Goal: Task Accomplishment & Management: Manage account settings

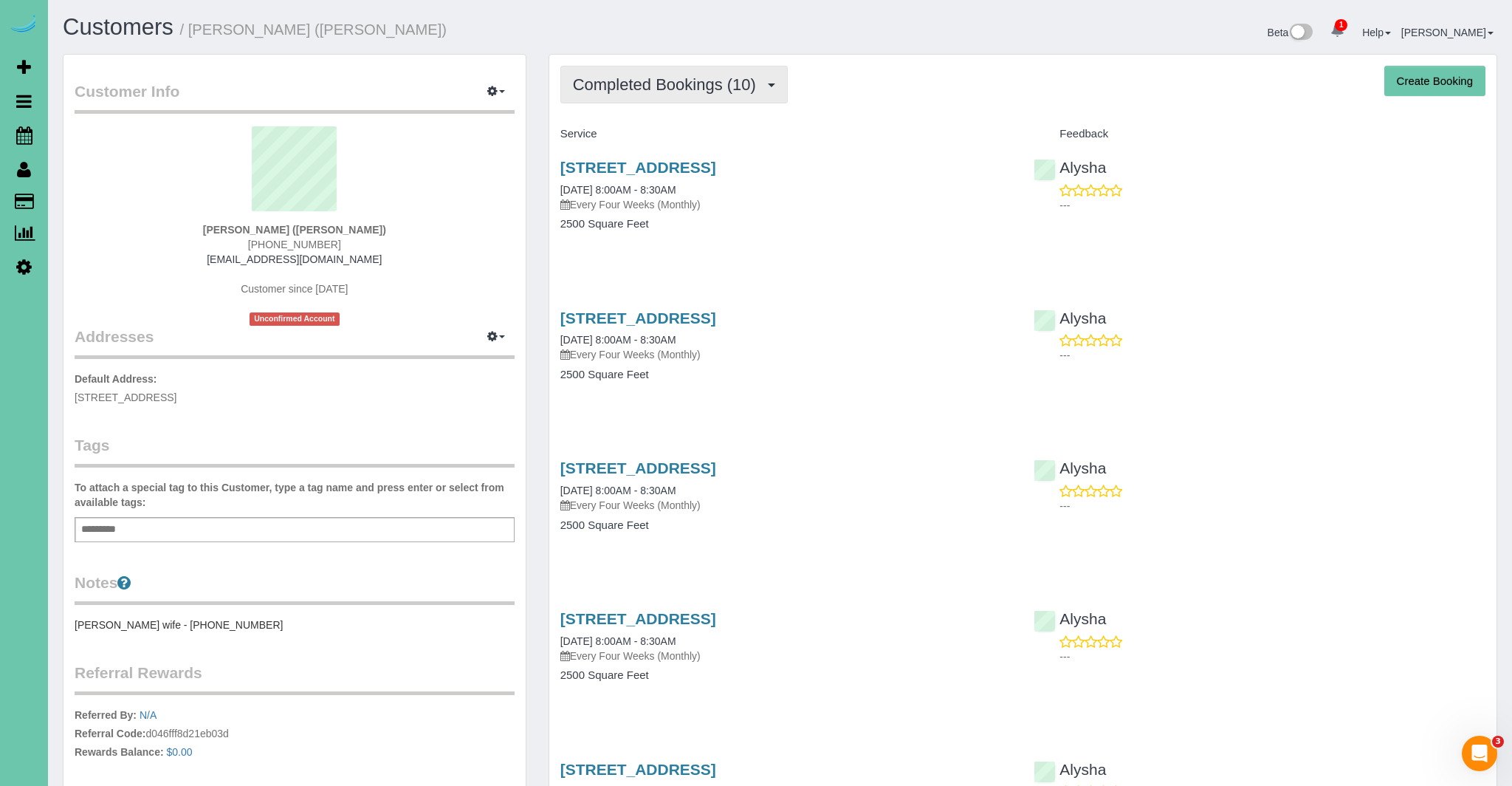
click at [687, 90] on span "Completed Bookings (10)" at bounding box center [668, 84] width 191 height 18
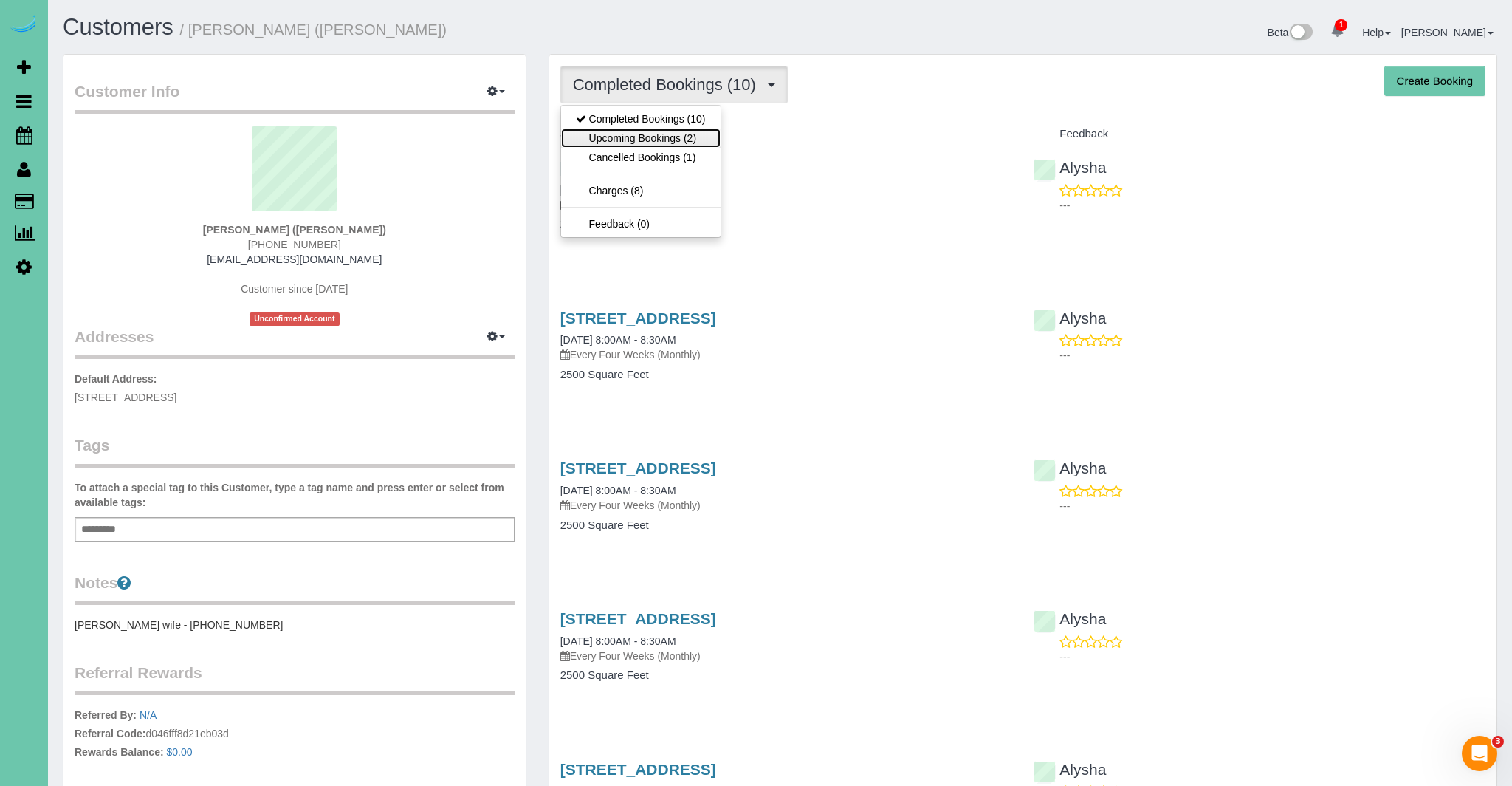
click at [650, 139] on link "Upcoming Bookings (2)" at bounding box center [640, 138] width 159 height 19
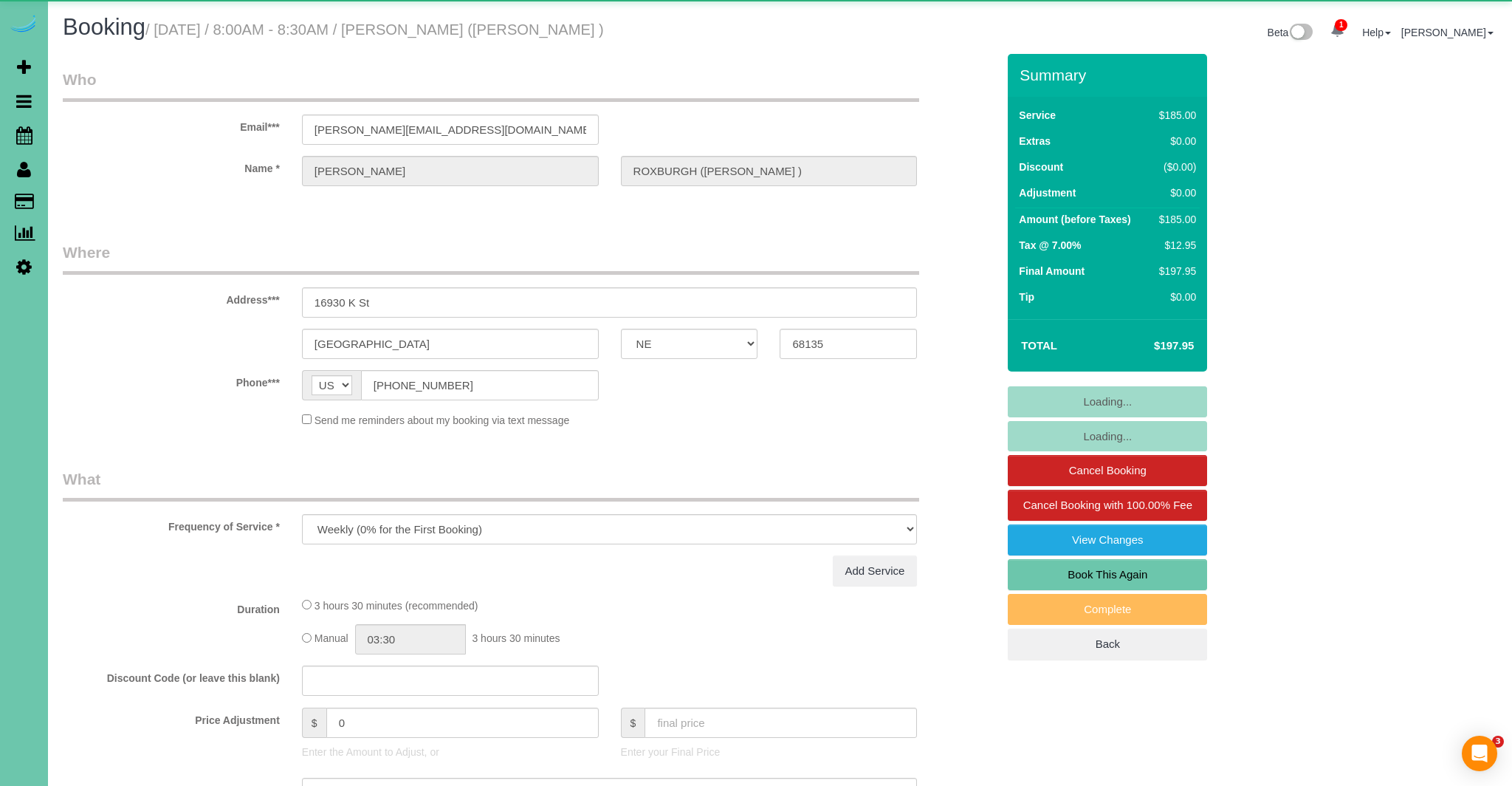
select select "NE"
select select "string:fspay-858f0d01-cce9-4df5-9d09-18bc533f61da"
select select "object:924"
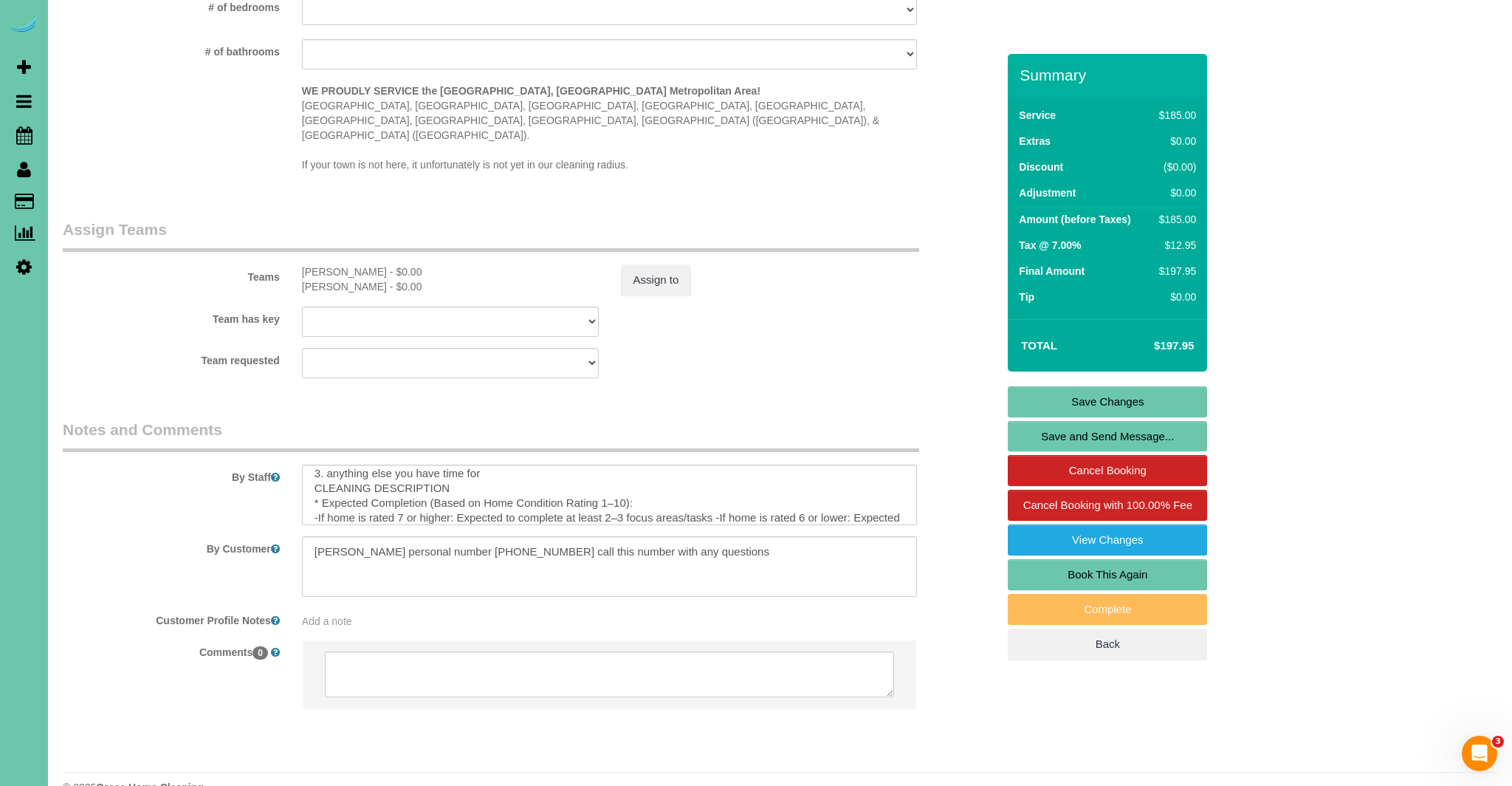
scroll to position [115, 0]
click at [487, 464] on textarea at bounding box center [609, 494] width 616 height 61
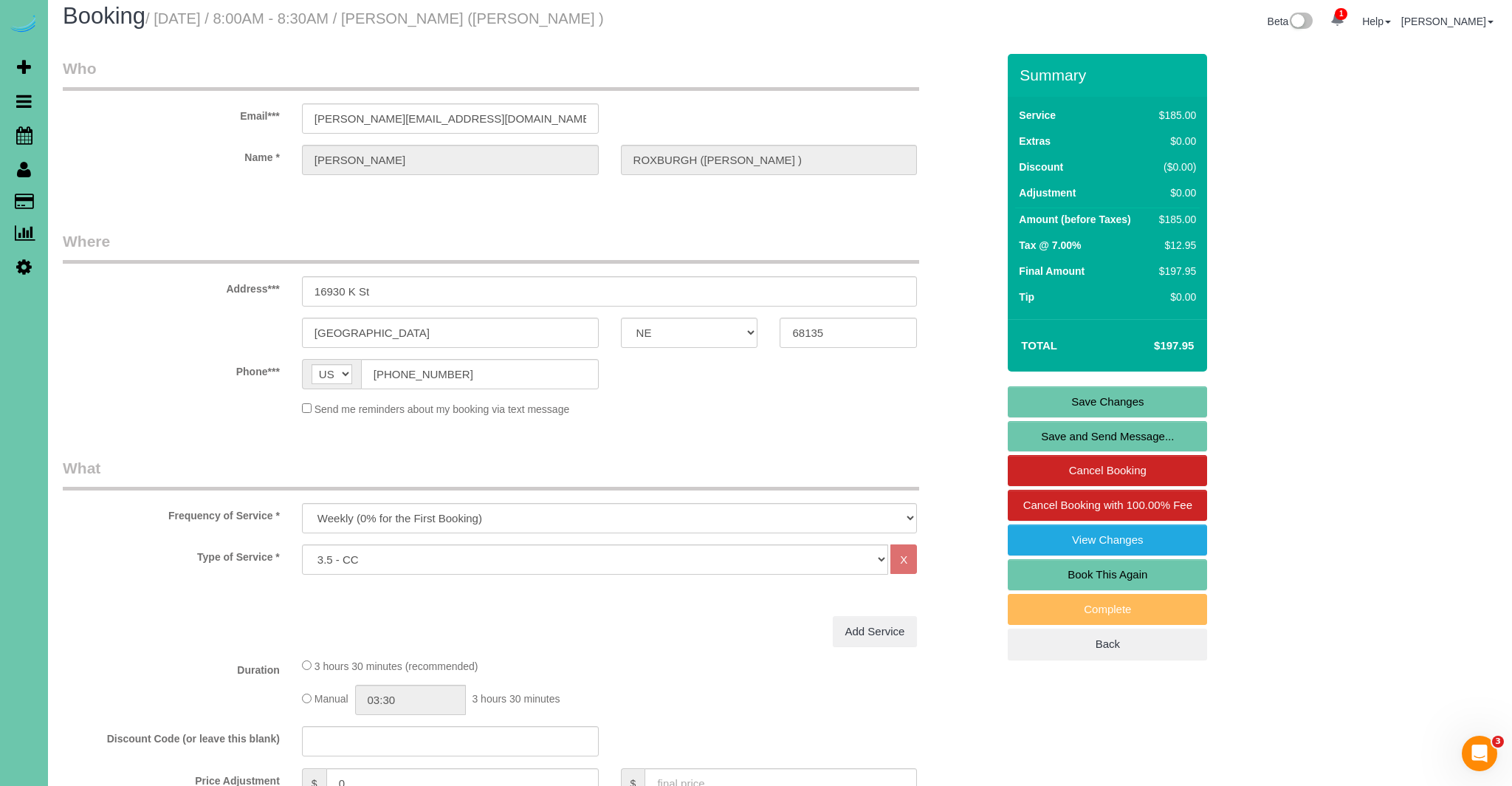
scroll to position [0, 0]
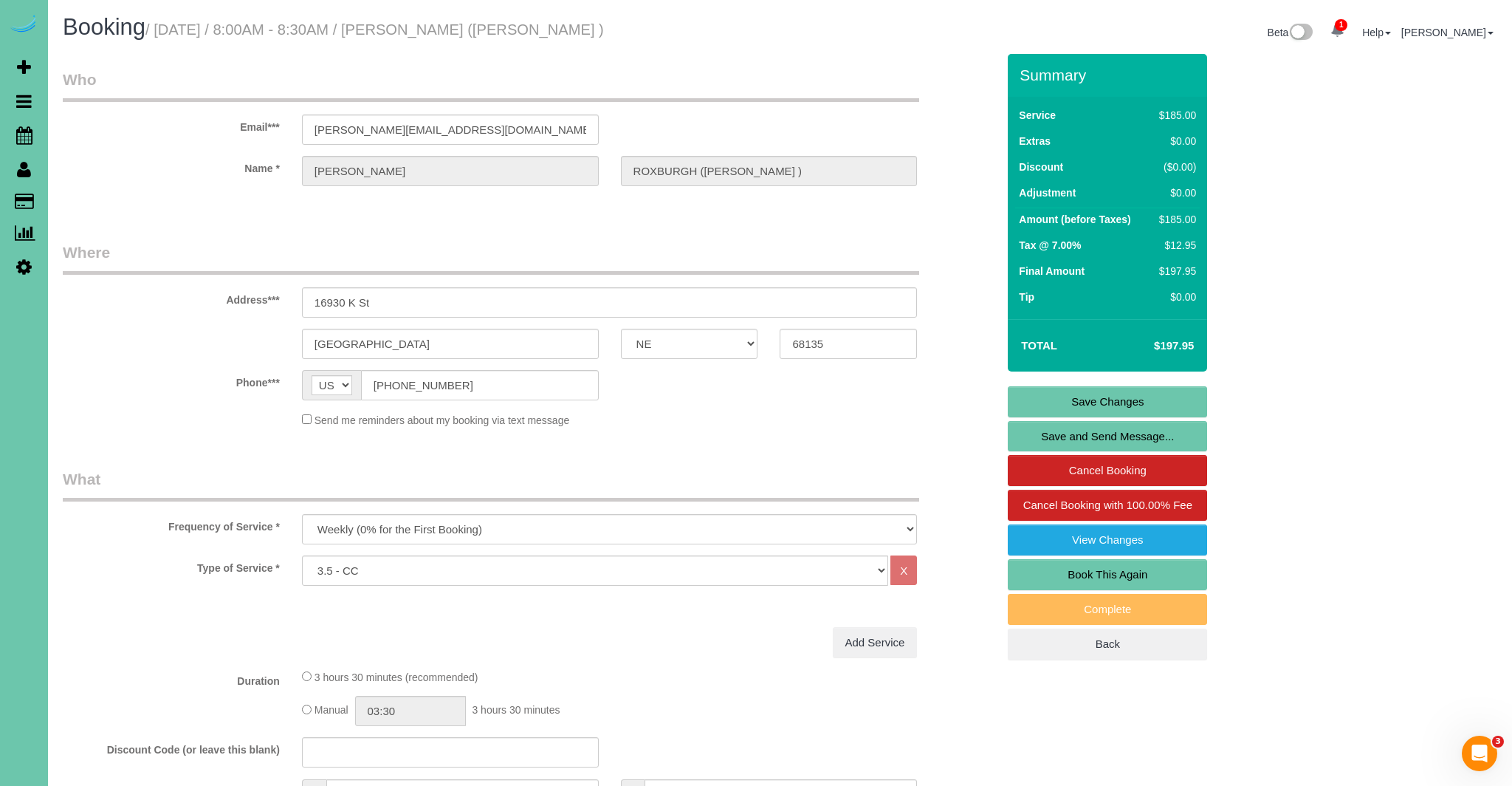
type textarea "1. credit 2. garage code - 8864 3. weekly recurring - 3.5 custom clean wishlist…"
click at [1077, 401] on link "Save Changes" at bounding box center [1107, 401] width 199 height 31
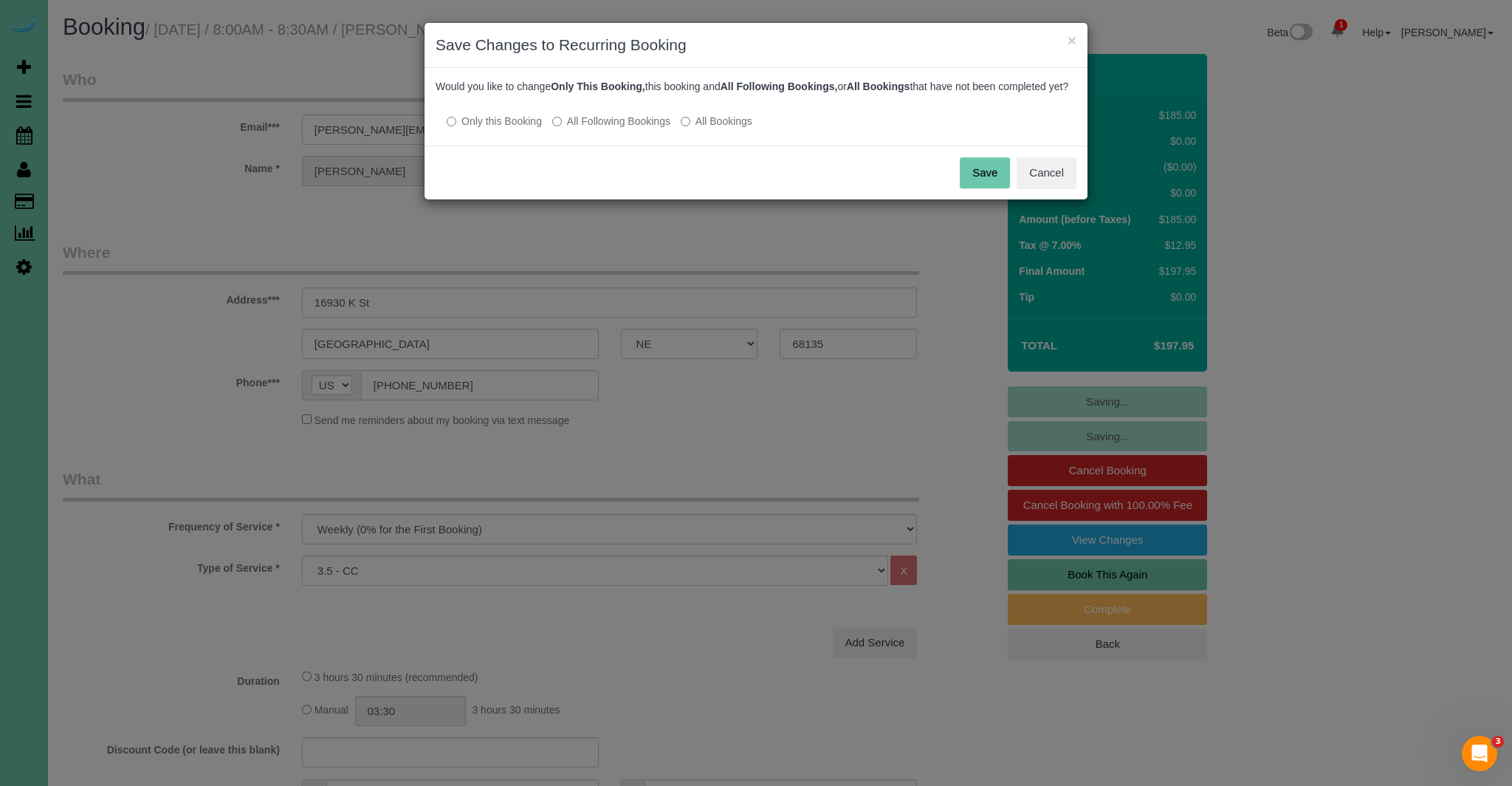
click at [989, 180] on button "Save" at bounding box center [985, 173] width 50 height 31
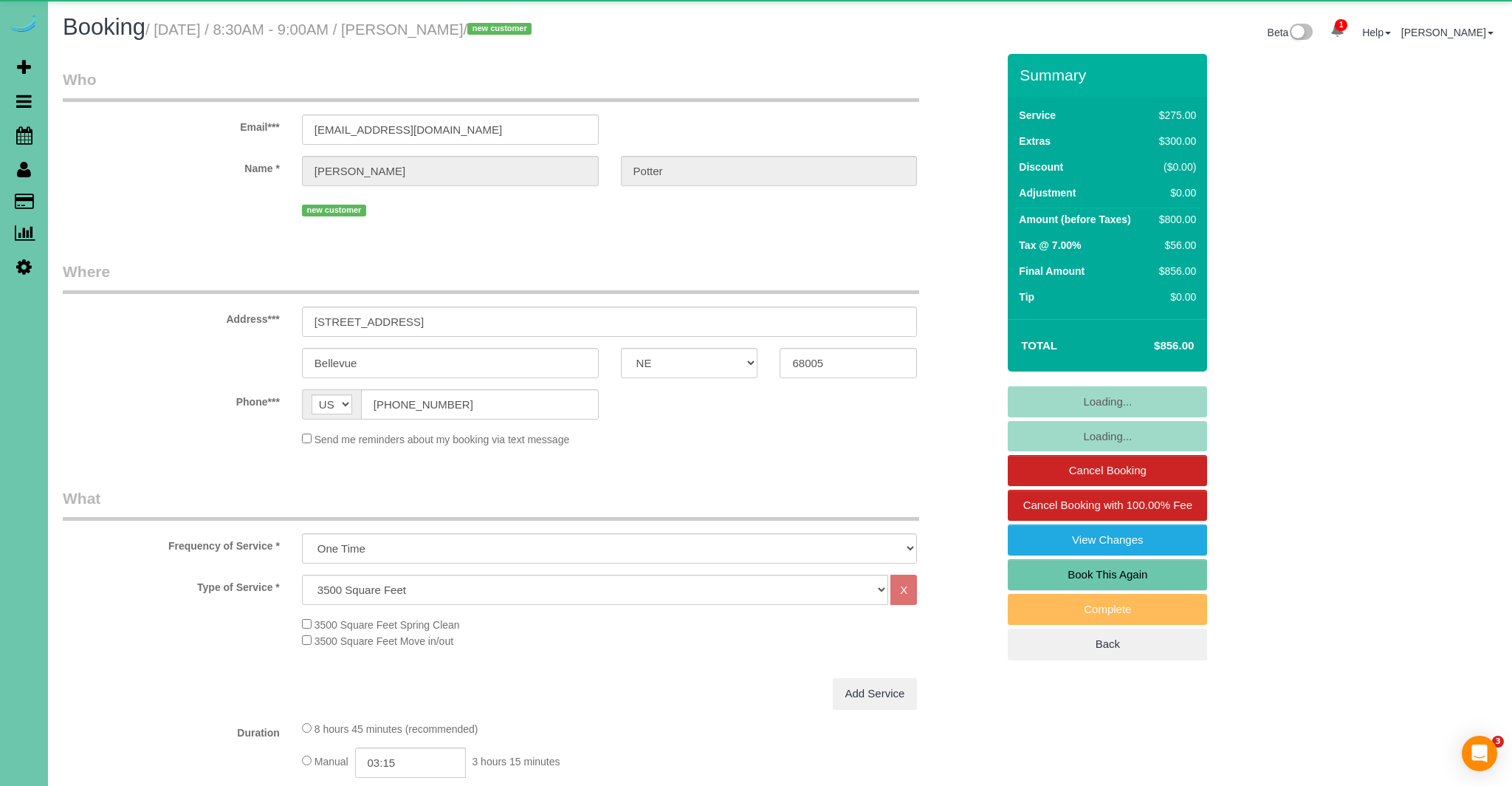
select select "NE"
select select "object:956"
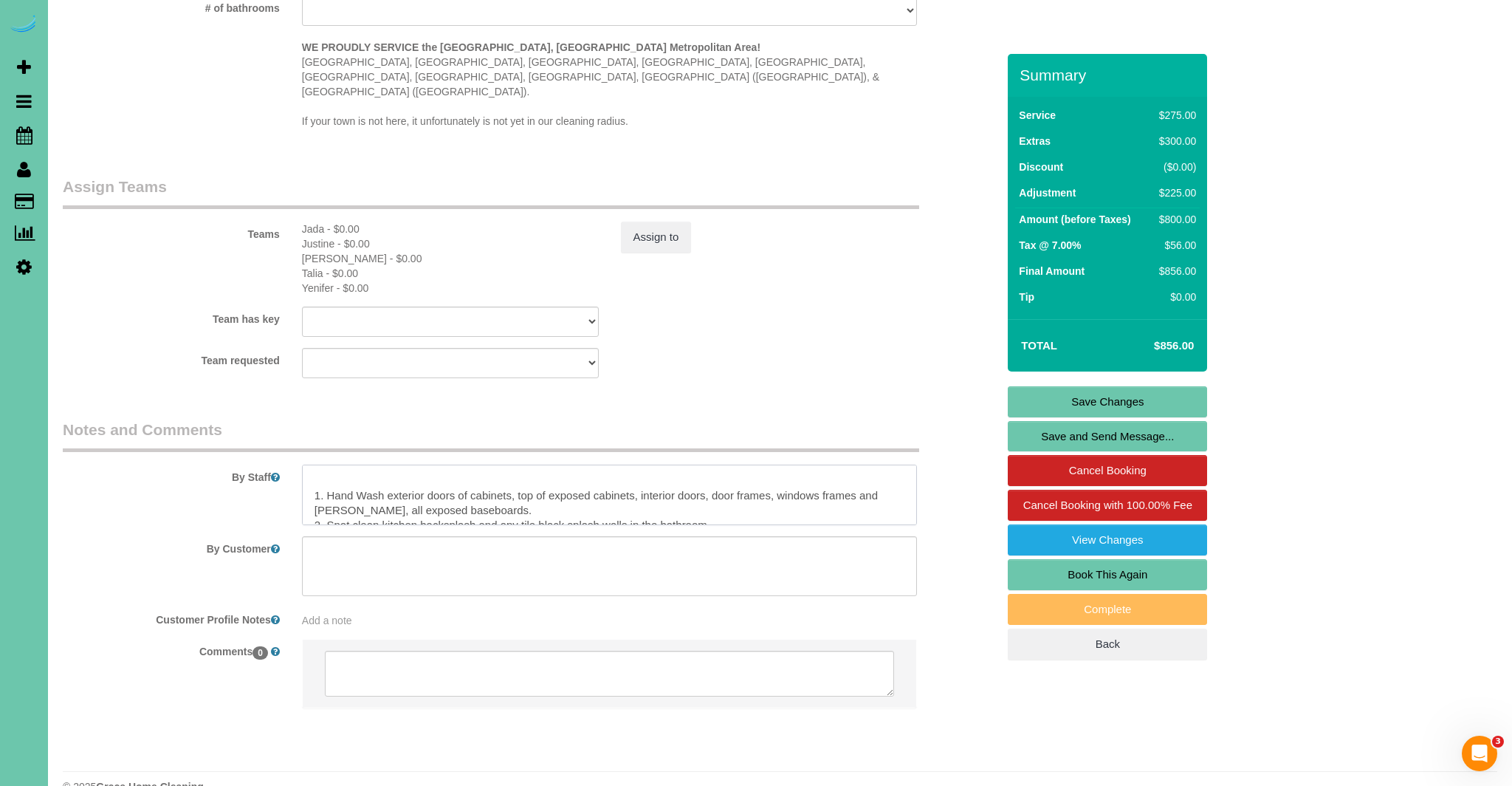
scroll to position [192, 0]
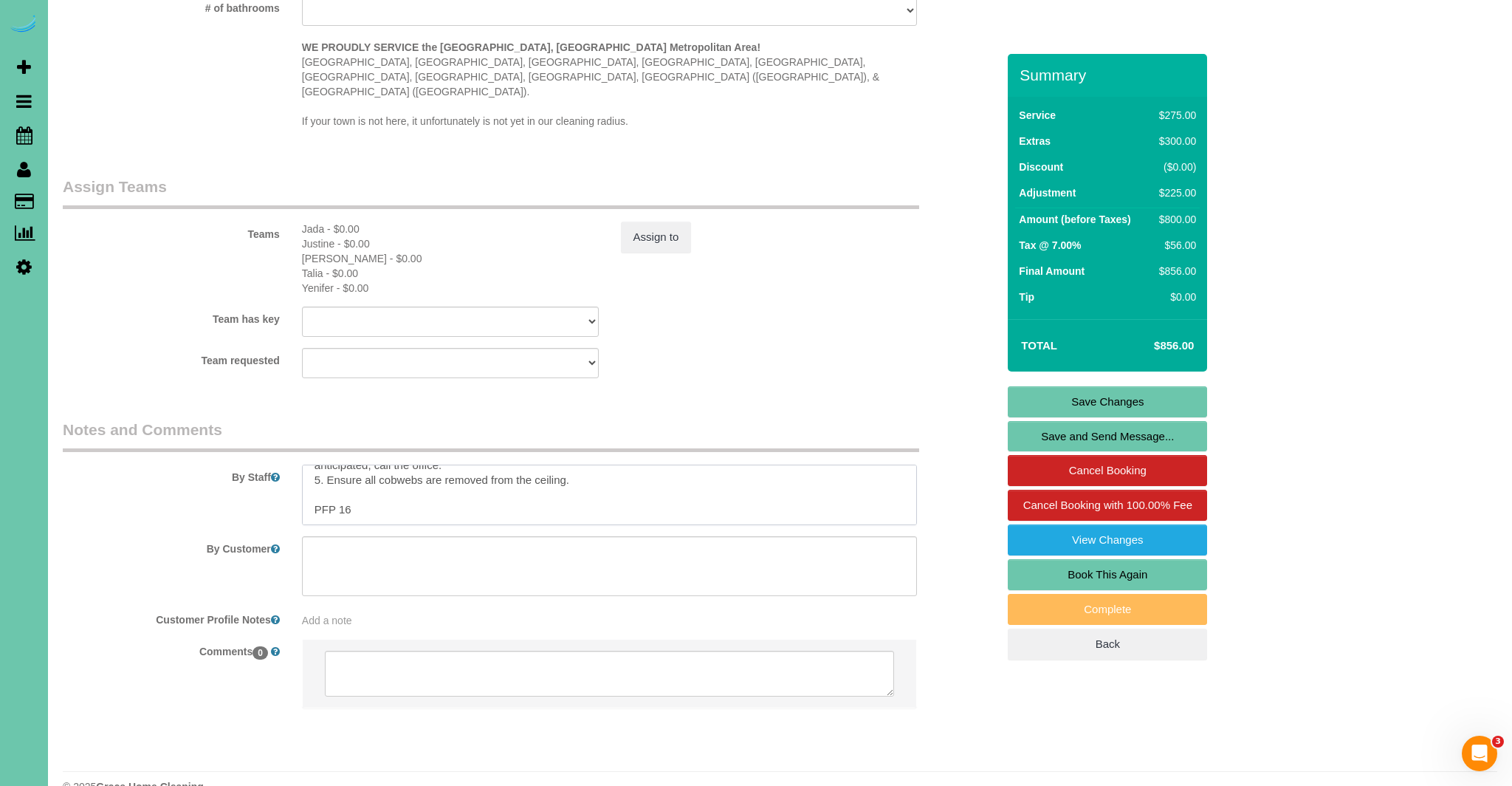
drag, startPoint x: 340, startPoint y: 459, endPoint x: 721, endPoint y: 463, distance: 381.0
click at [721, 464] on textarea at bounding box center [609, 494] width 616 height 61
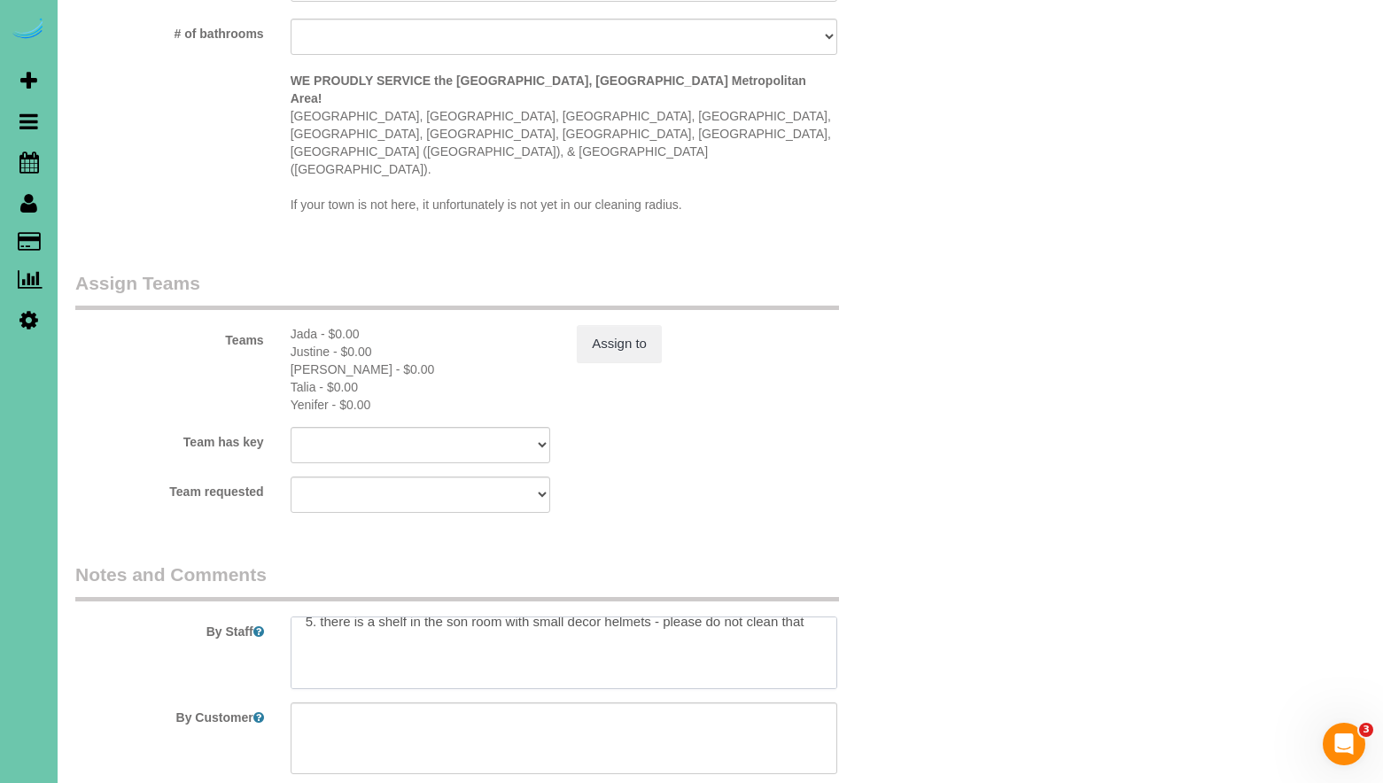
scroll to position [84, 0]
click at [315, 617] on textarea at bounding box center [564, 653] width 547 height 73
paste textarea "Spring Deep Clean – Work Order CLEANING DESCRIPTION Dirt level 5-10 *Use extens…"
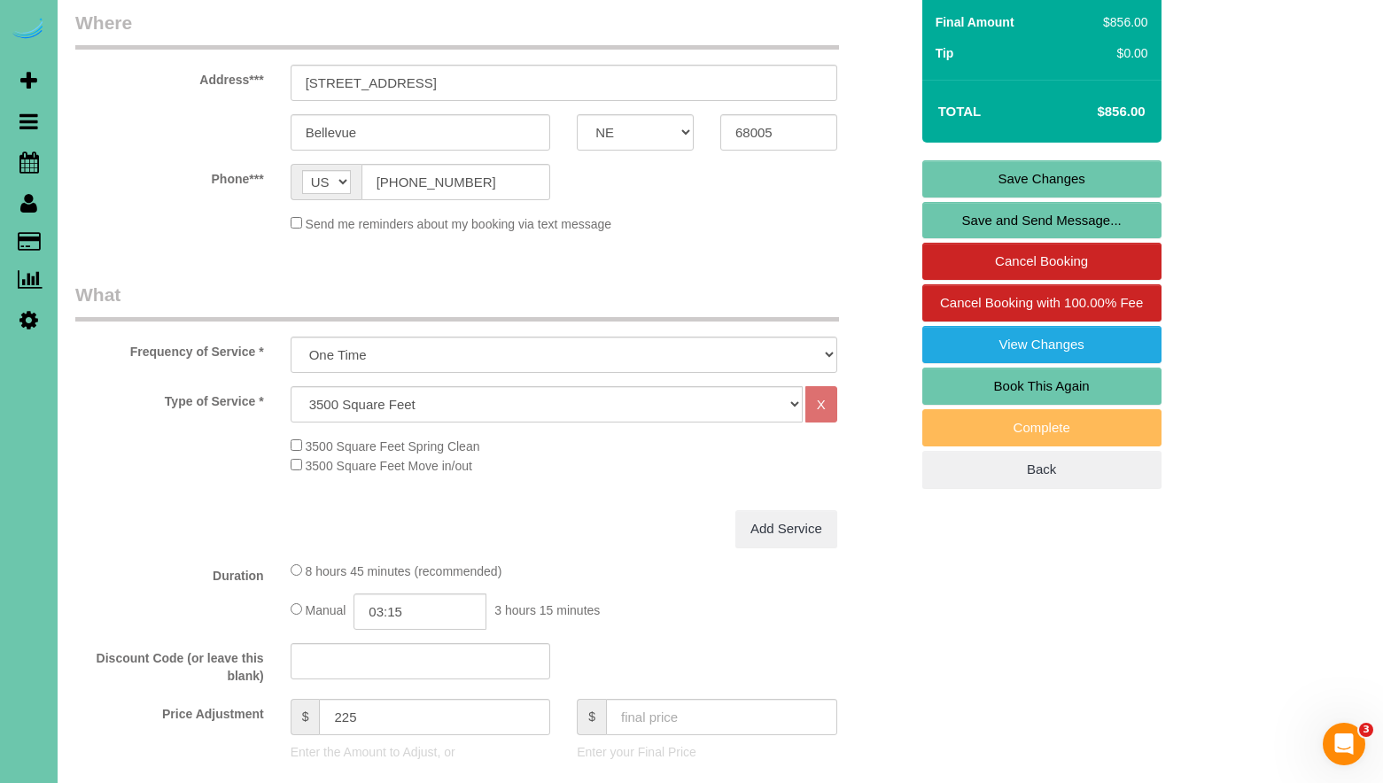
scroll to position [302, 0]
type textarea "0. loremi 6. dolors amet - cons adipisci 8. elitse doeiu - tempo inci - utl etd…"
click at [1078, 183] on link "Save Changes" at bounding box center [1041, 179] width 239 height 37
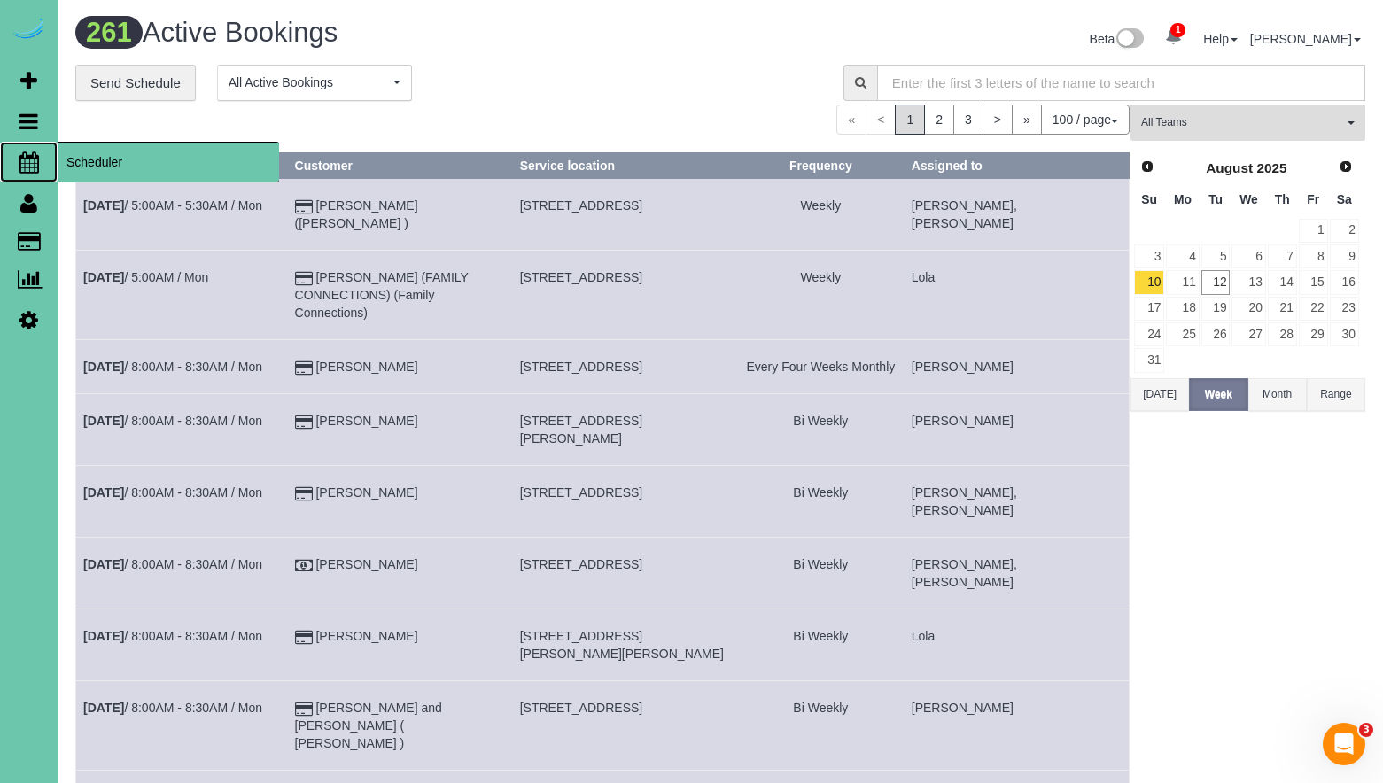
click at [26, 163] on icon at bounding box center [28, 162] width 19 height 21
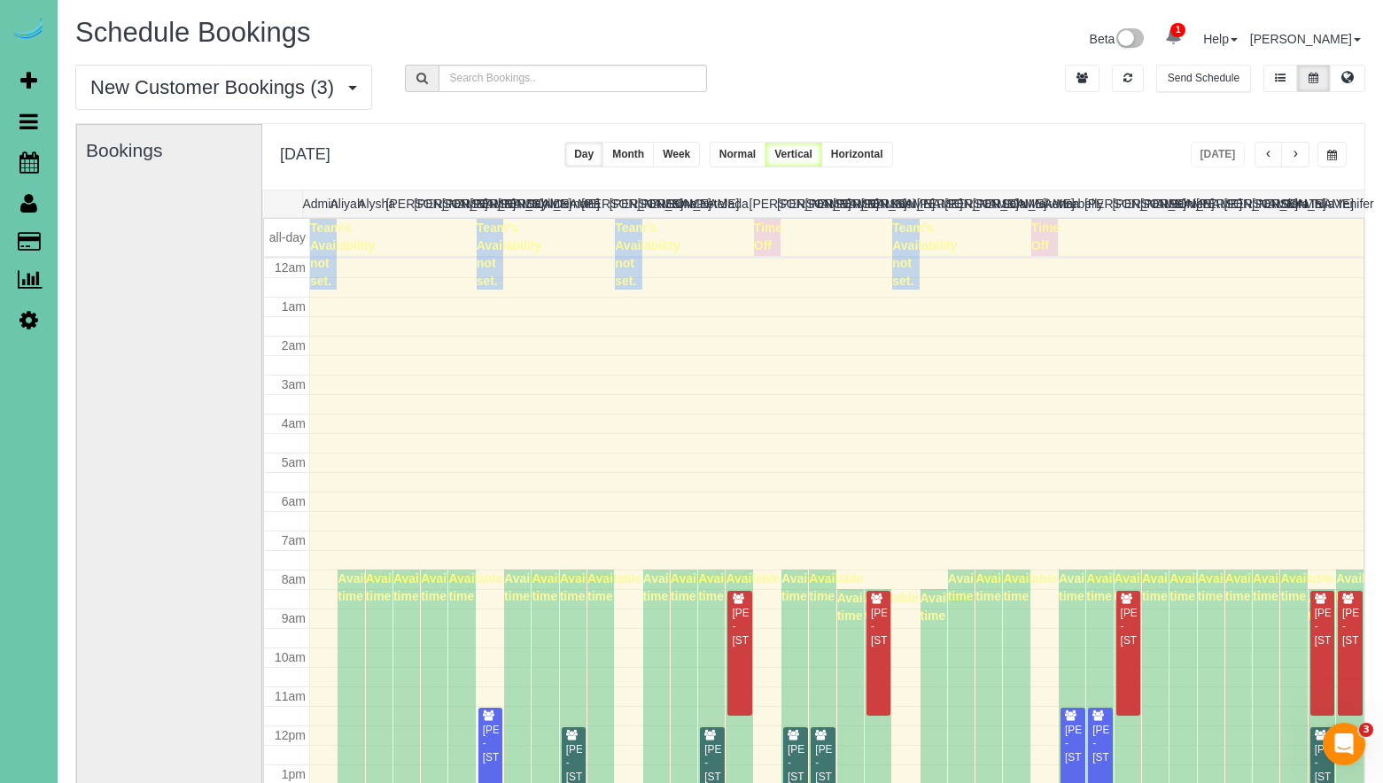
scroll to position [235, 0]
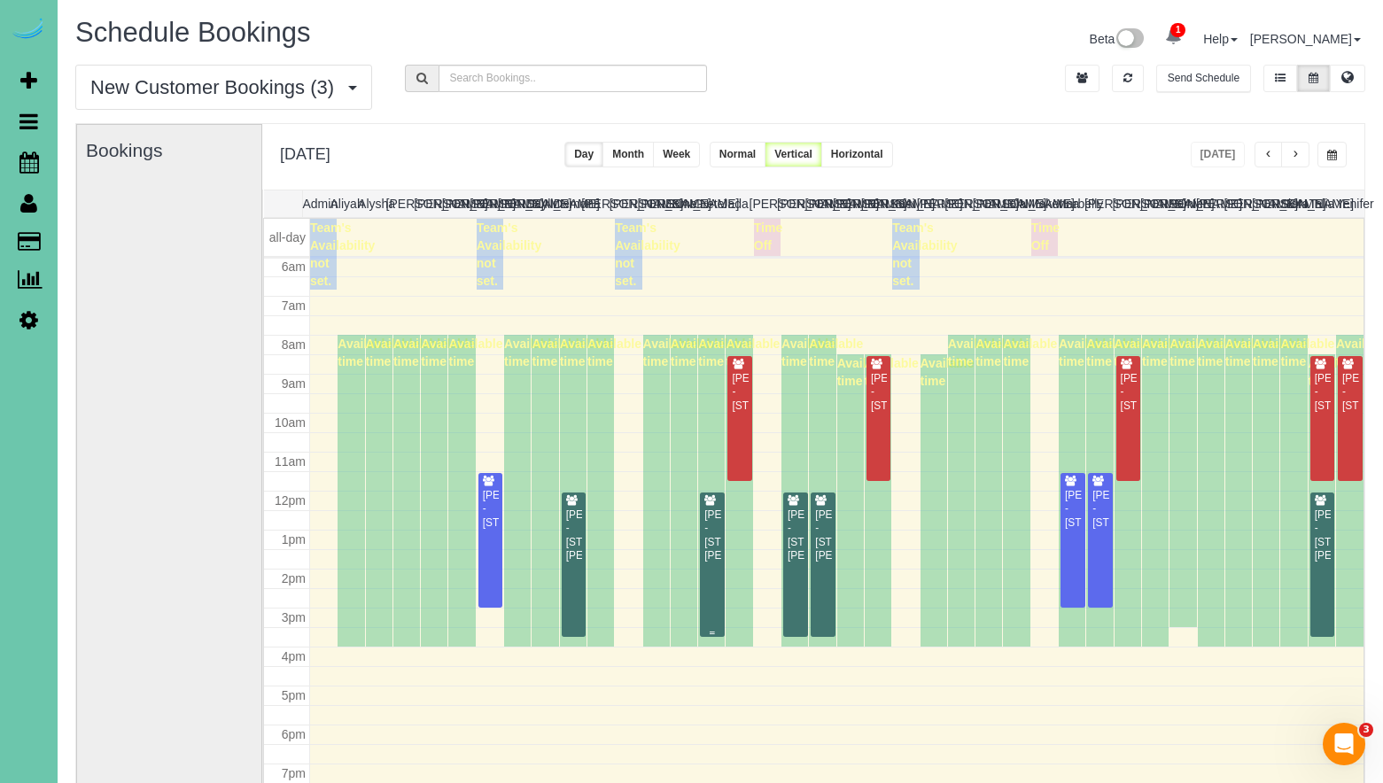
click at [717, 528] on div "[PERSON_NAME] - [STREET_ADDRESS][PERSON_NAME]" at bounding box center [713, 536] width 18 height 55
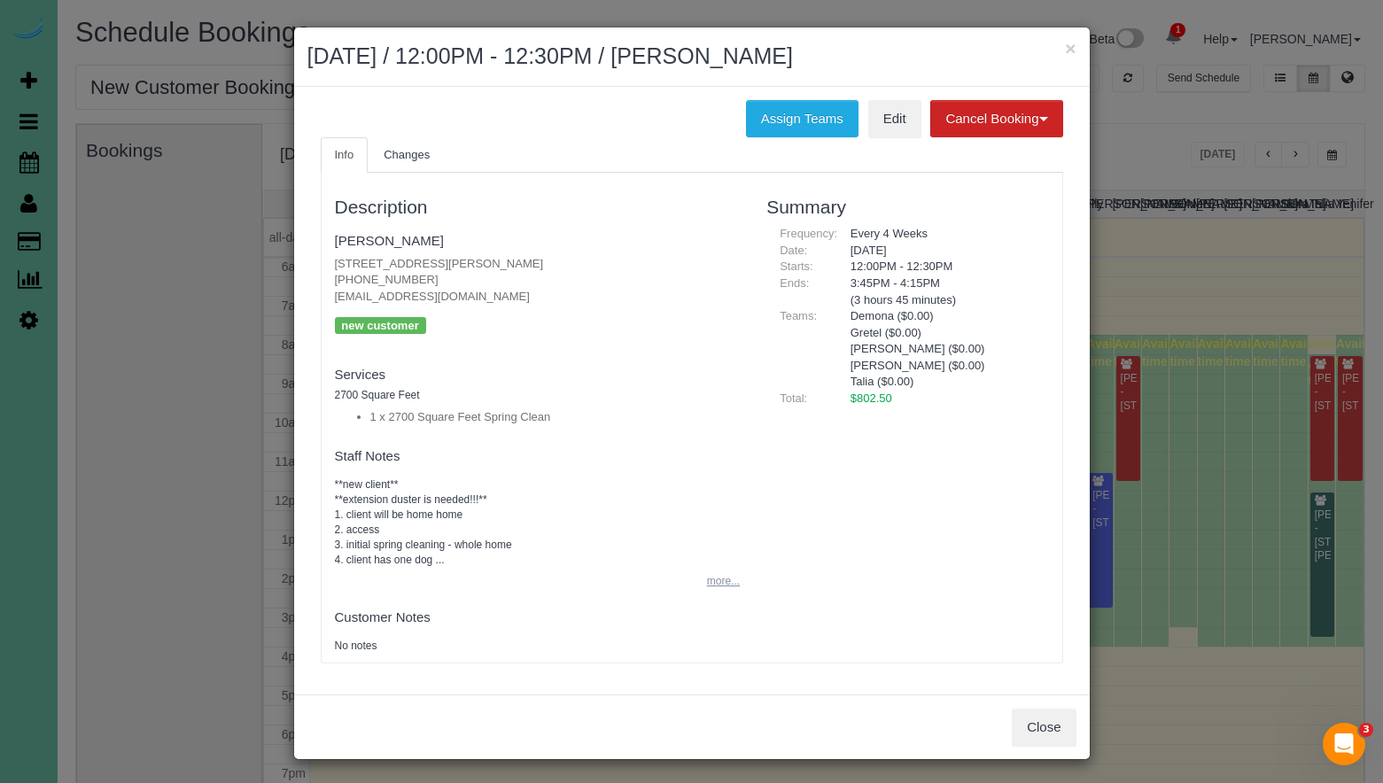
click at [721, 588] on button "more..." at bounding box center [717, 582] width 43 height 26
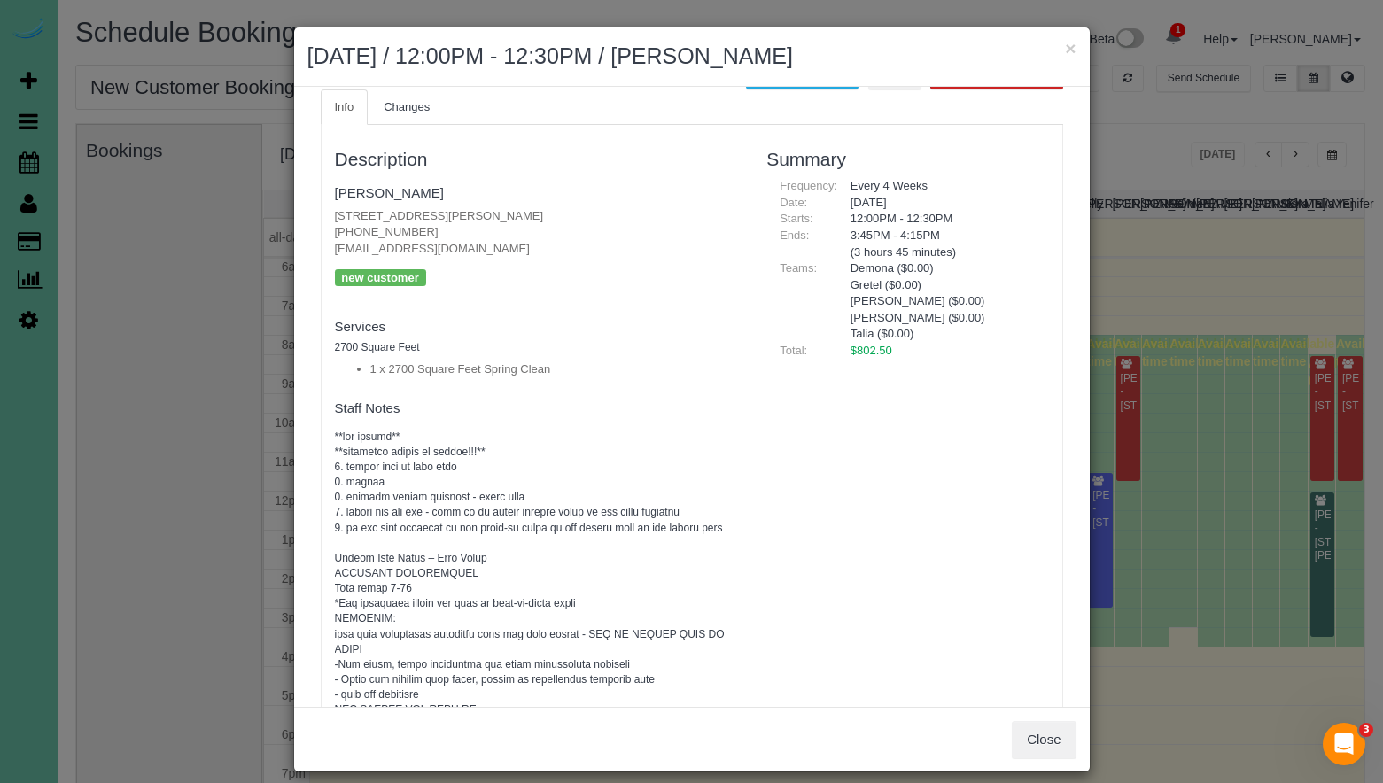
scroll to position [58, 0]
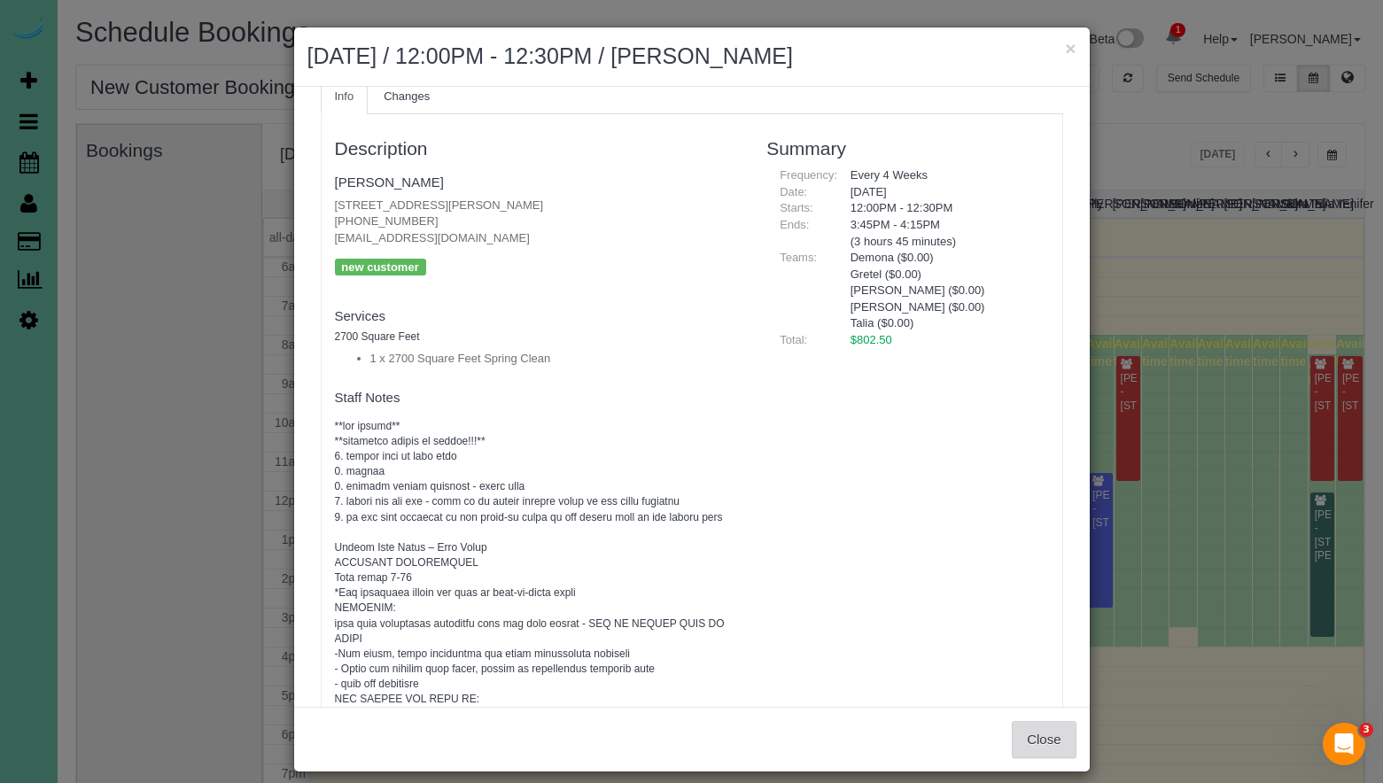
click at [1041, 743] on button "Close" at bounding box center [1044, 739] width 64 height 37
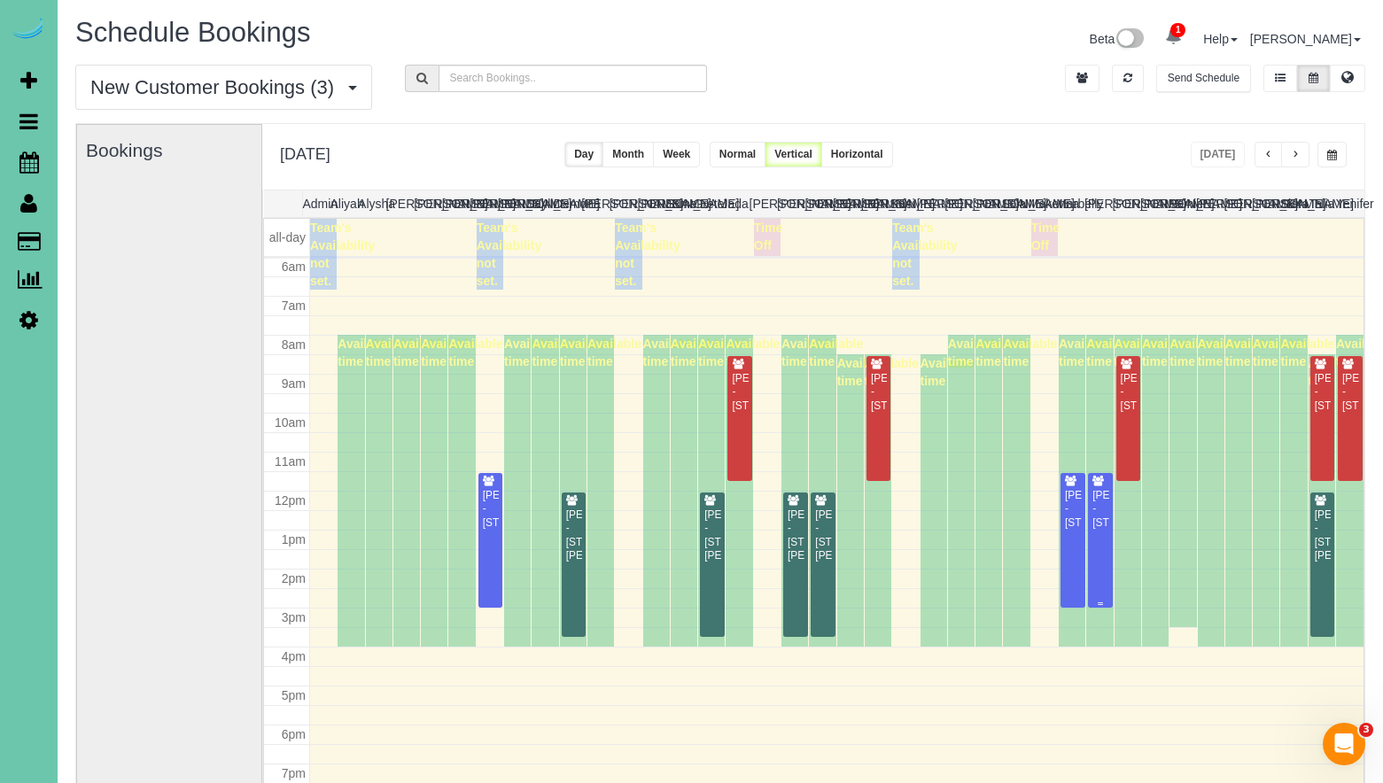
click at [1100, 530] on div "[PERSON_NAME] - [STREET_ADDRESS]" at bounding box center [1101, 509] width 18 height 41
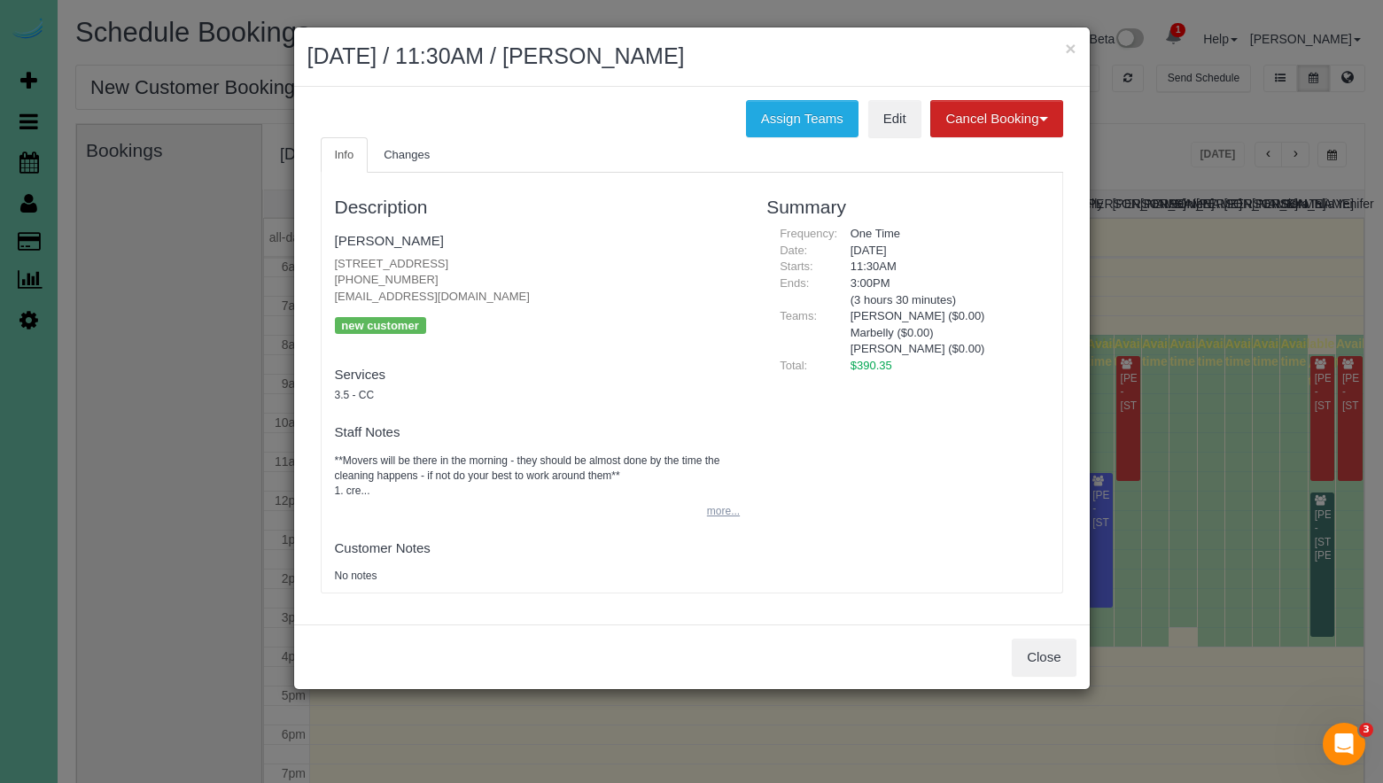
click at [732, 517] on button "more..." at bounding box center [717, 512] width 43 height 26
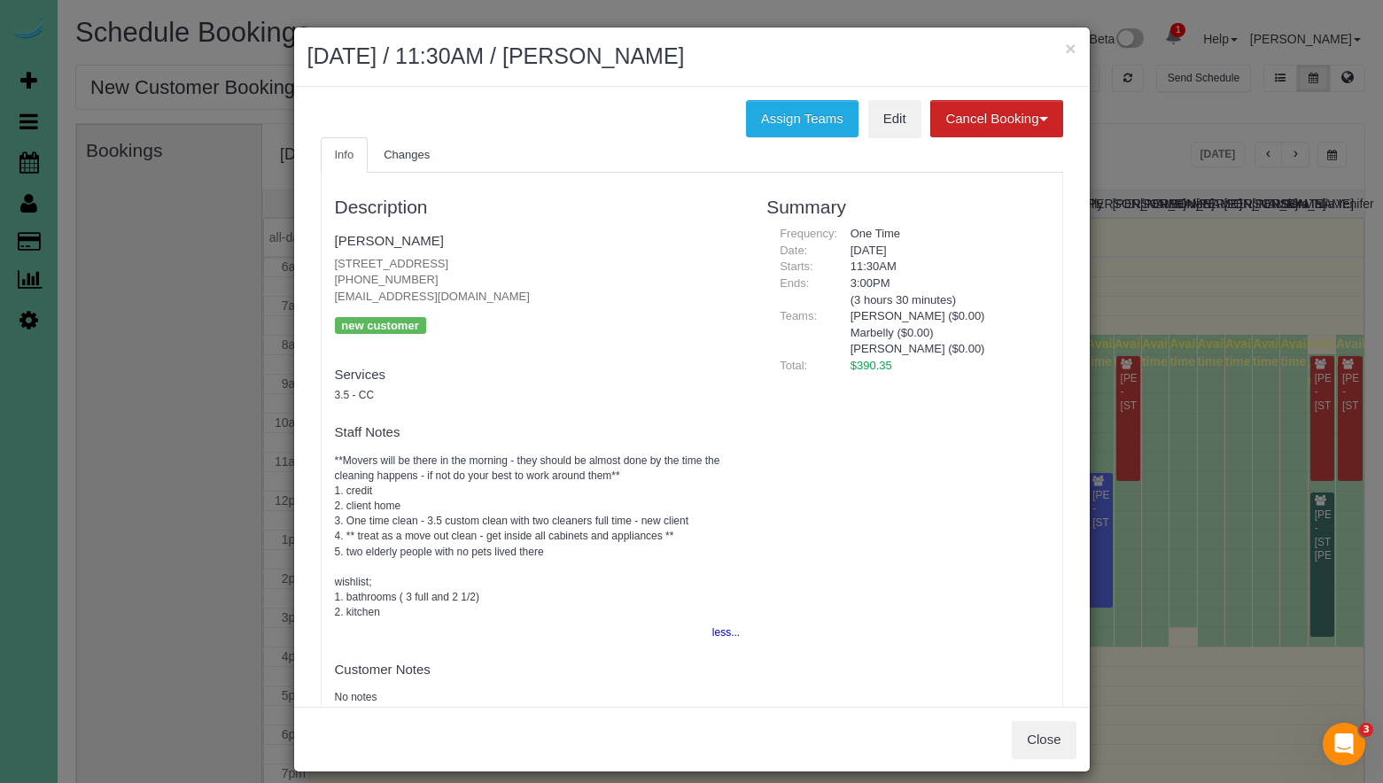
scroll to position [39, 0]
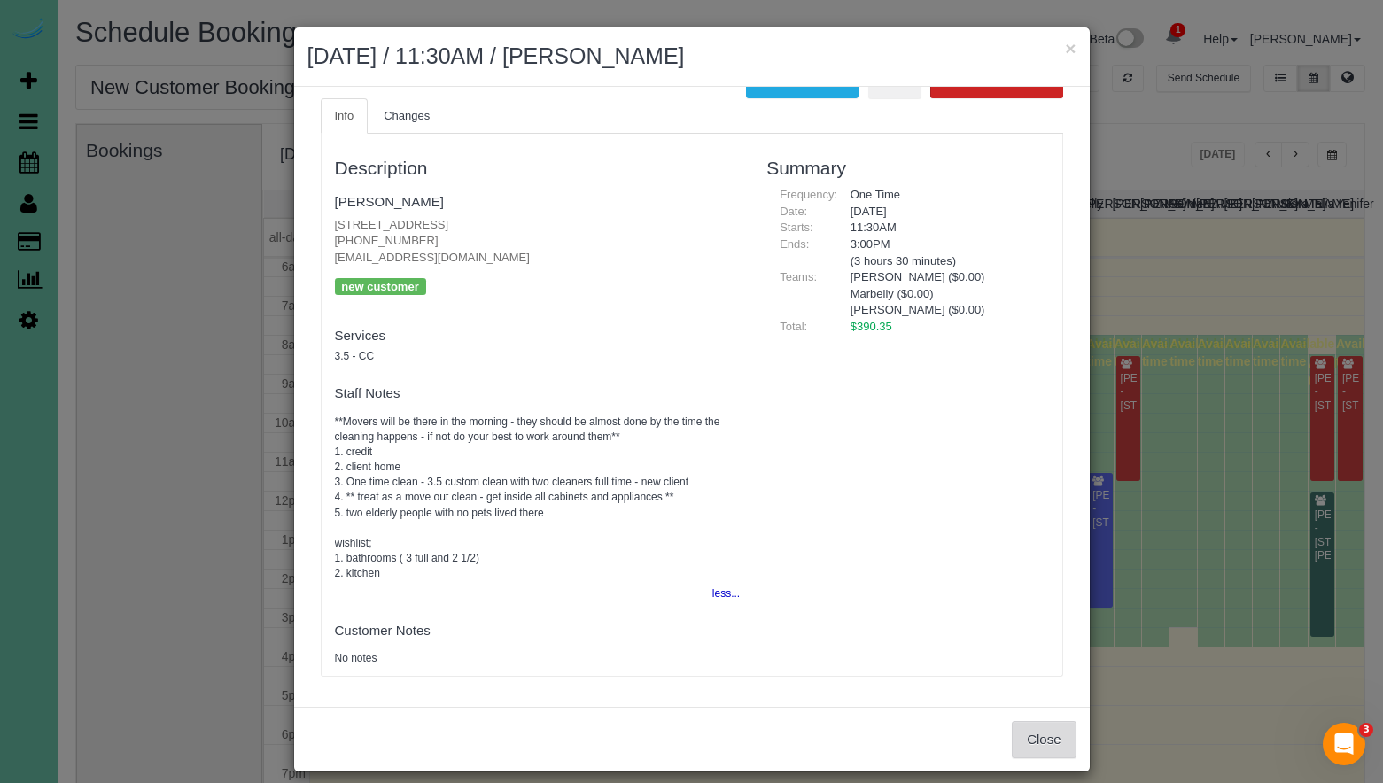
click at [1037, 740] on button "Close" at bounding box center [1044, 739] width 64 height 37
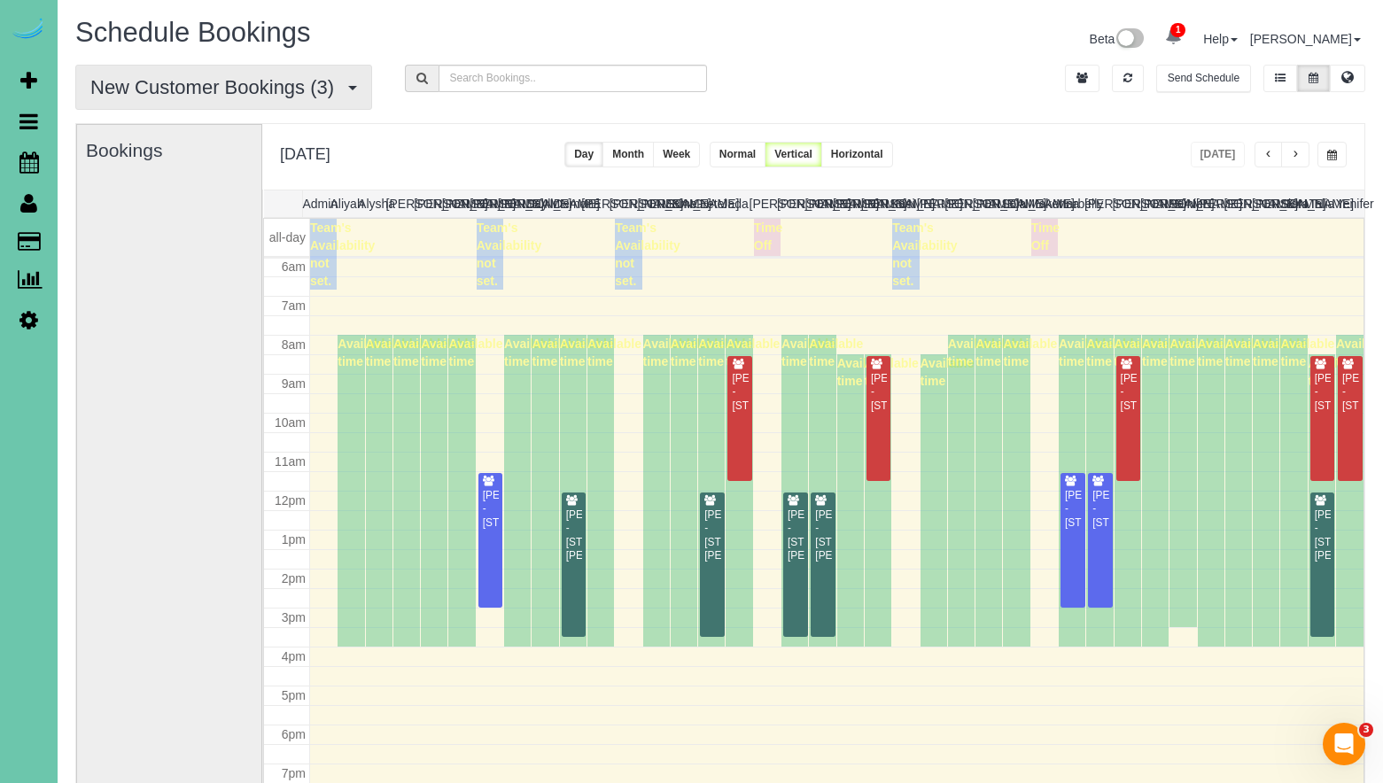
click at [353, 86] on span "button" at bounding box center [352, 88] width 9 height 4
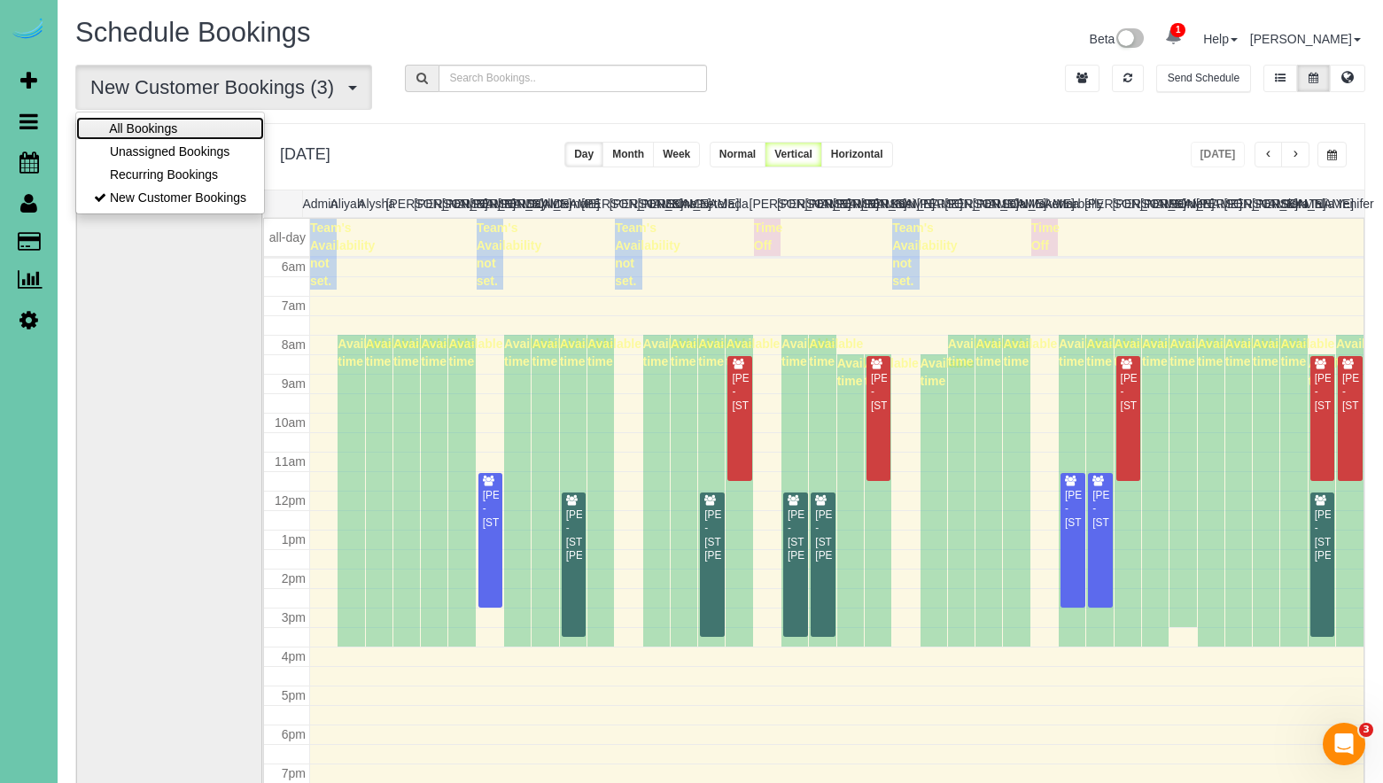
click at [182, 128] on link "All Bookings" at bounding box center [170, 128] width 188 height 23
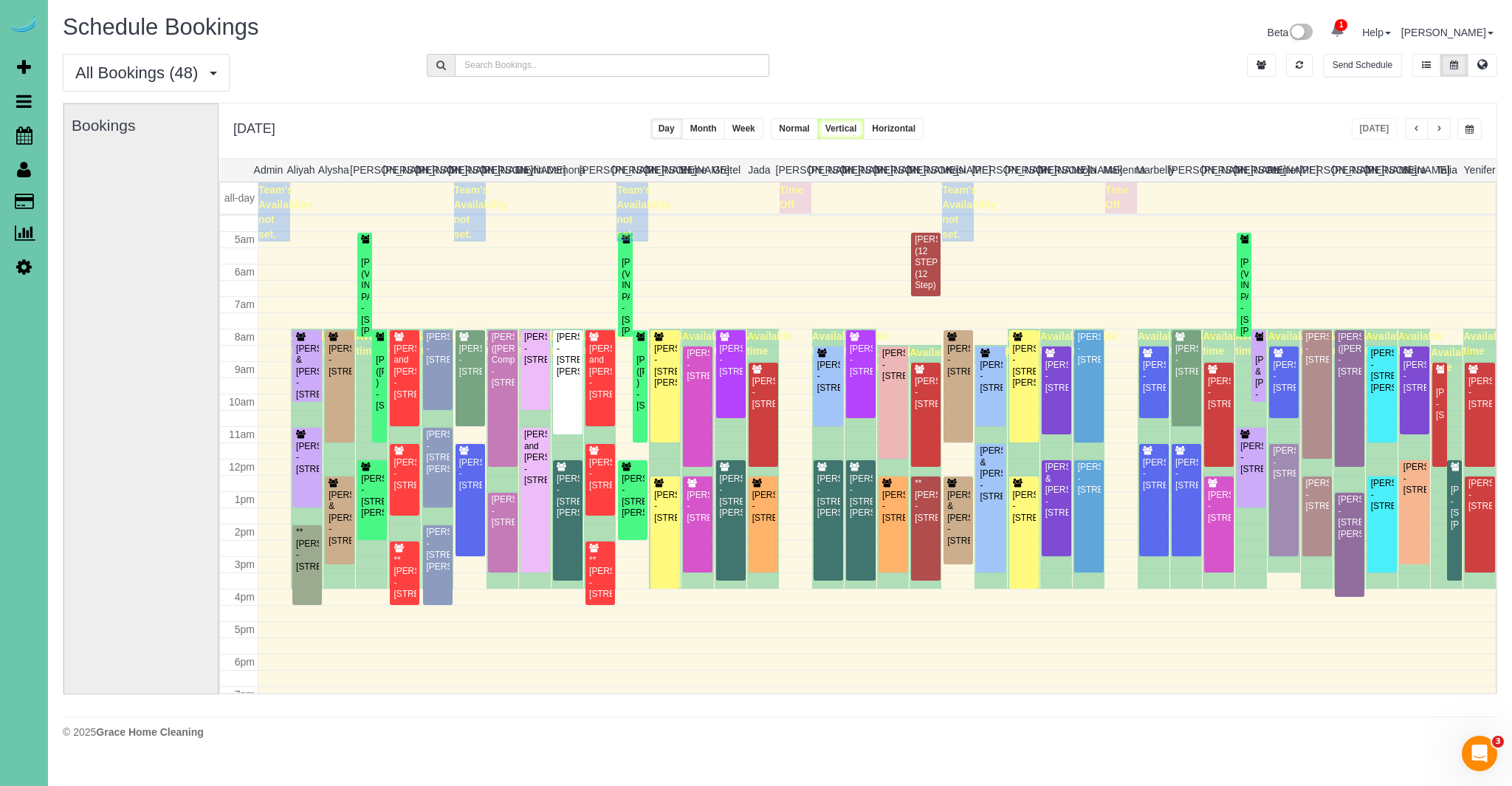
scroll to position [146, 0]
click at [1446, 131] on button "button" at bounding box center [1439, 129] width 23 height 22
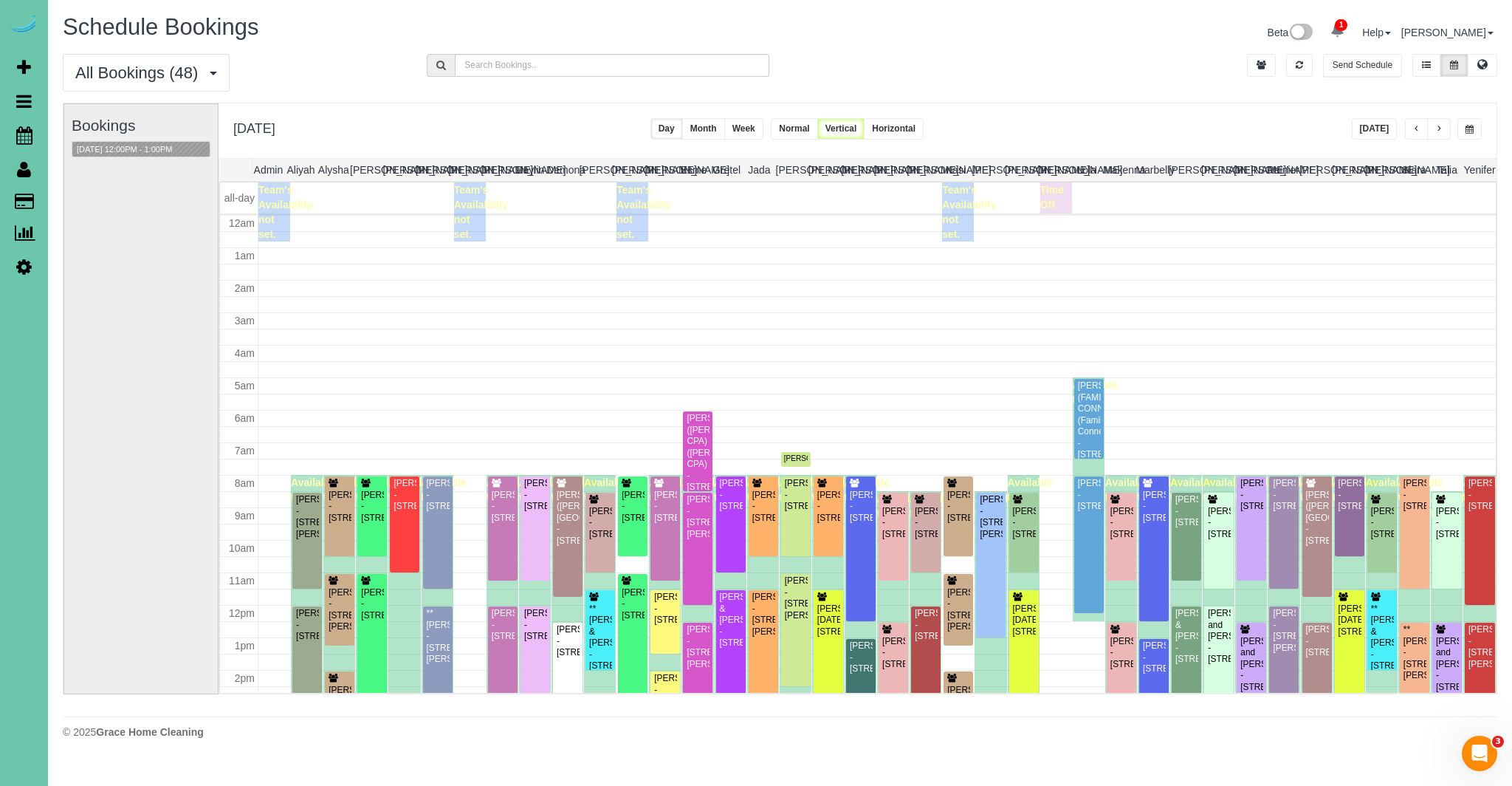
scroll to position [196, 0]
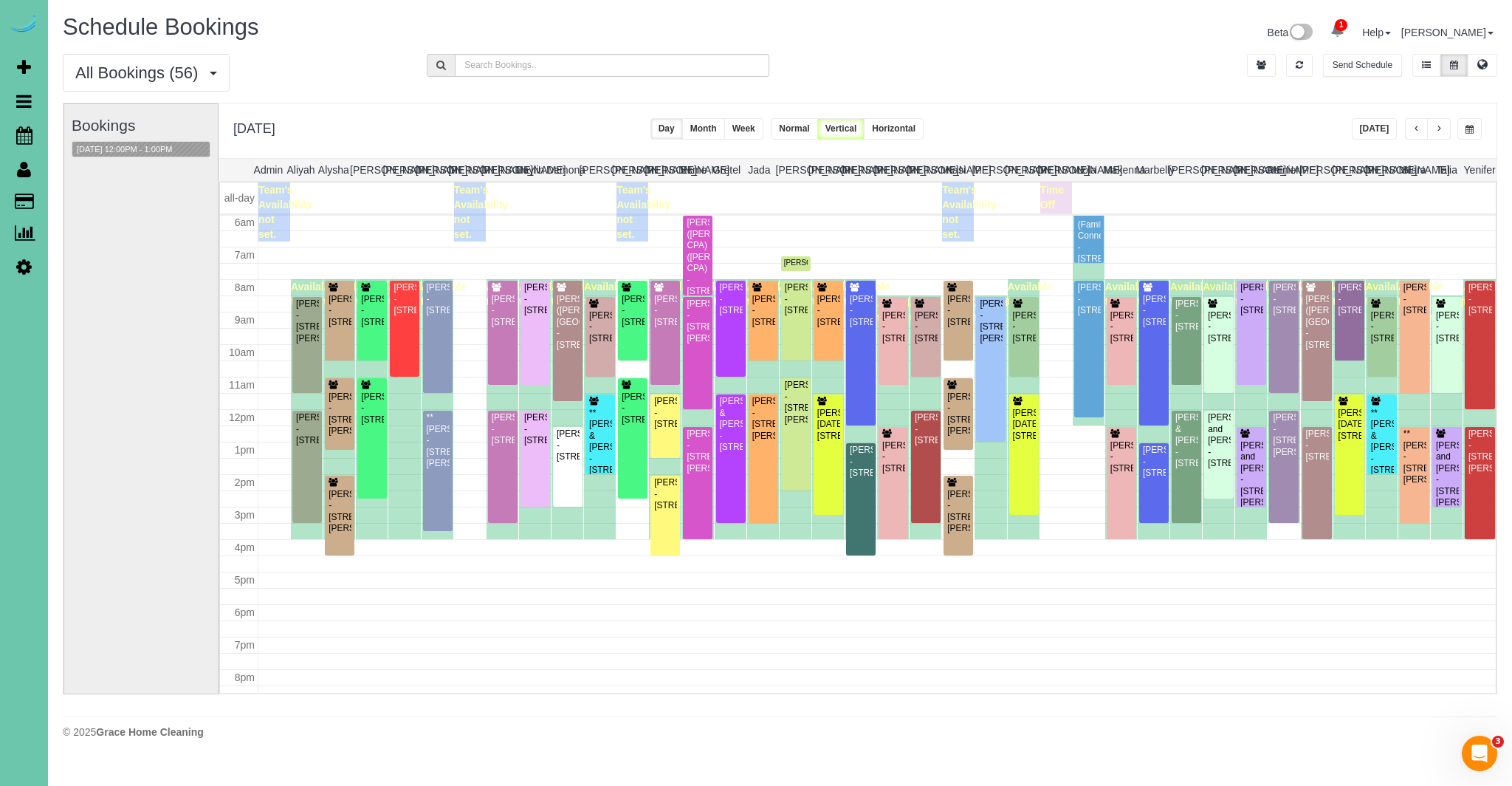
click at [1442, 127] on button "button" at bounding box center [1439, 129] width 23 height 22
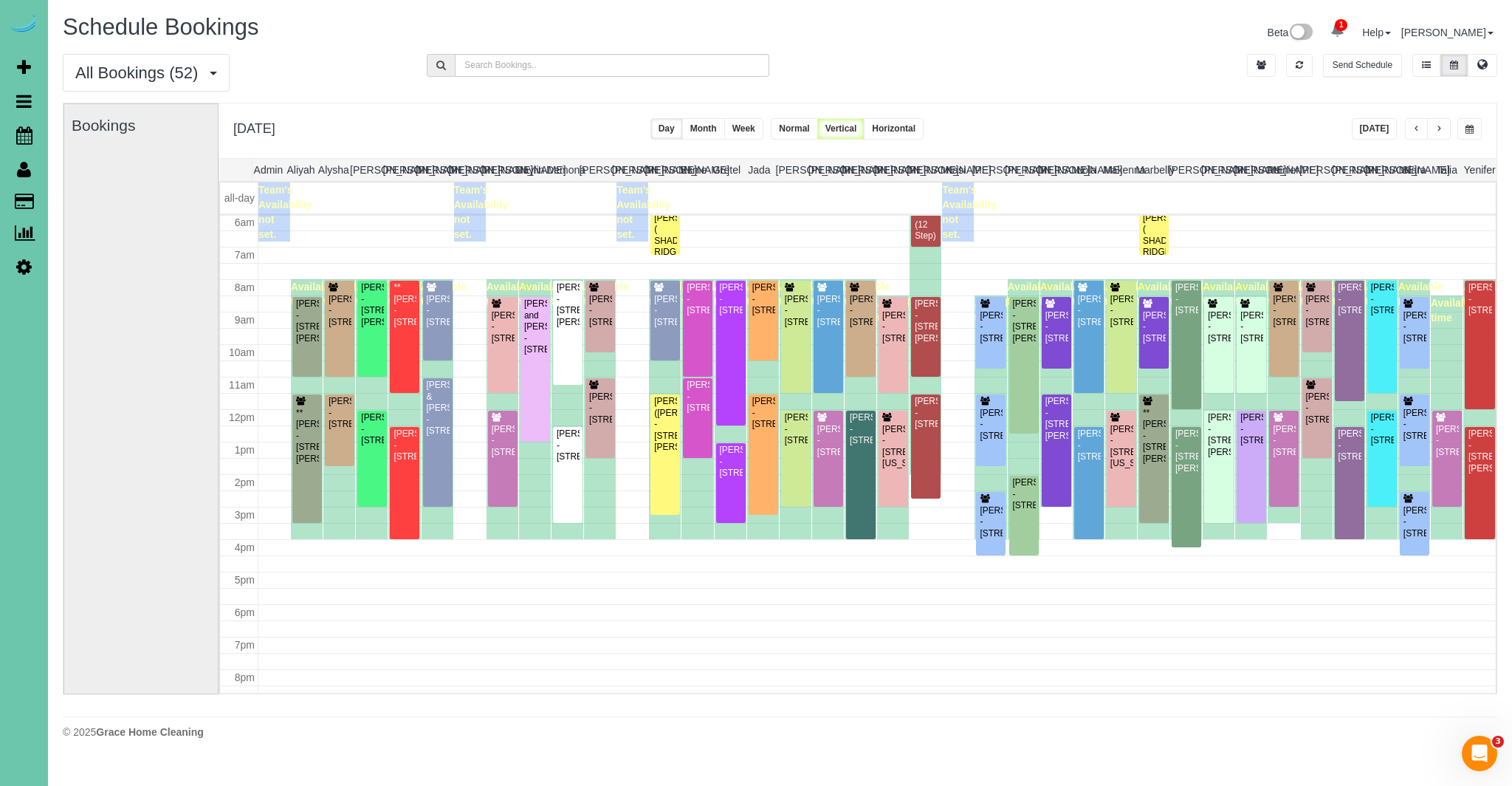
click at [1441, 127] on span "button" at bounding box center [1439, 129] width 7 height 9
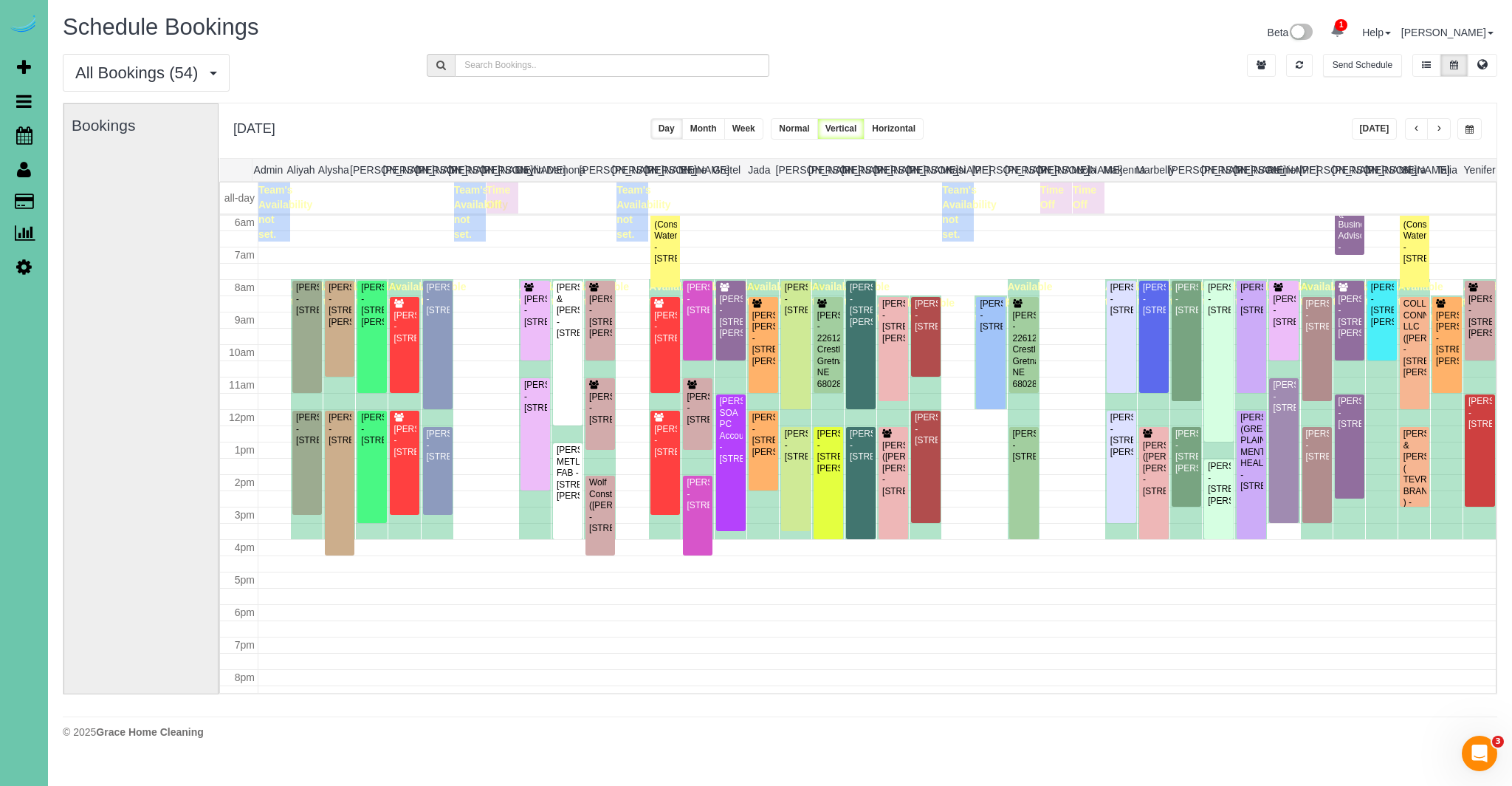
click at [1375, 128] on button "[DATE]" at bounding box center [1374, 129] width 46 height 22
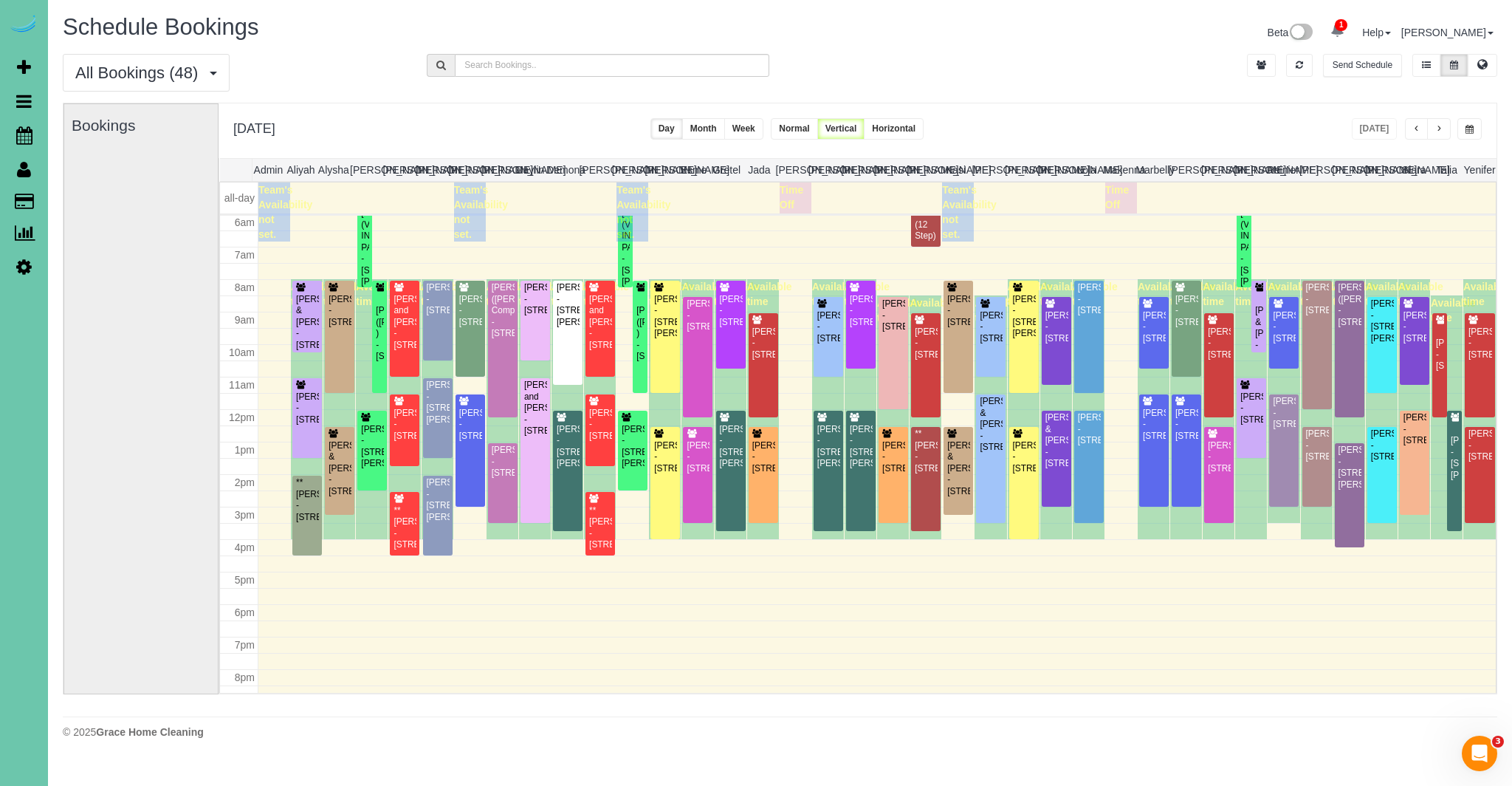
click at [1439, 128] on span "button" at bounding box center [1439, 129] width 7 height 9
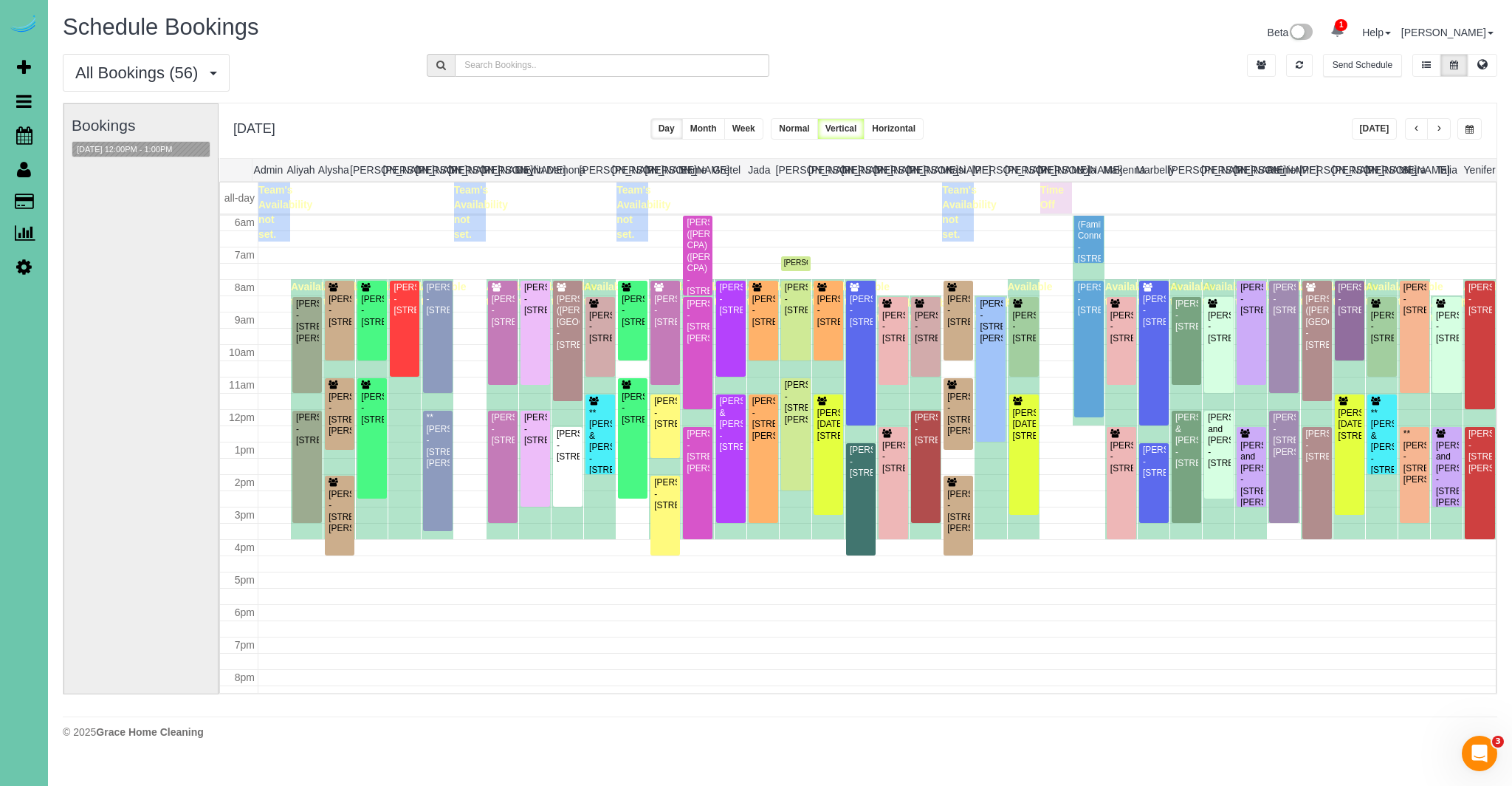
click at [1365, 131] on button "[DATE]" at bounding box center [1374, 129] width 46 height 22
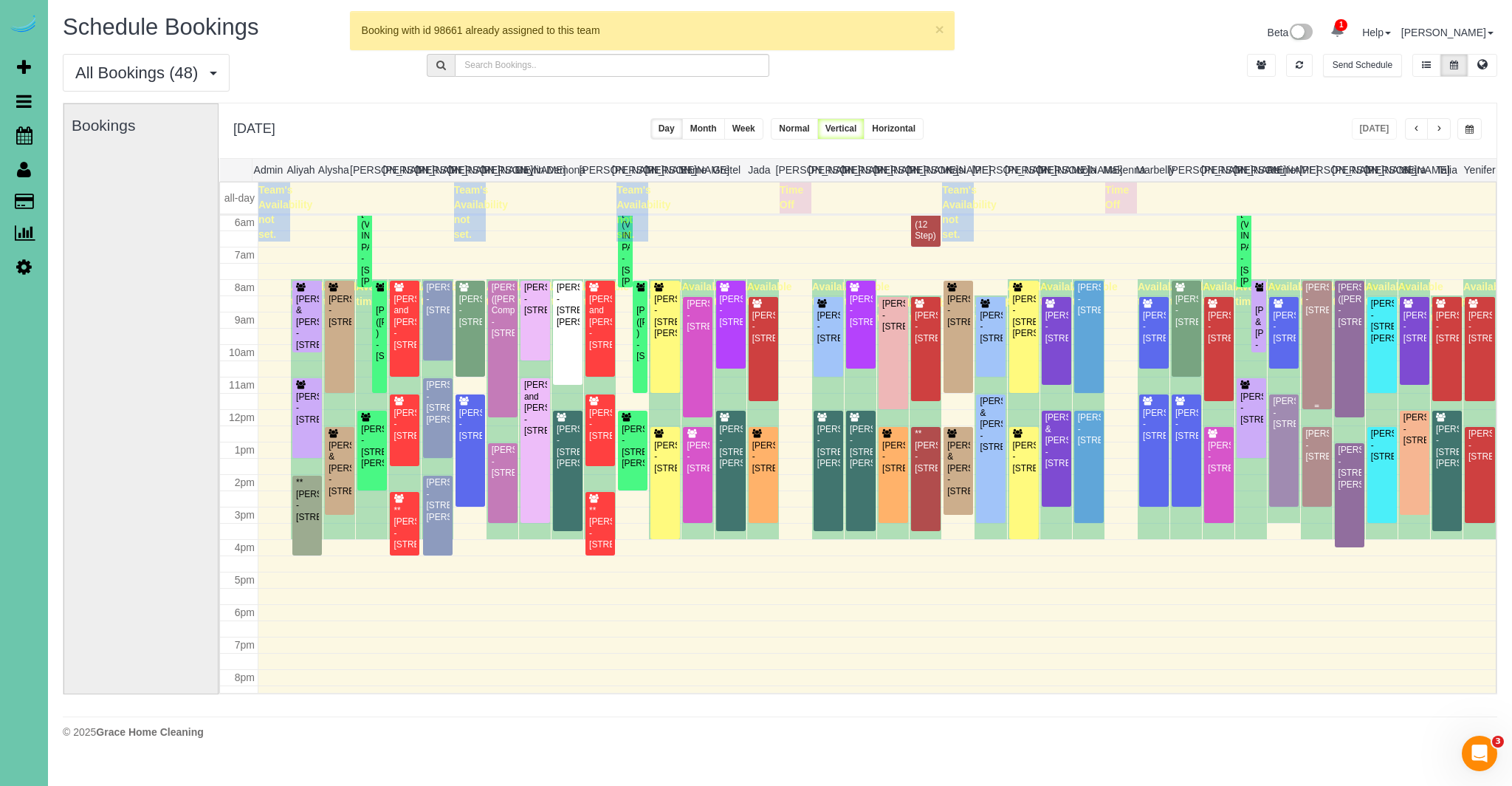
click at [1315, 316] on div "[PERSON_NAME] - [STREET_ADDRESS]" at bounding box center [1317, 298] width 23 height 34
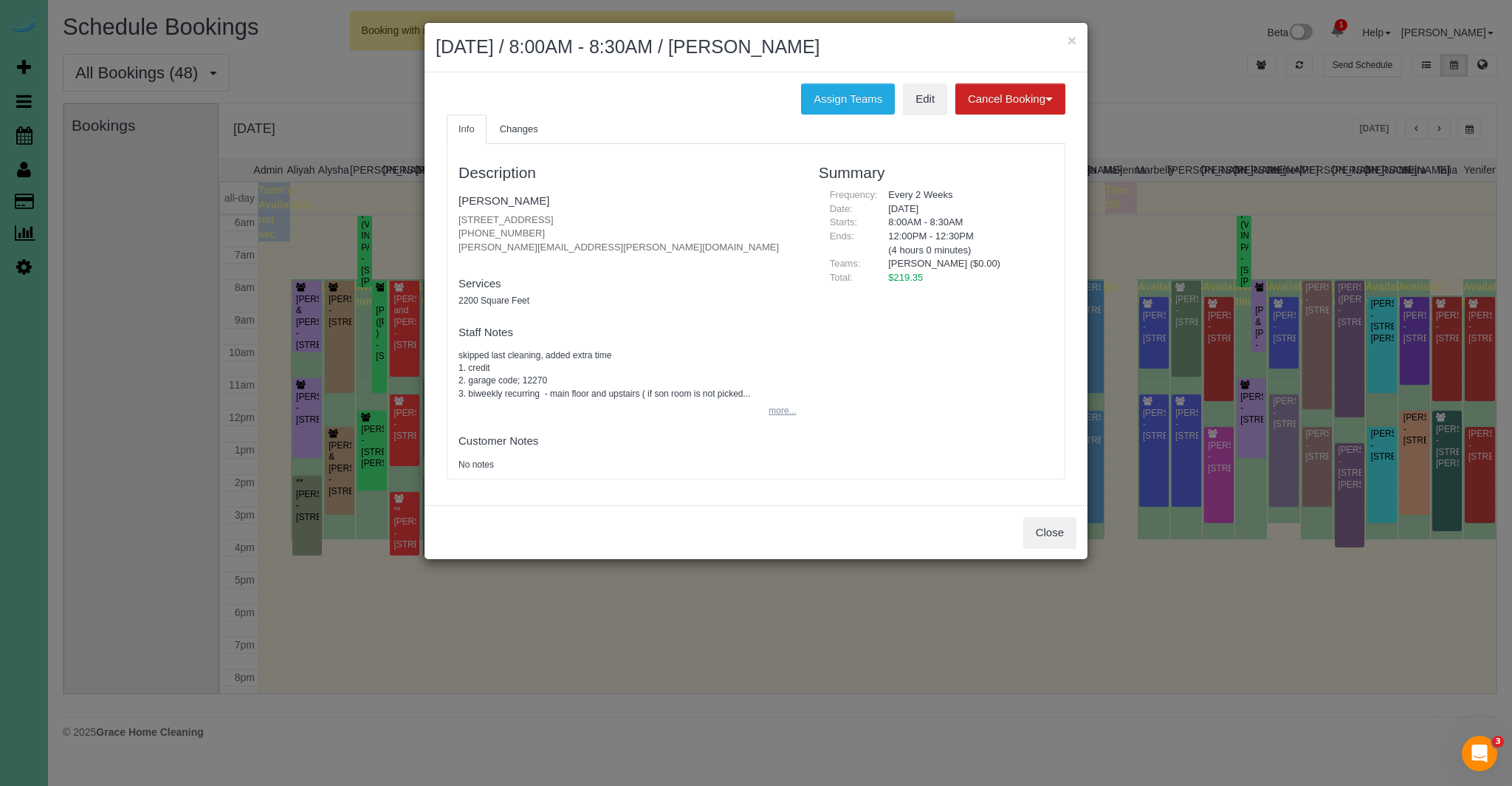
click at [773, 411] on button "more..." at bounding box center [777, 411] width 36 height 22
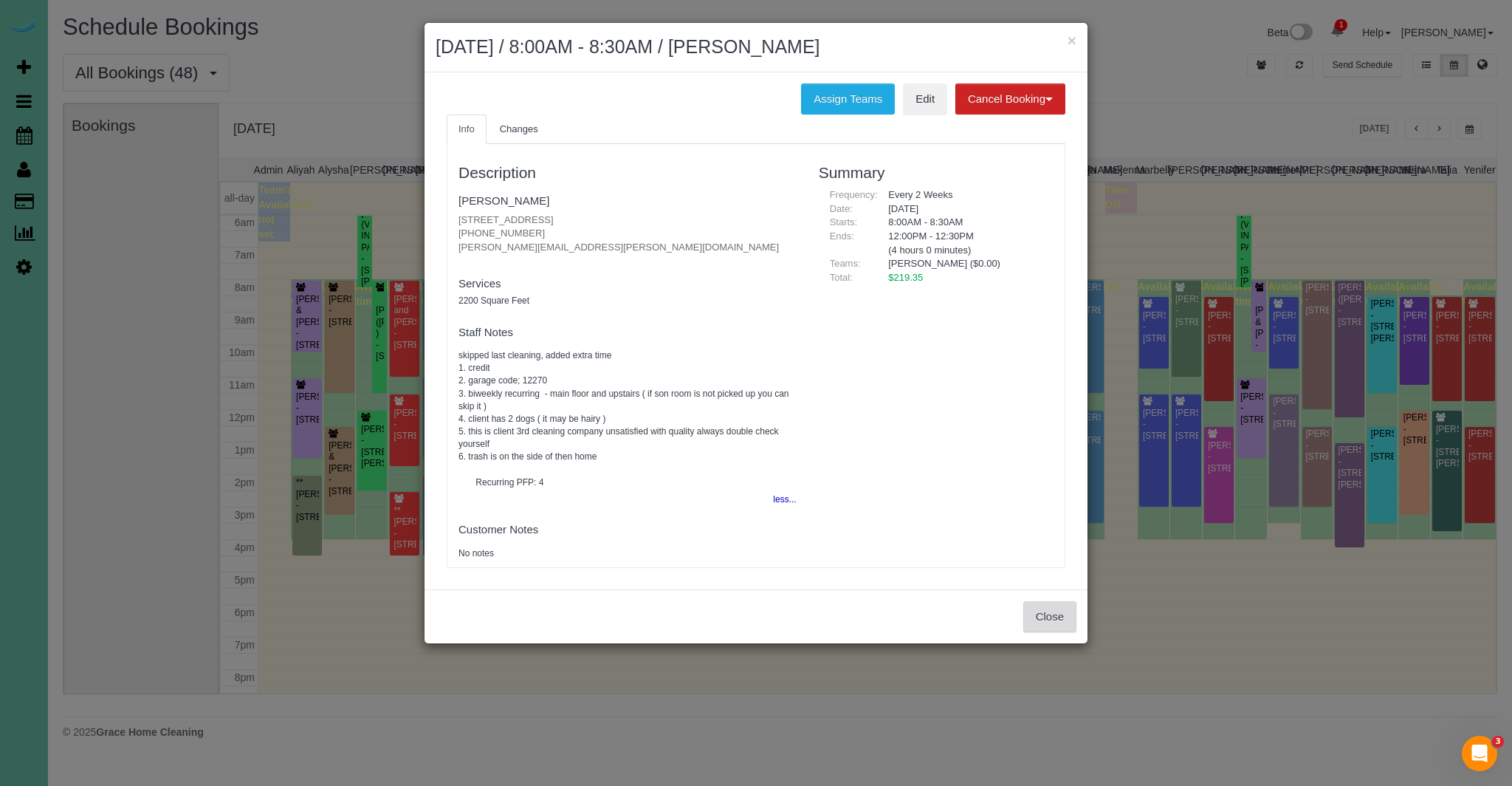
click at [1040, 613] on button "Close" at bounding box center [1050, 616] width 53 height 31
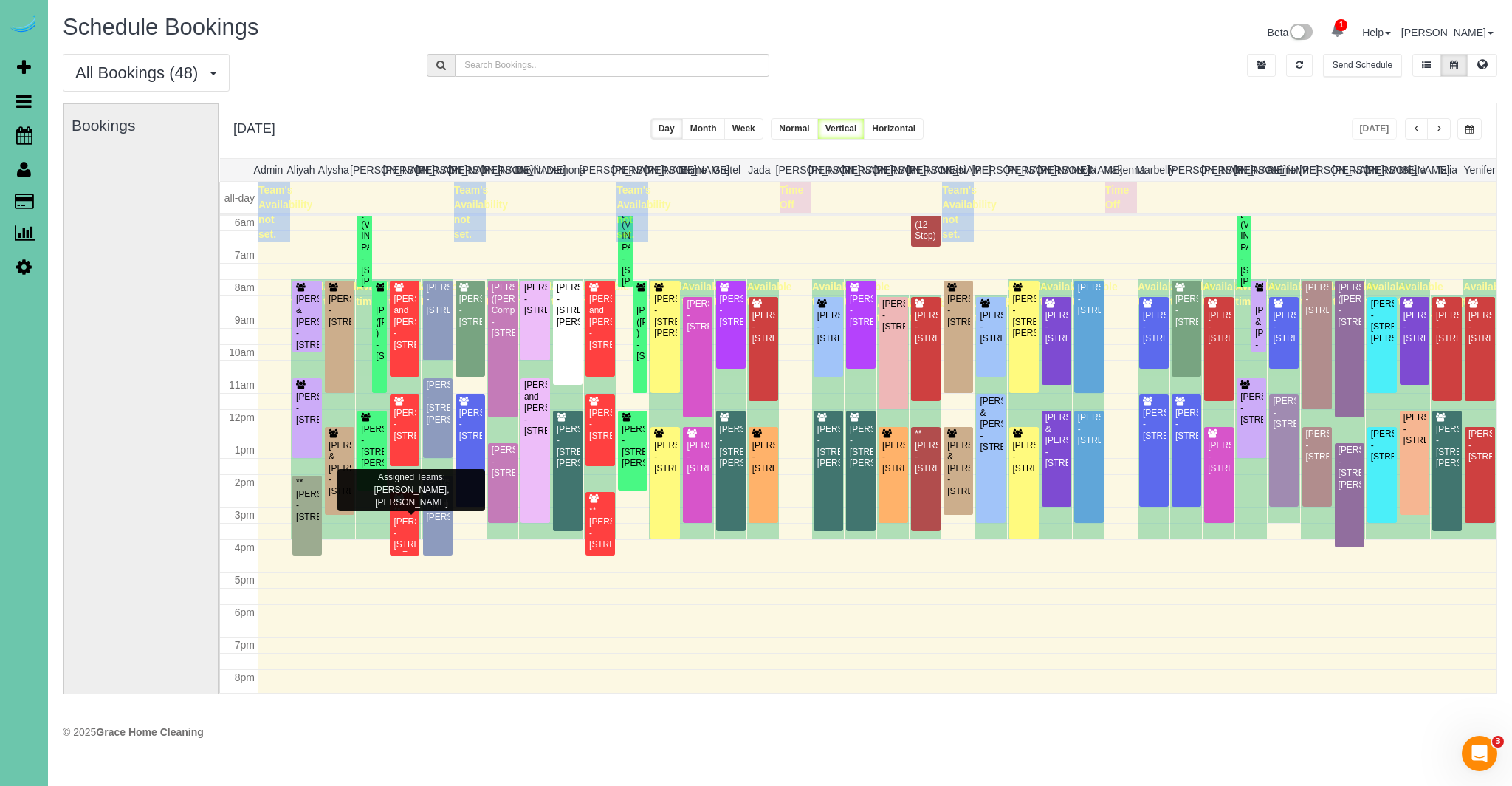
click at [407, 524] on div "**[PERSON_NAME] - [STREET_ADDRESS]" at bounding box center [404, 528] width 23 height 46
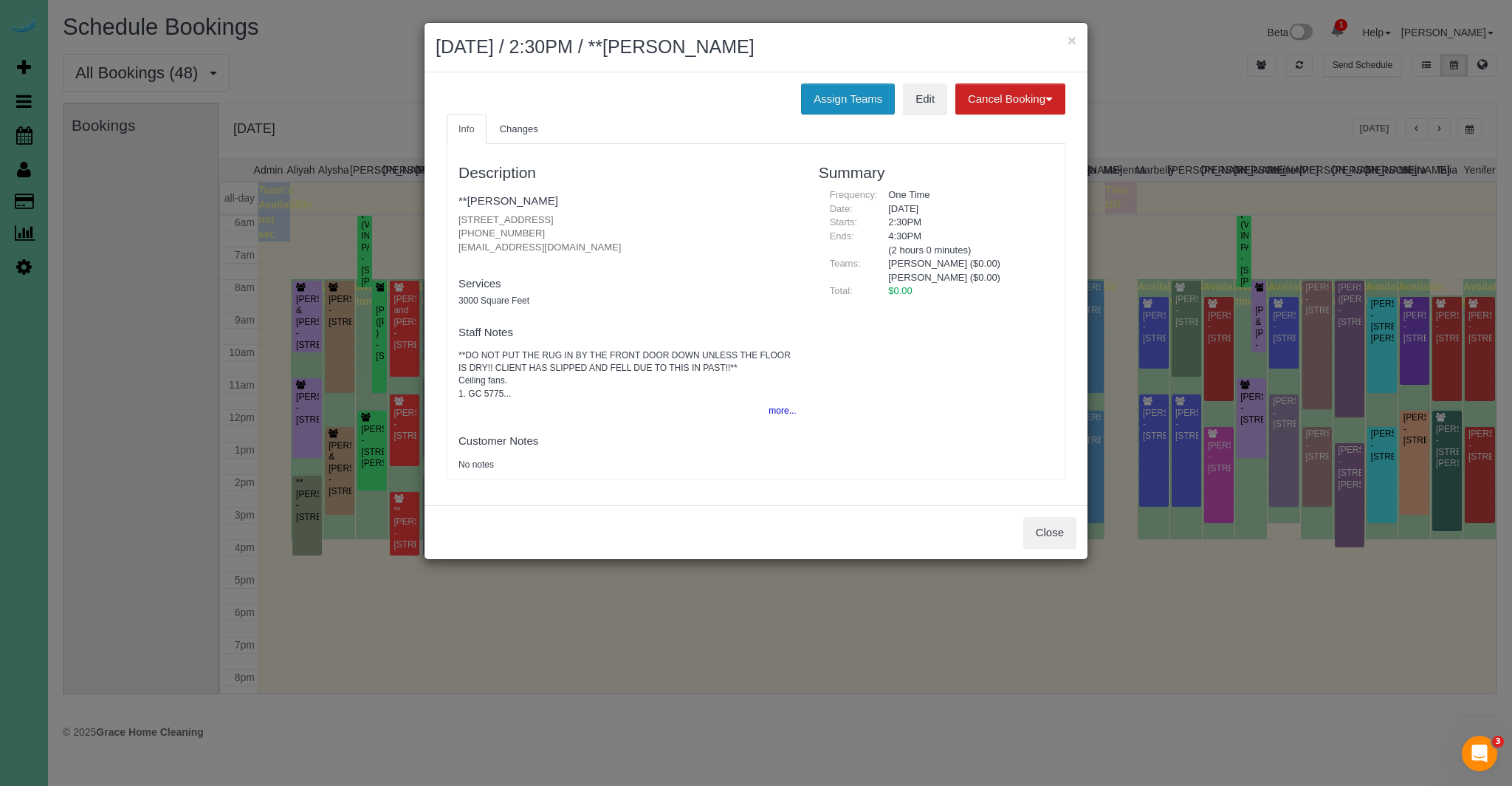
click at [842, 103] on button "Assign Teams" at bounding box center [847, 98] width 94 height 31
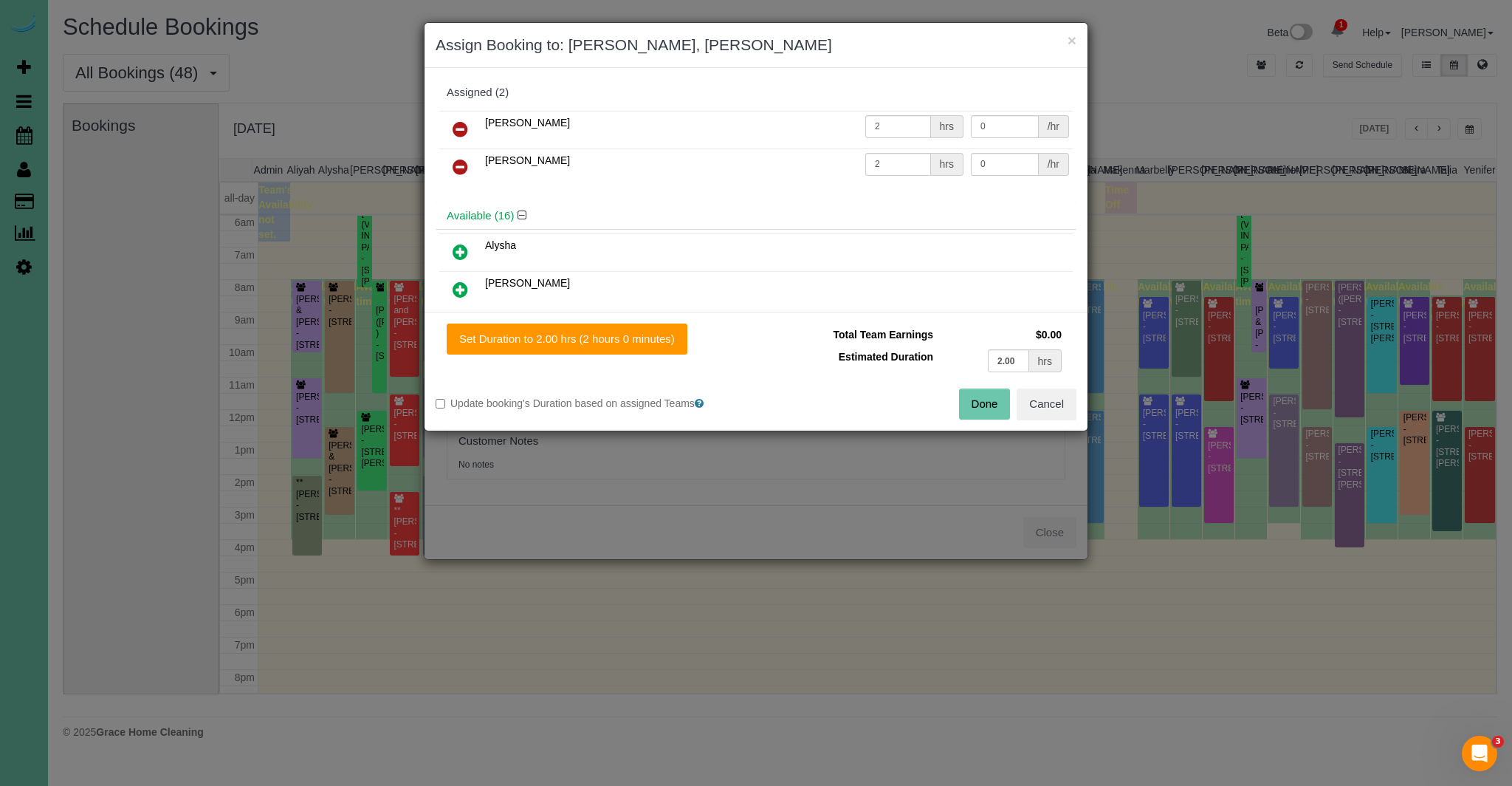
click at [463, 164] on icon at bounding box center [460, 167] width 16 height 18
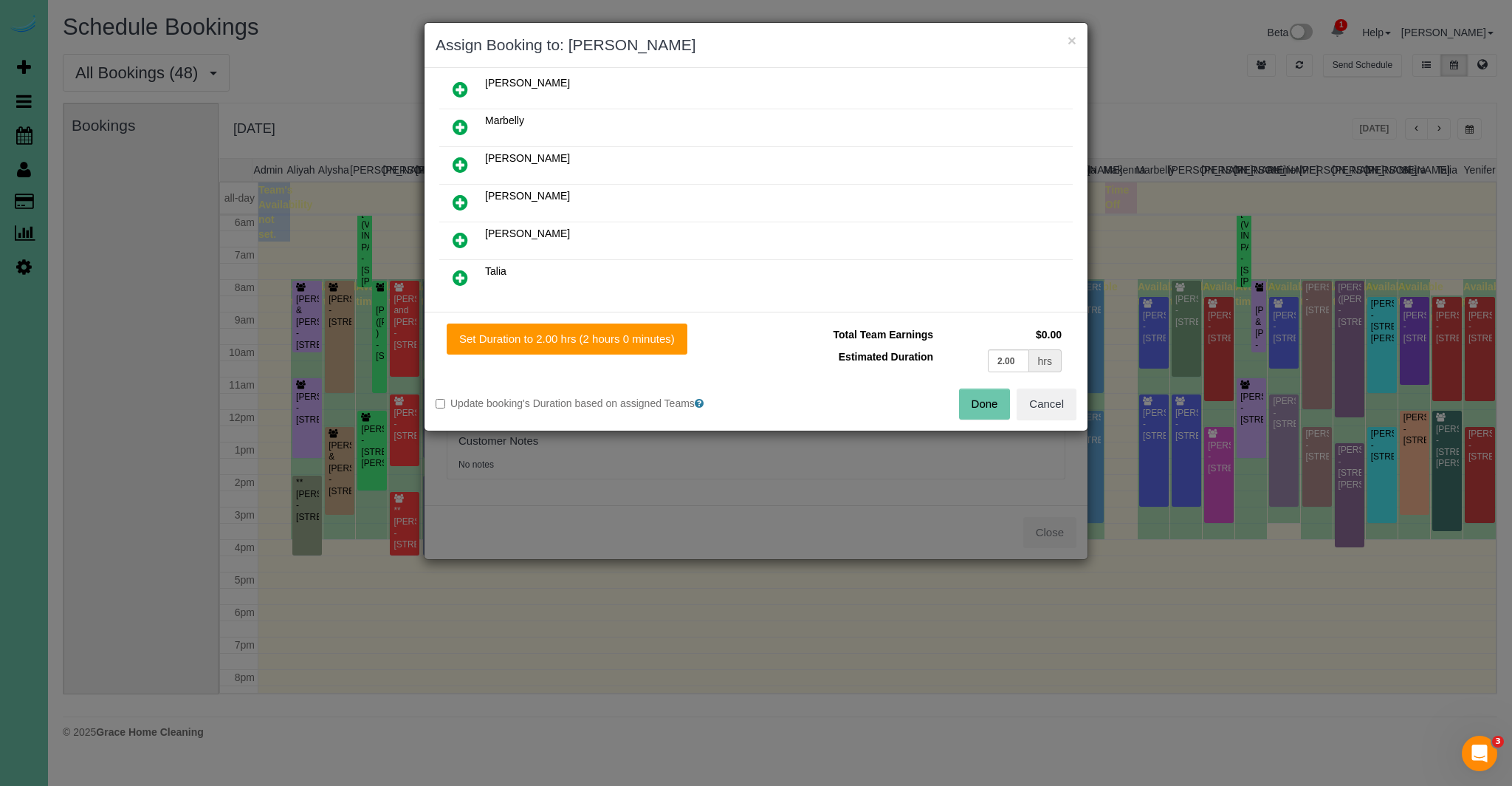
scroll to position [581, 0]
click at [539, 287] on h4 "Unavailable (20)" at bounding box center [756, 293] width 619 height 13
click at [537, 287] on icon at bounding box center [534, 292] width 9 height 11
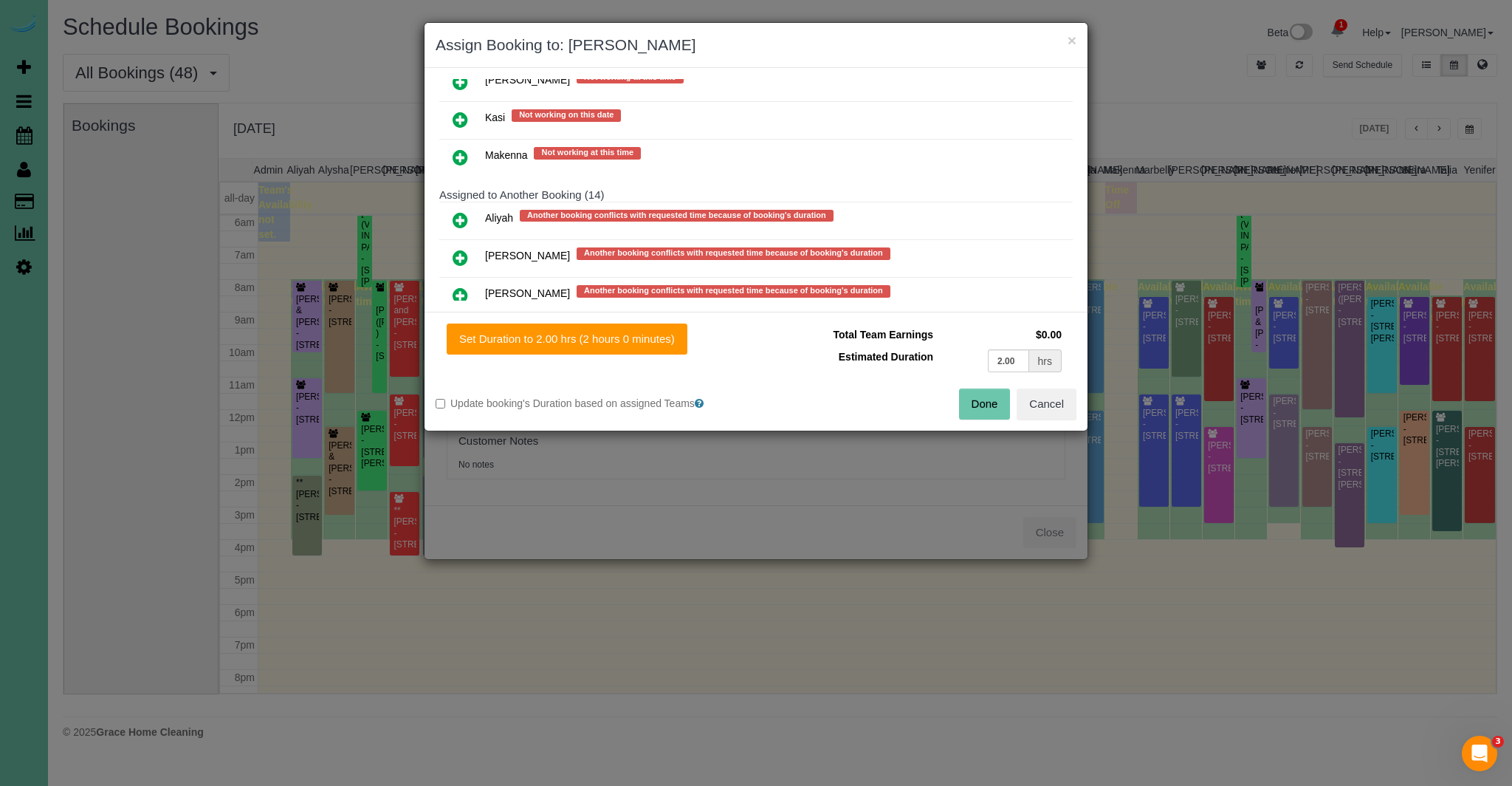
click at [463, 211] on icon at bounding box center [460, 219] width 16 height 18
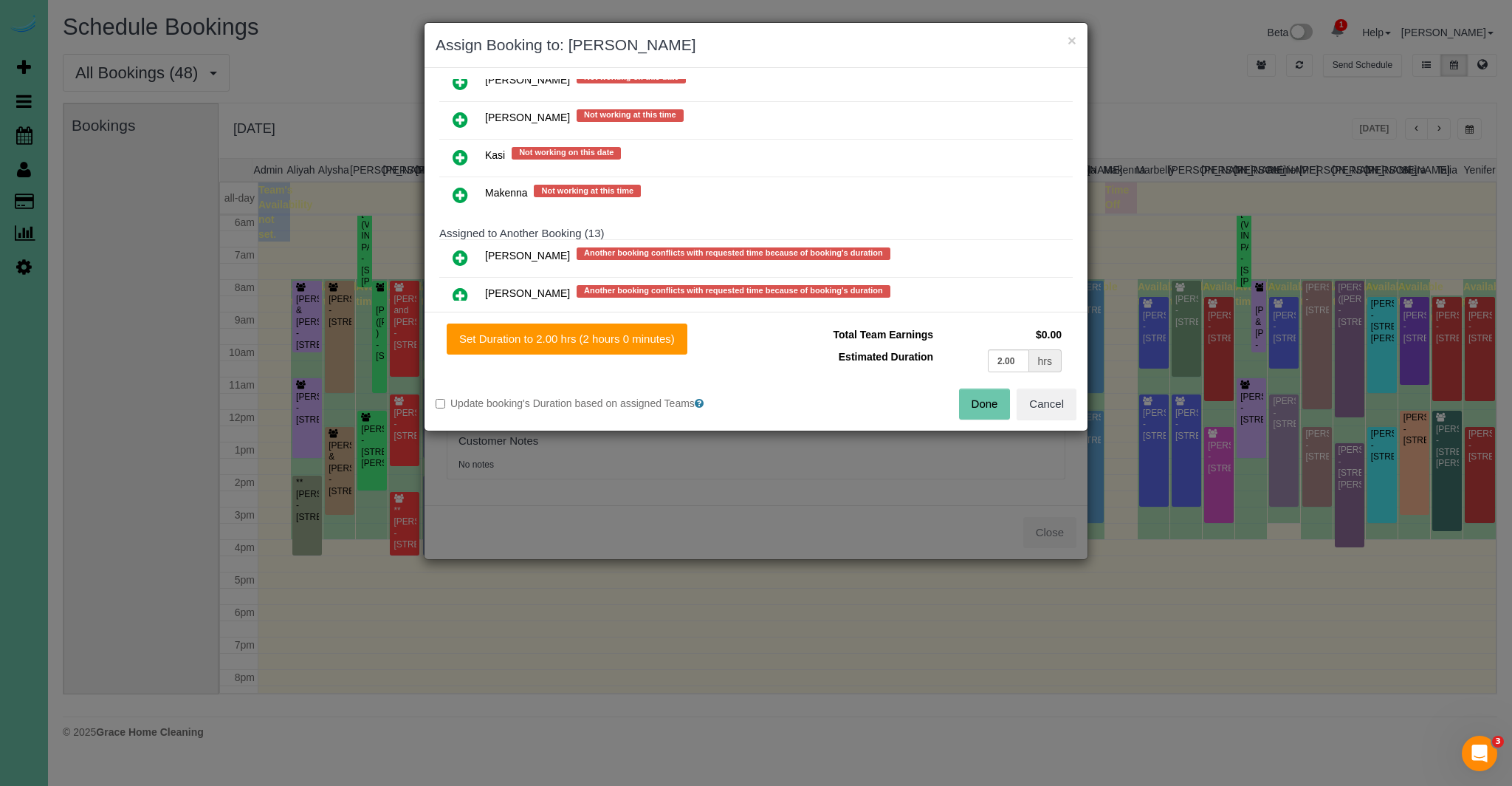
scroll to position [989, 0]
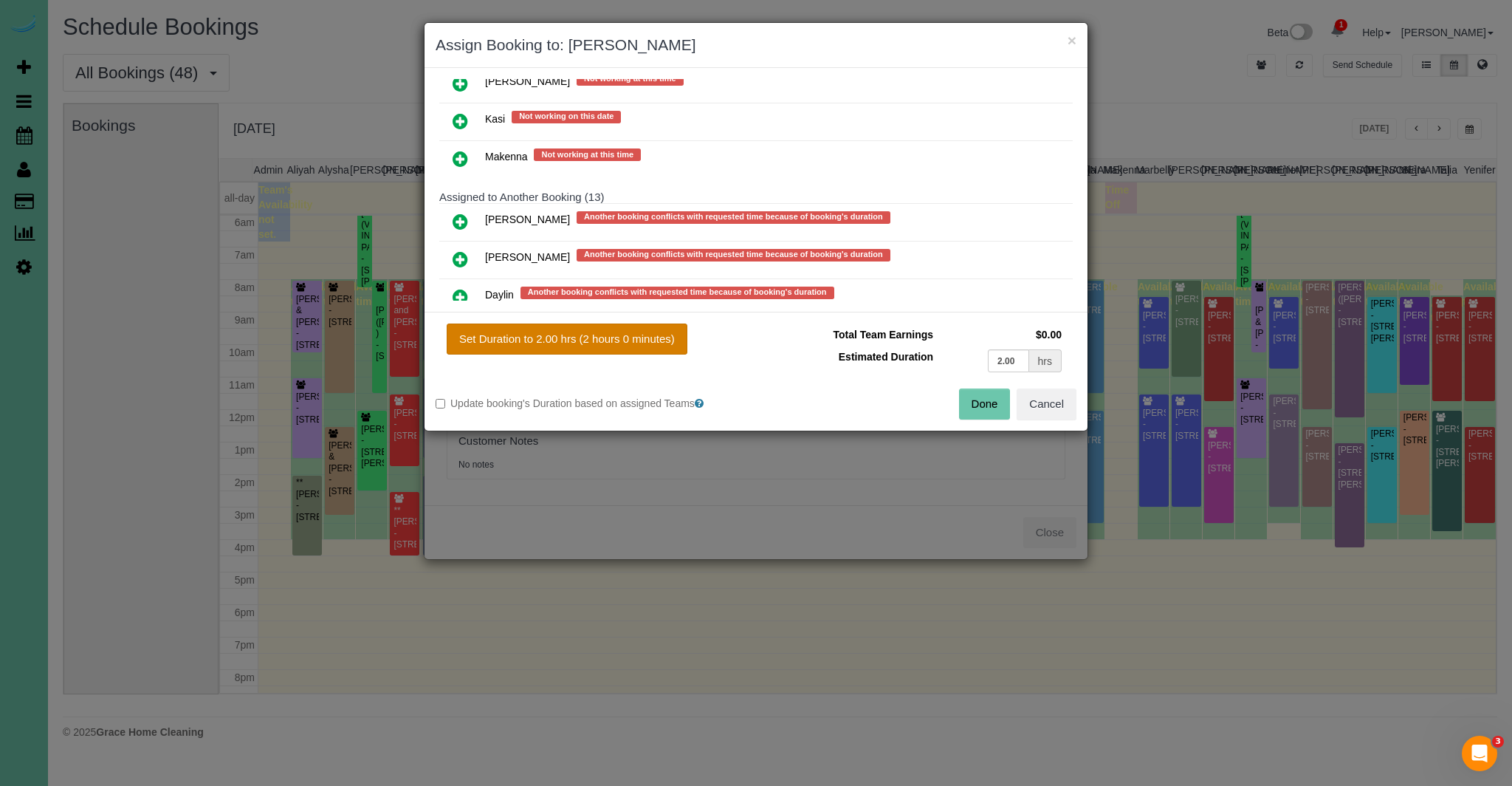
click at [555, 341] on button "Set Duration to 2.00 hrs (2 hours 0 minutes)" at bounding box center [566, 338] width 241 height 31
type input "2.00"
click at [1003, 403] on button "Done" at bounding box center [985, 403] width 52 height 31
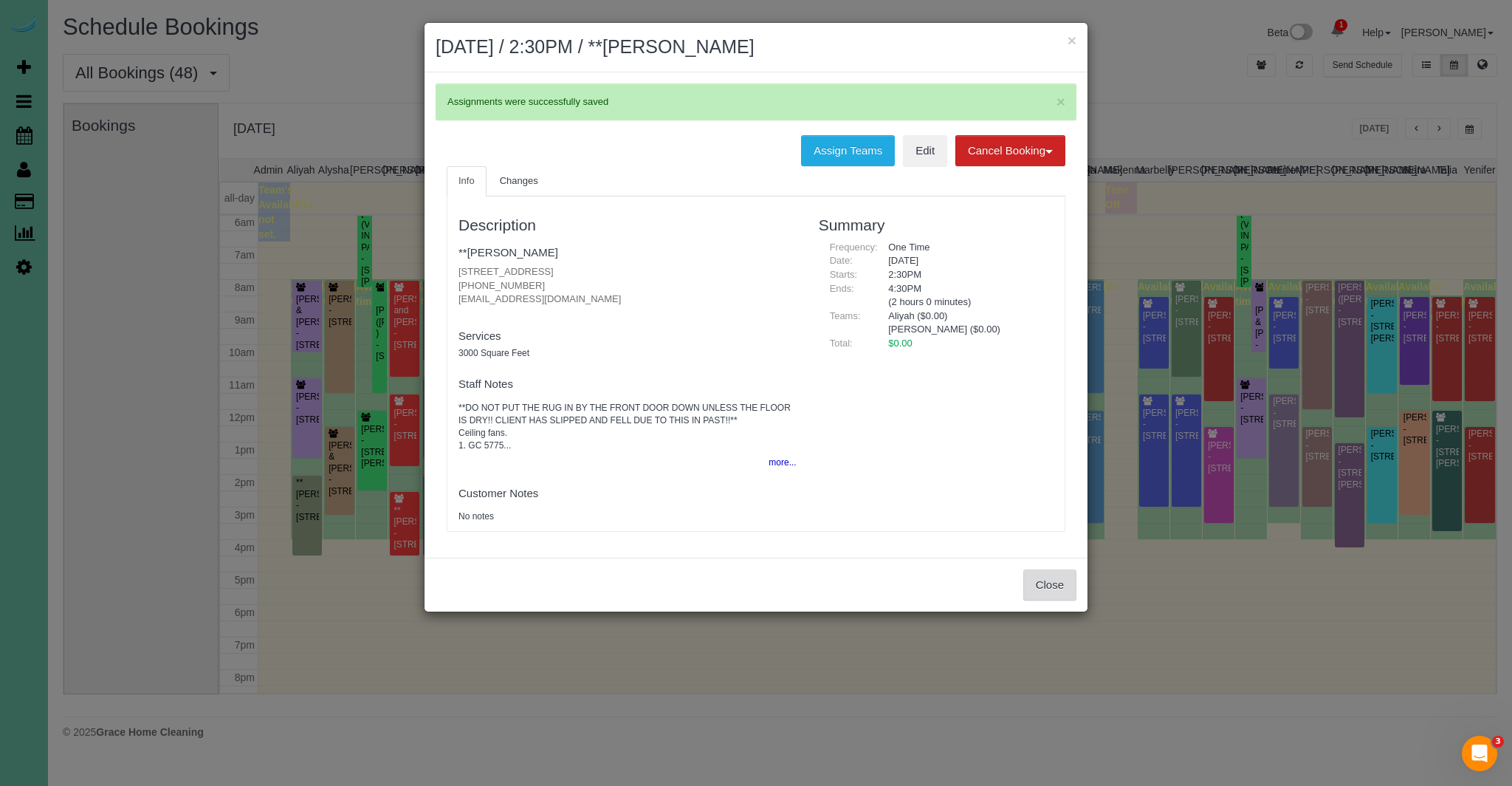
click at [1056, 580] on button "Close" at bounding box center [1050, 584] width 53 height 31
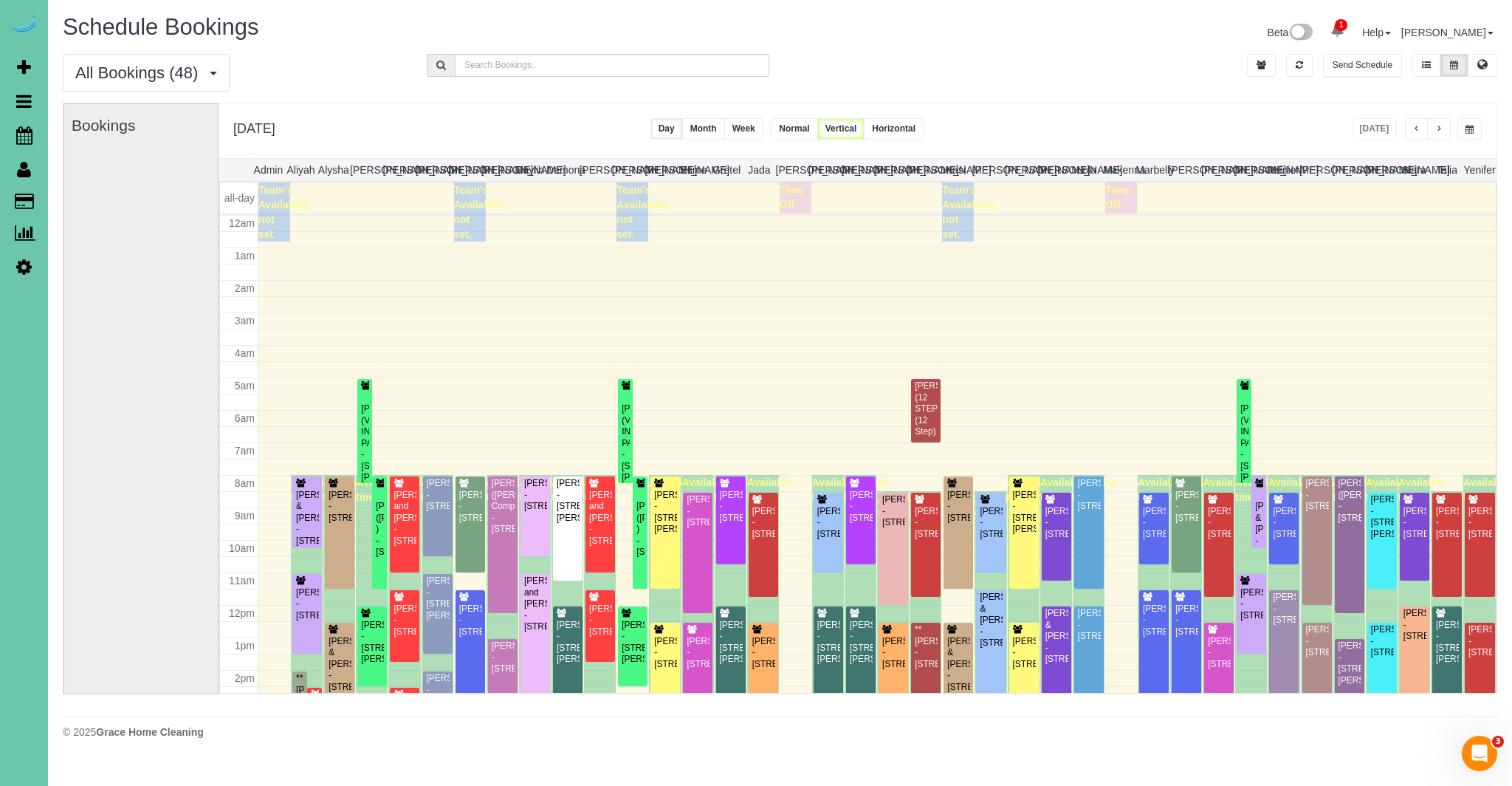
scroll to position [196, 0]
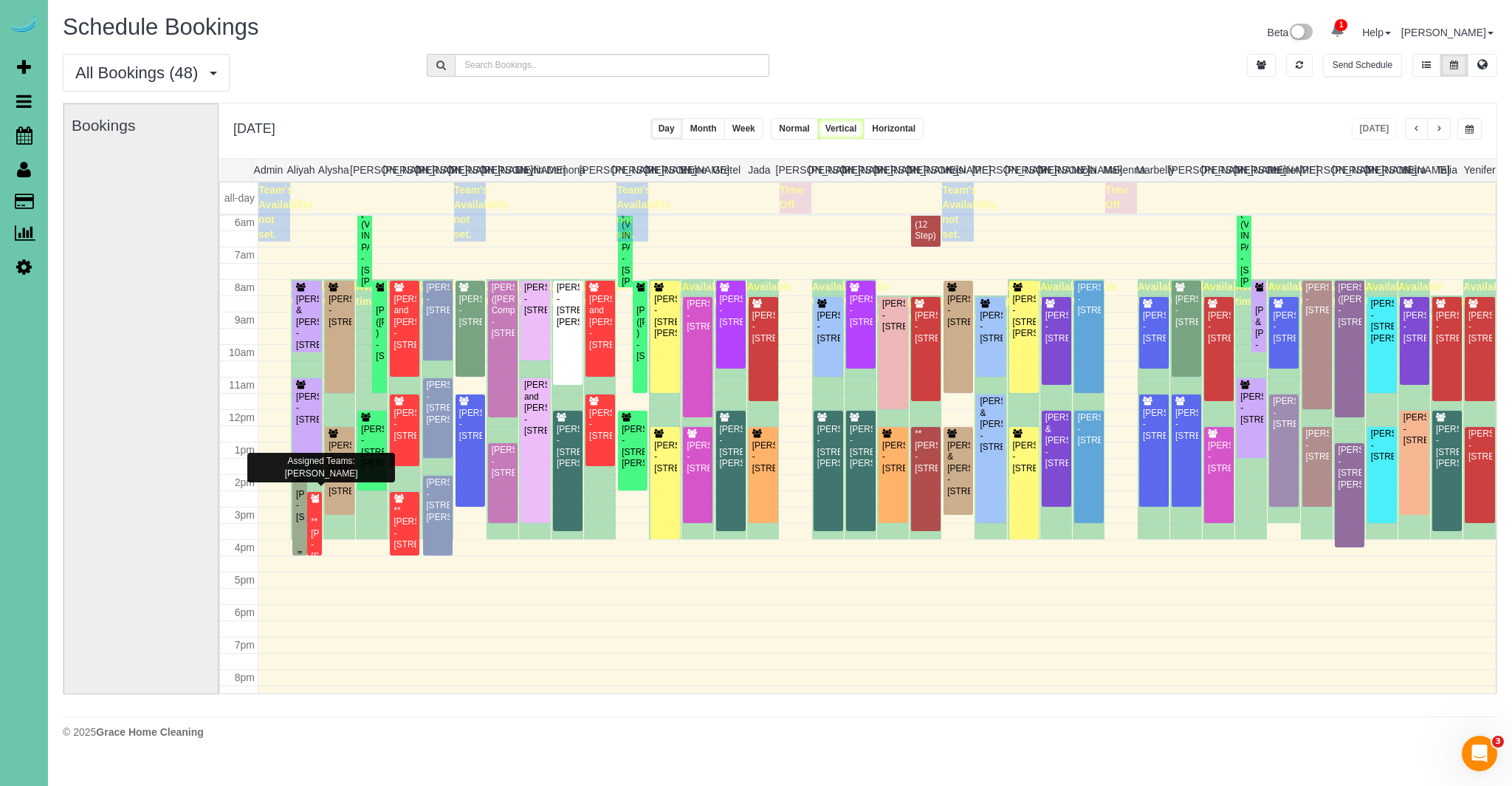
click at [298, 503] on div "**[PERSON_NAME] - [STREET_ADDRESS]" at bounding box center [299, 499] width 9 height 46
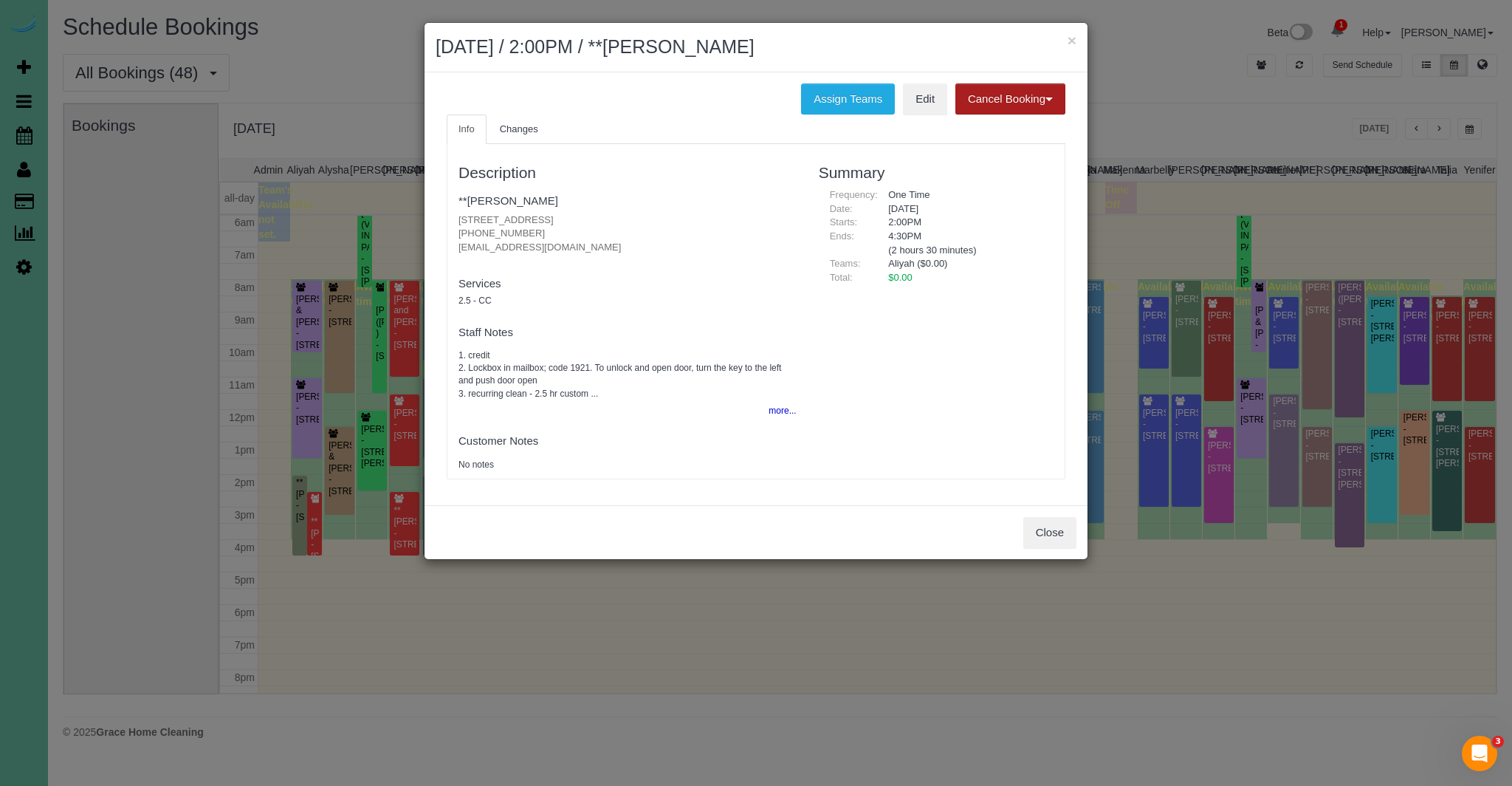
click at [987, 95] on button "Cancel Booking" at bounding box center [1010, 98] width 110 height 31
click at [1005, 130] on link "Without Fee" at bounding box center [1015, 129] width 117 height 19
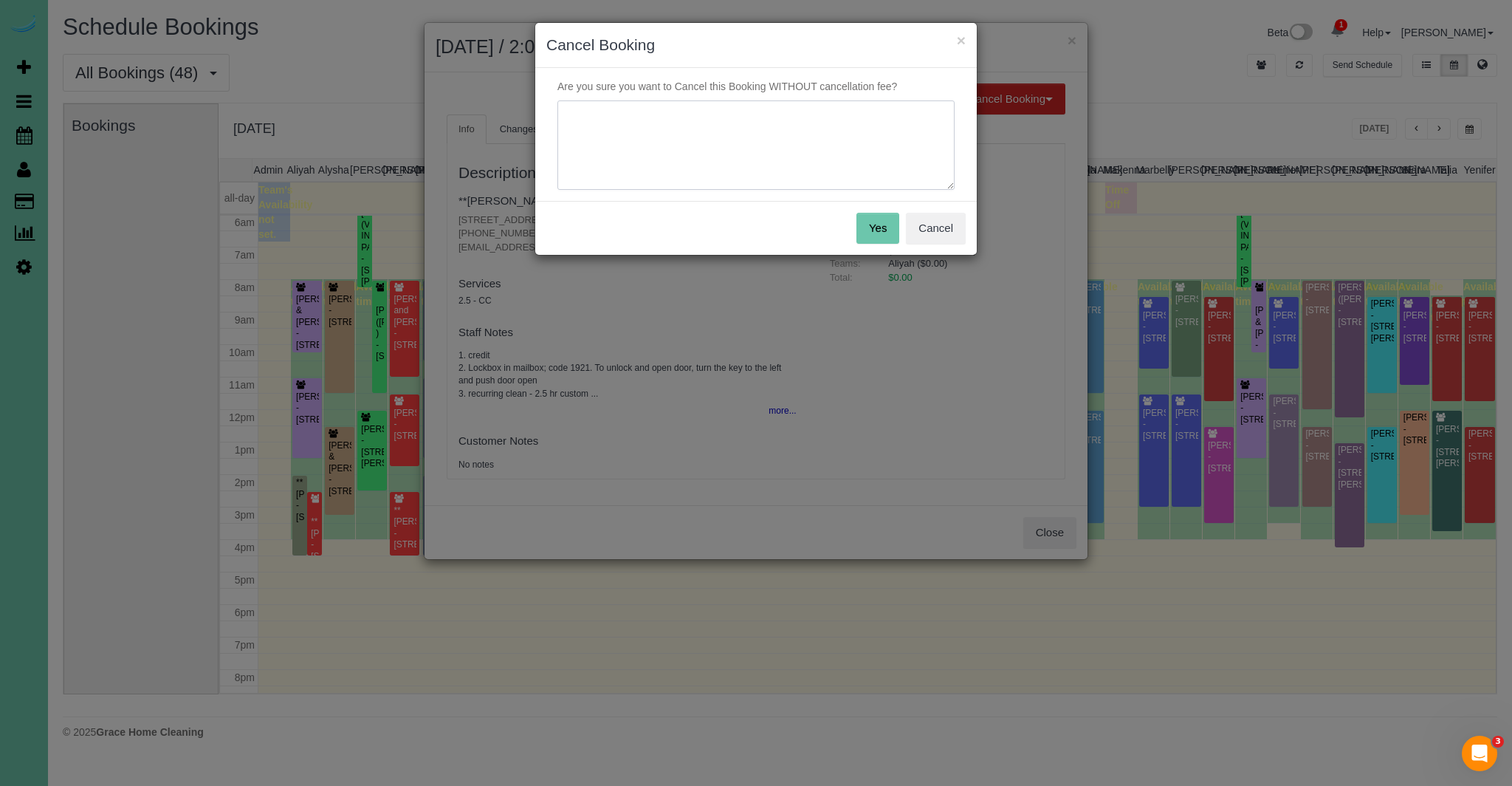
click at [829, 146] on textarea at bounding box center [756, 146] width 397 height 90
type textarea "."
click at [872, 225] on button "Yes" at bounding box center [877, 228] width 42 height 31
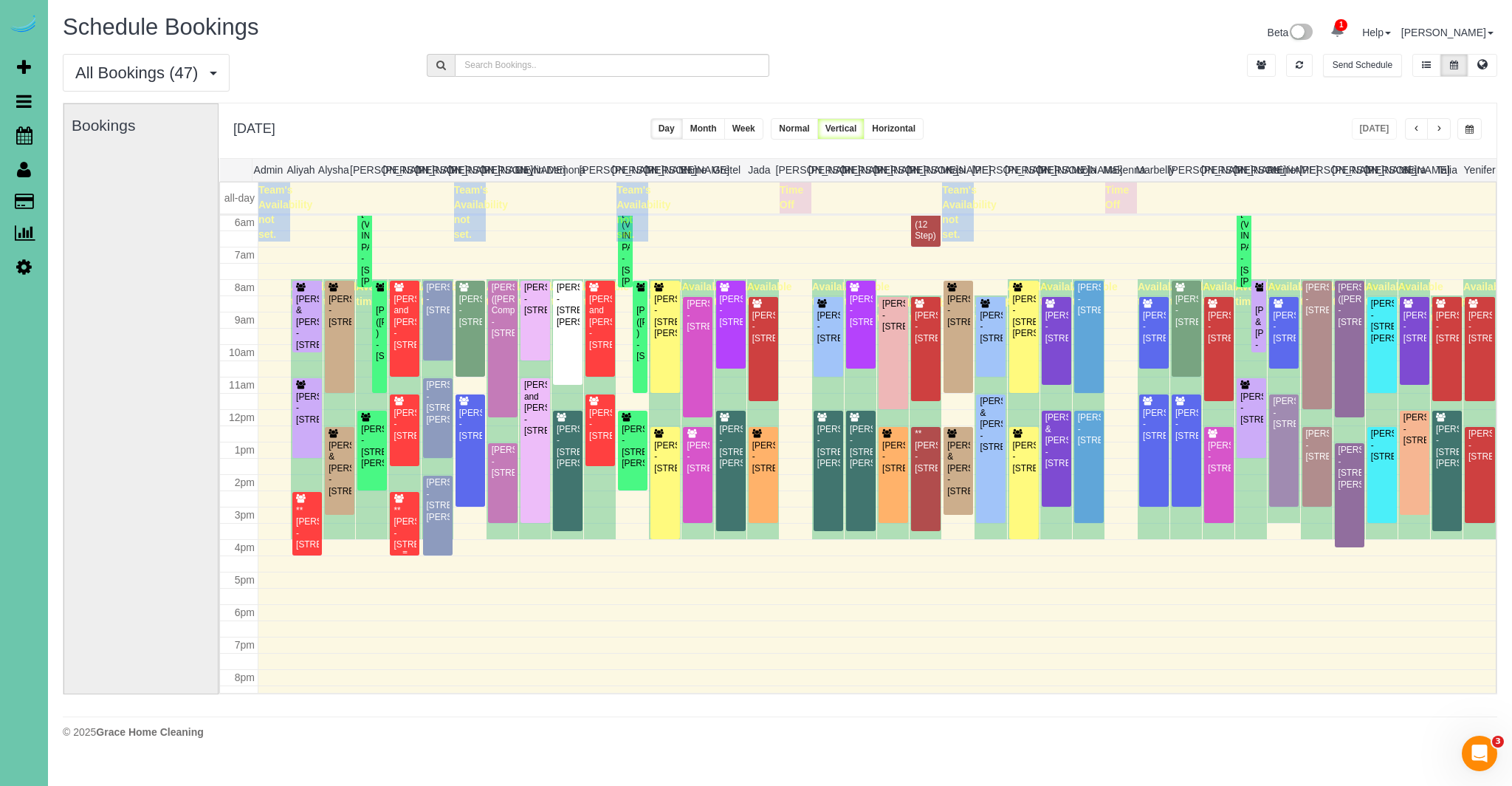
click at [401, 512] on div "**[PERSON_NAME] - [STREET_ADDRESS]" at bounding box center [404, 528] width 23 height 46
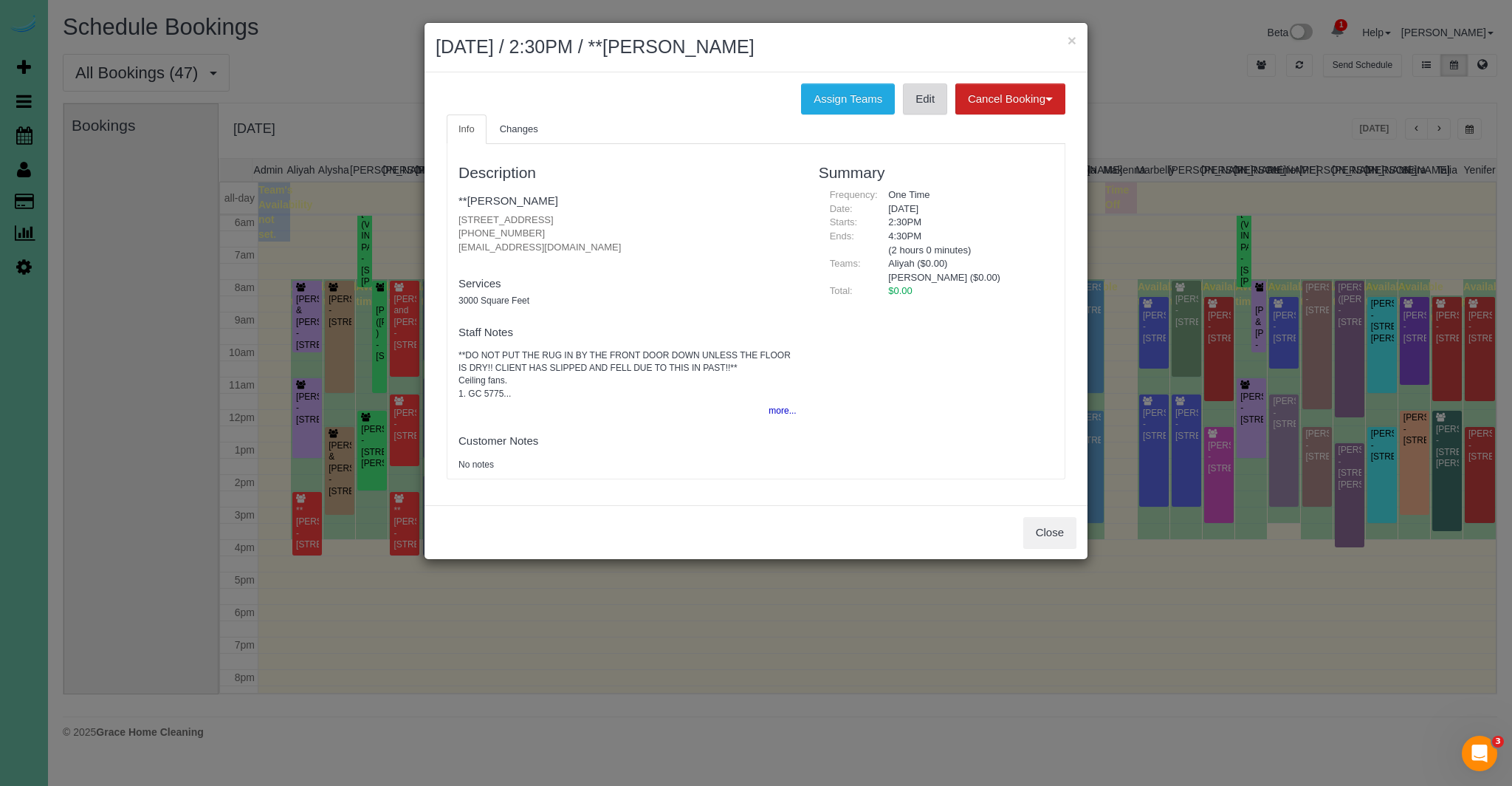
click at [924, 92] on link "Edit" at bounding box center [925, 98] width 44 height 31
click at [855, 101] on button "Assign Teams" at bounding box center [847, 98] width 94 height 31
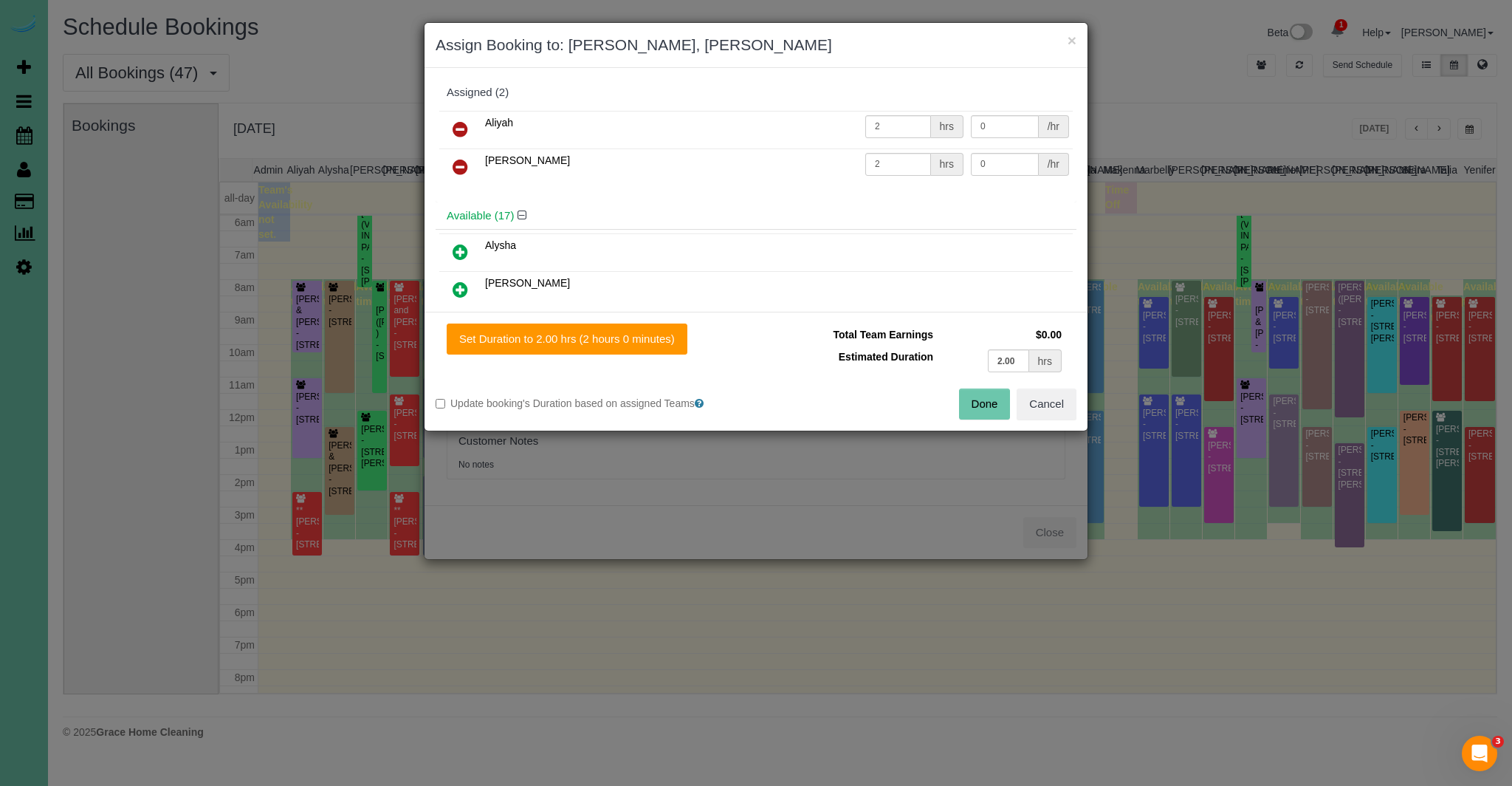
click at [458, 170] on icon at bounding box center [460, 167] width 16 height 18
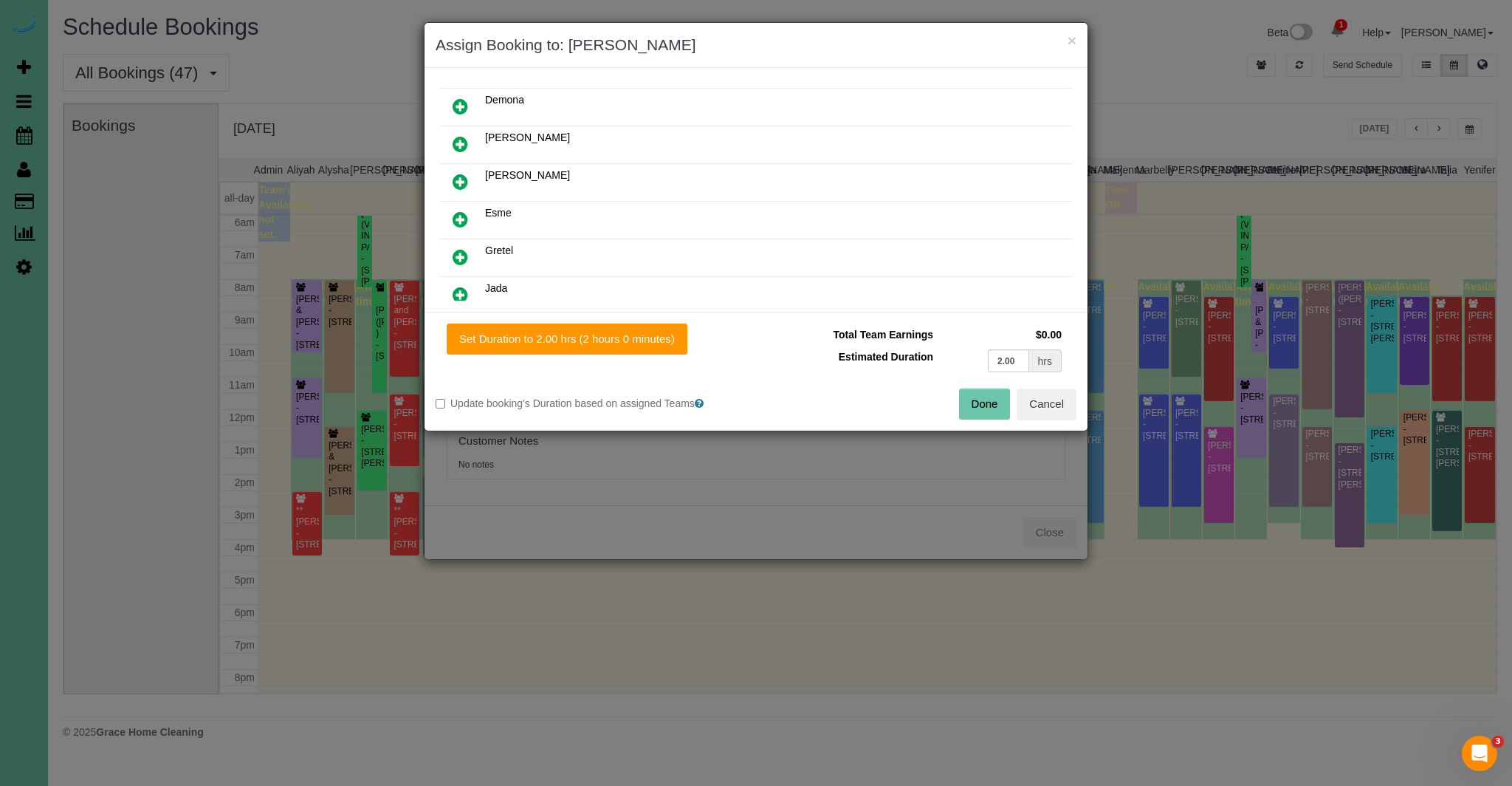
click at [462, 139] on icon at bounding box center [460, 143] width 16 height 18
click at [609, 341] on button "Set Duration to 2.00 hrs (2 hours 0 minutes)" at bounding box center [566, 338] width 241 height 31
type input "2.00"
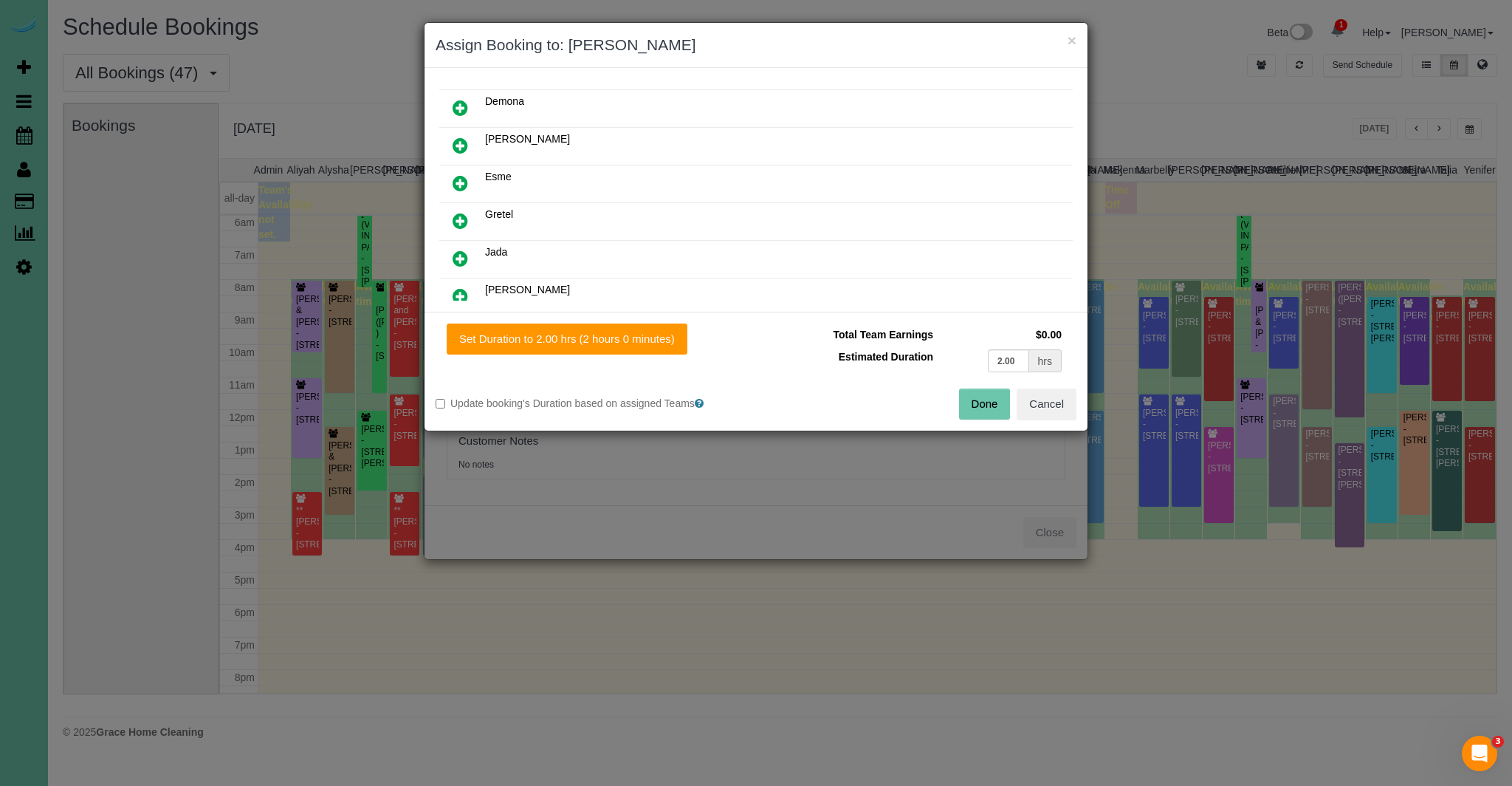
click at [1009, 405] on button "Done" at bounding box center [985, 403] width 52 height 31
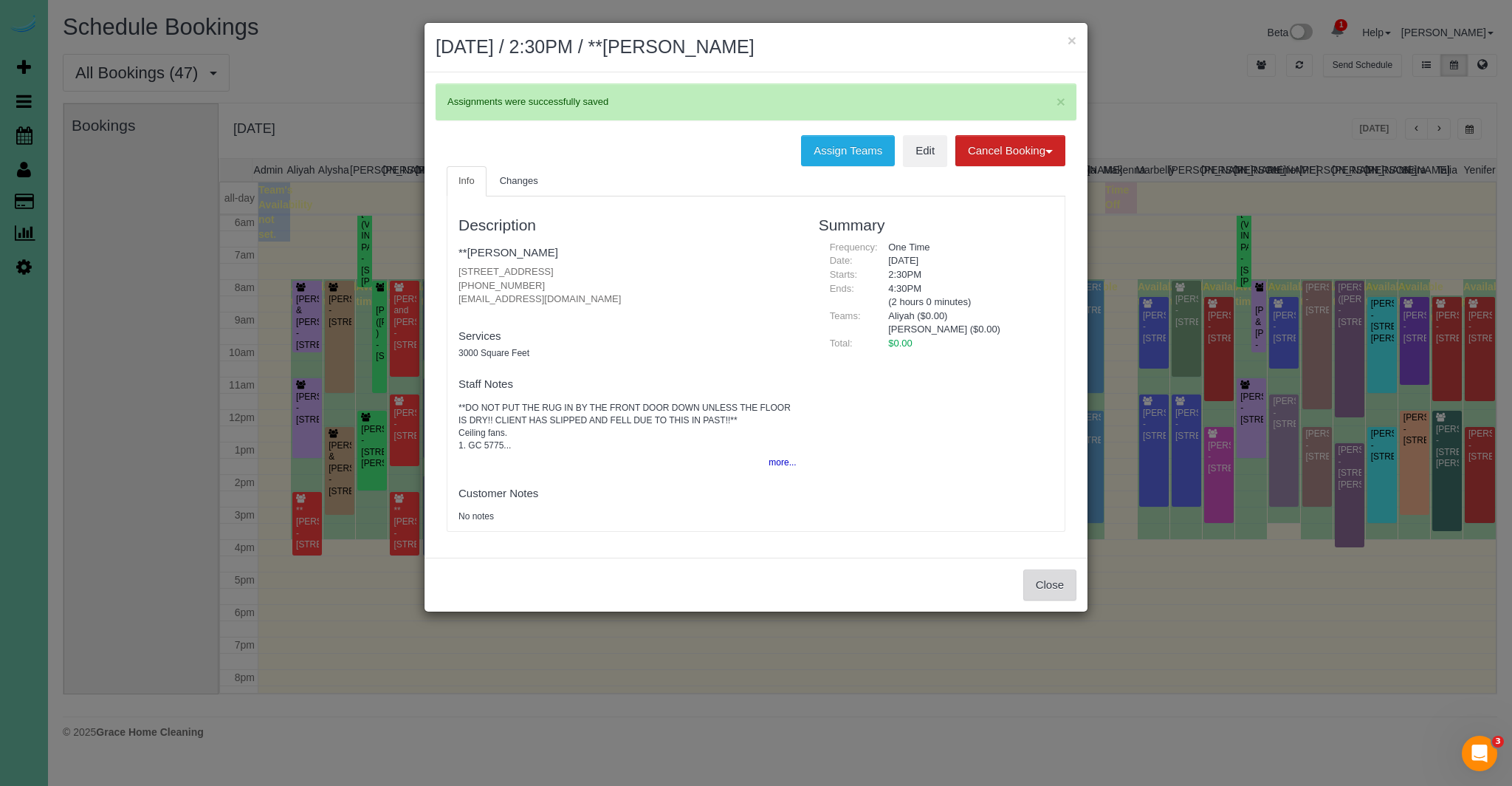
click at [1055, 593] on button "Close" at bounding box center [1050, 584] width 53 height 31
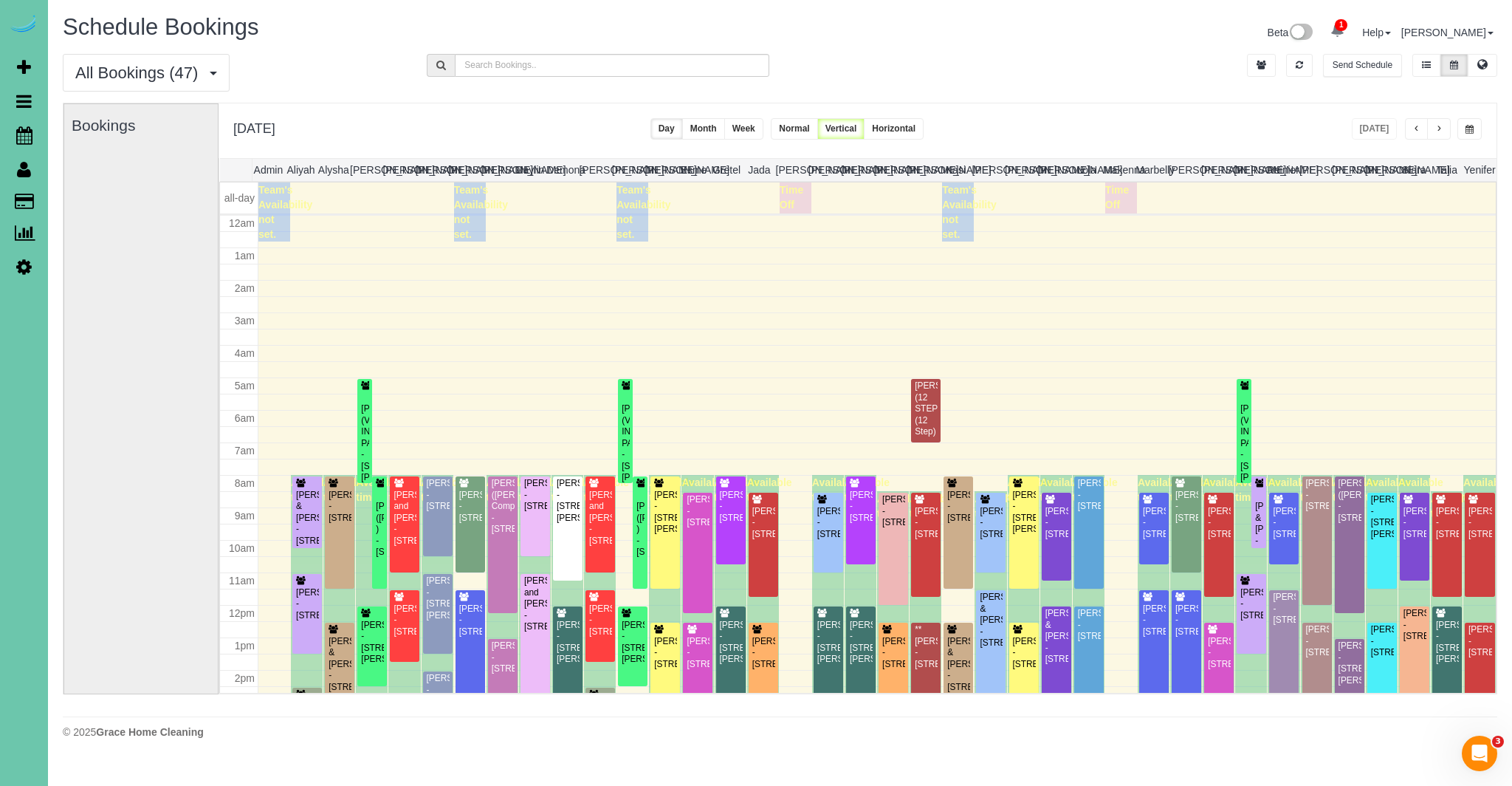
scroll to position [196, 0]
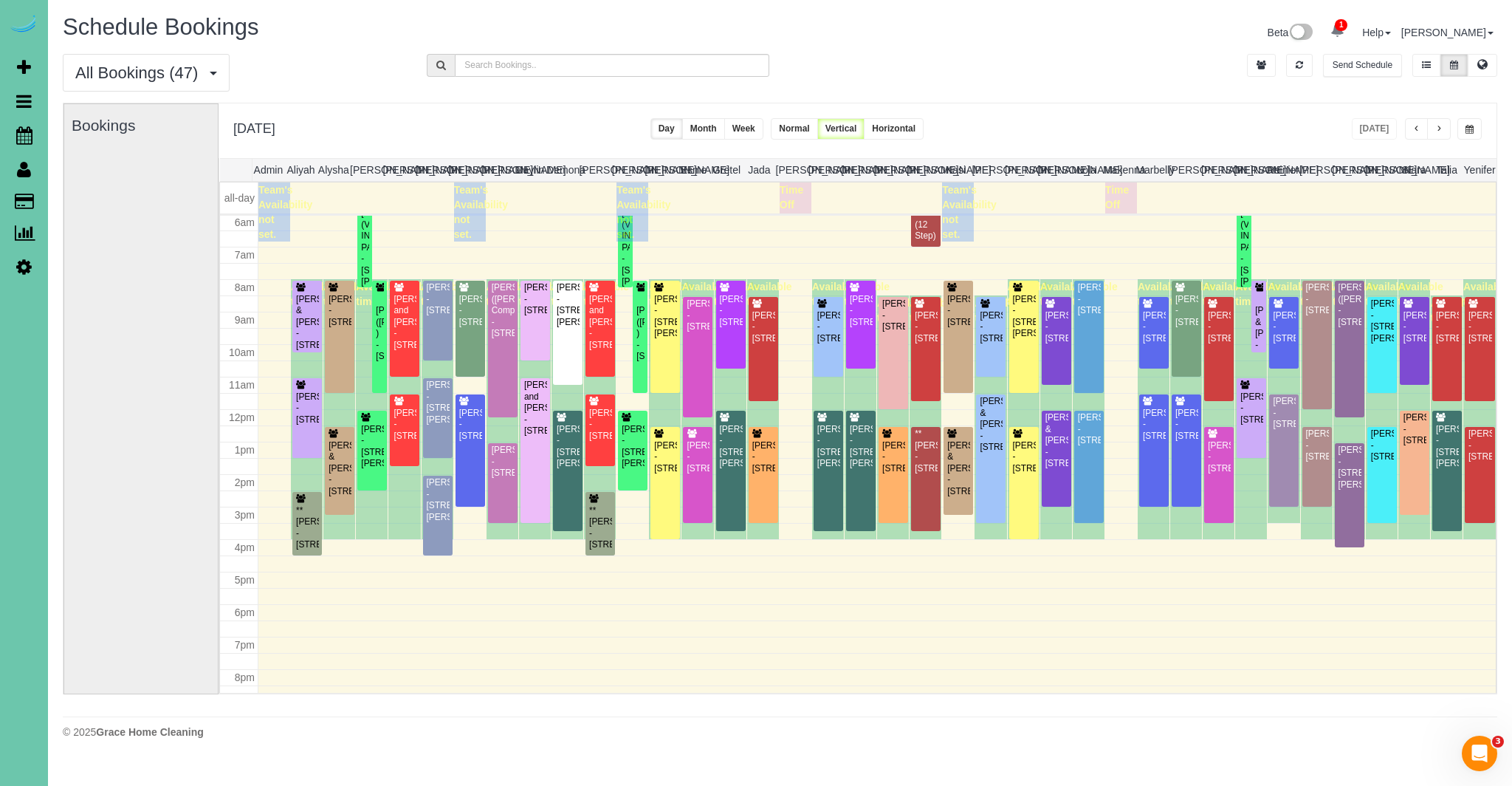
click at [1416, 129] on span "button" at bounding box center [1416, 129] width 7 height 9
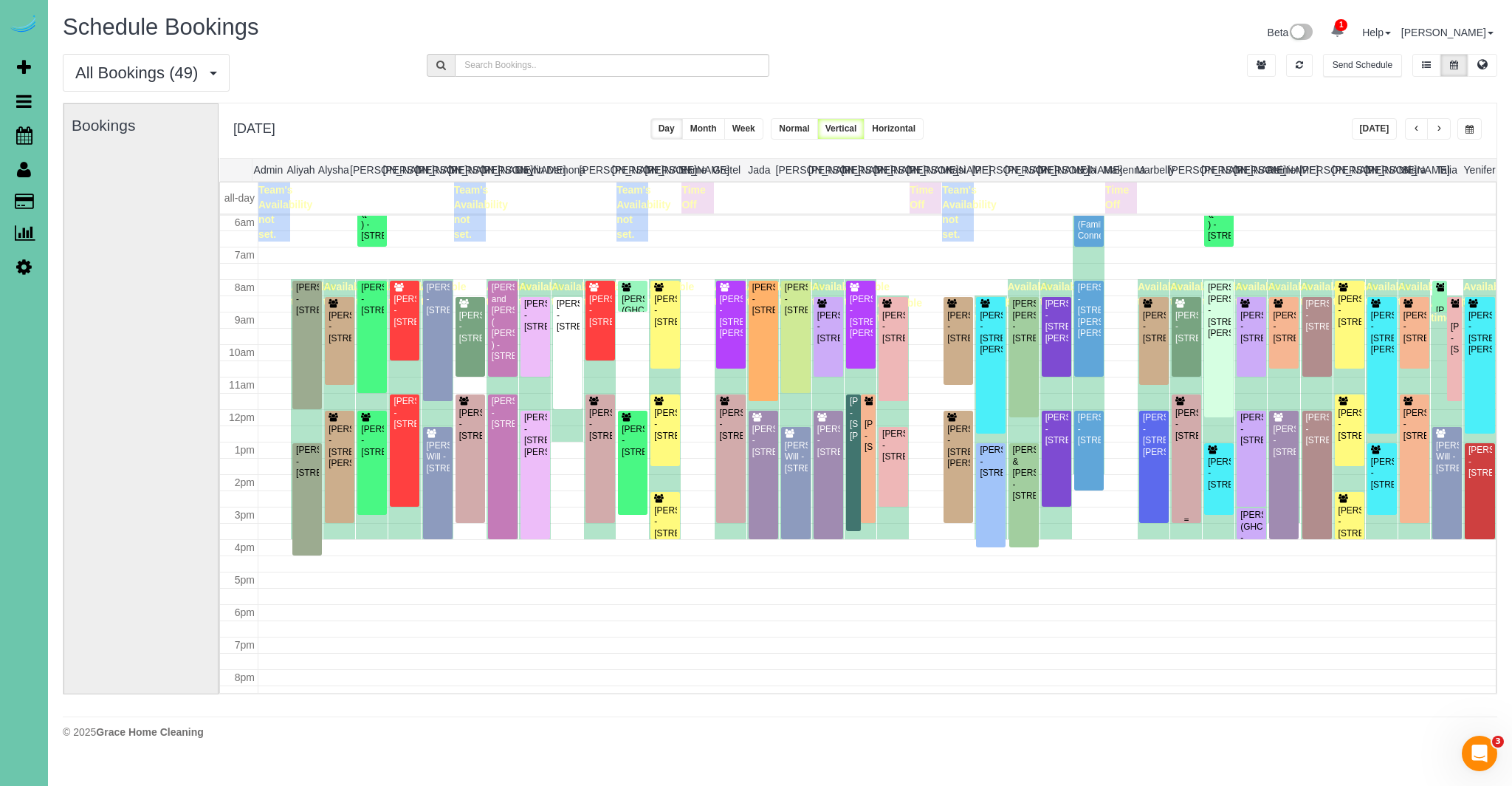
click at [1186, 415] on div "[PERSON_NAME] - [STREET_ADDRESS]" at bounding box center [1186, 424] width 23 height 34
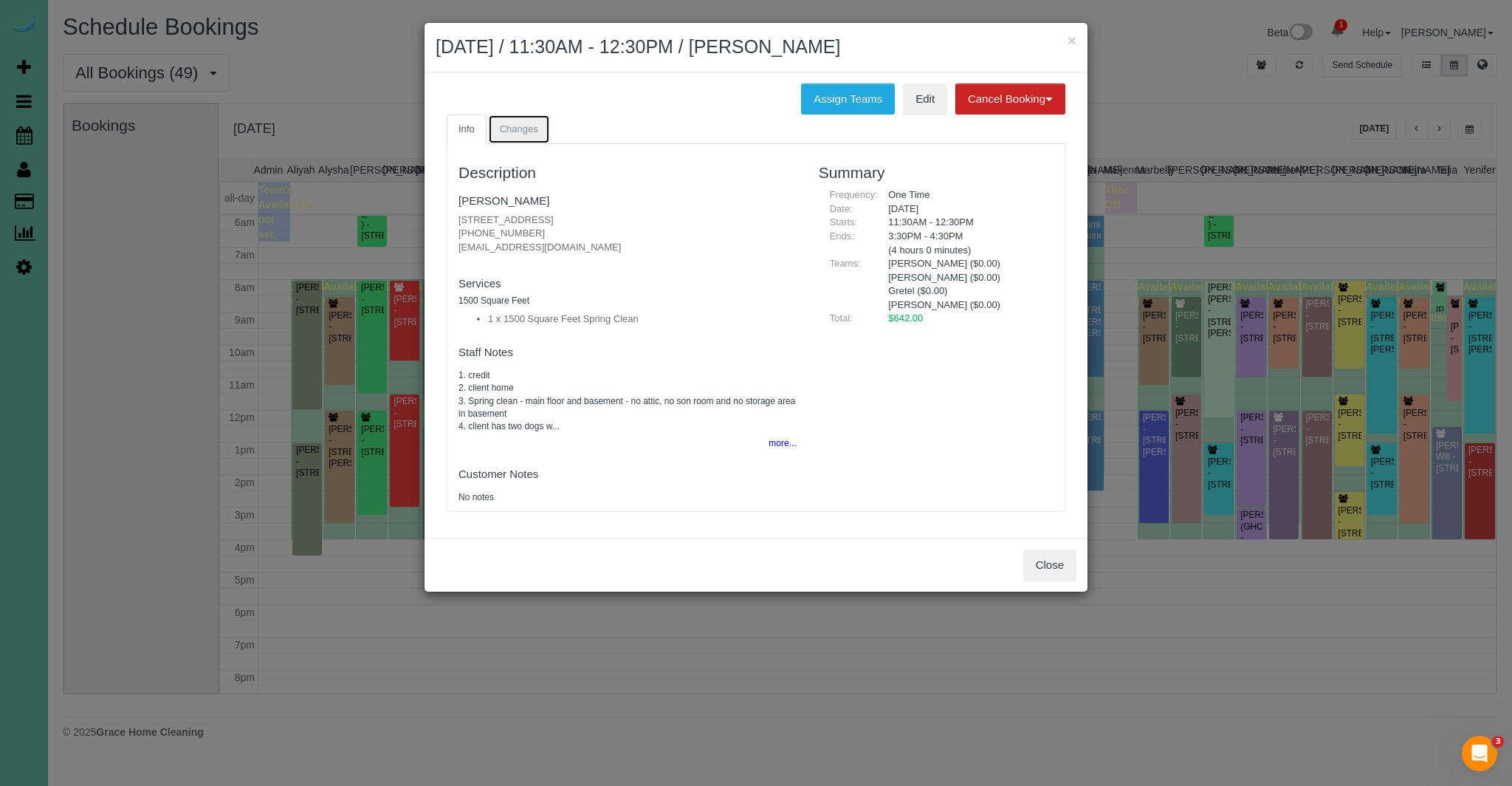
click at [529, 133] on span "Changes" at bounding box center [519, 128] width 38 height 11
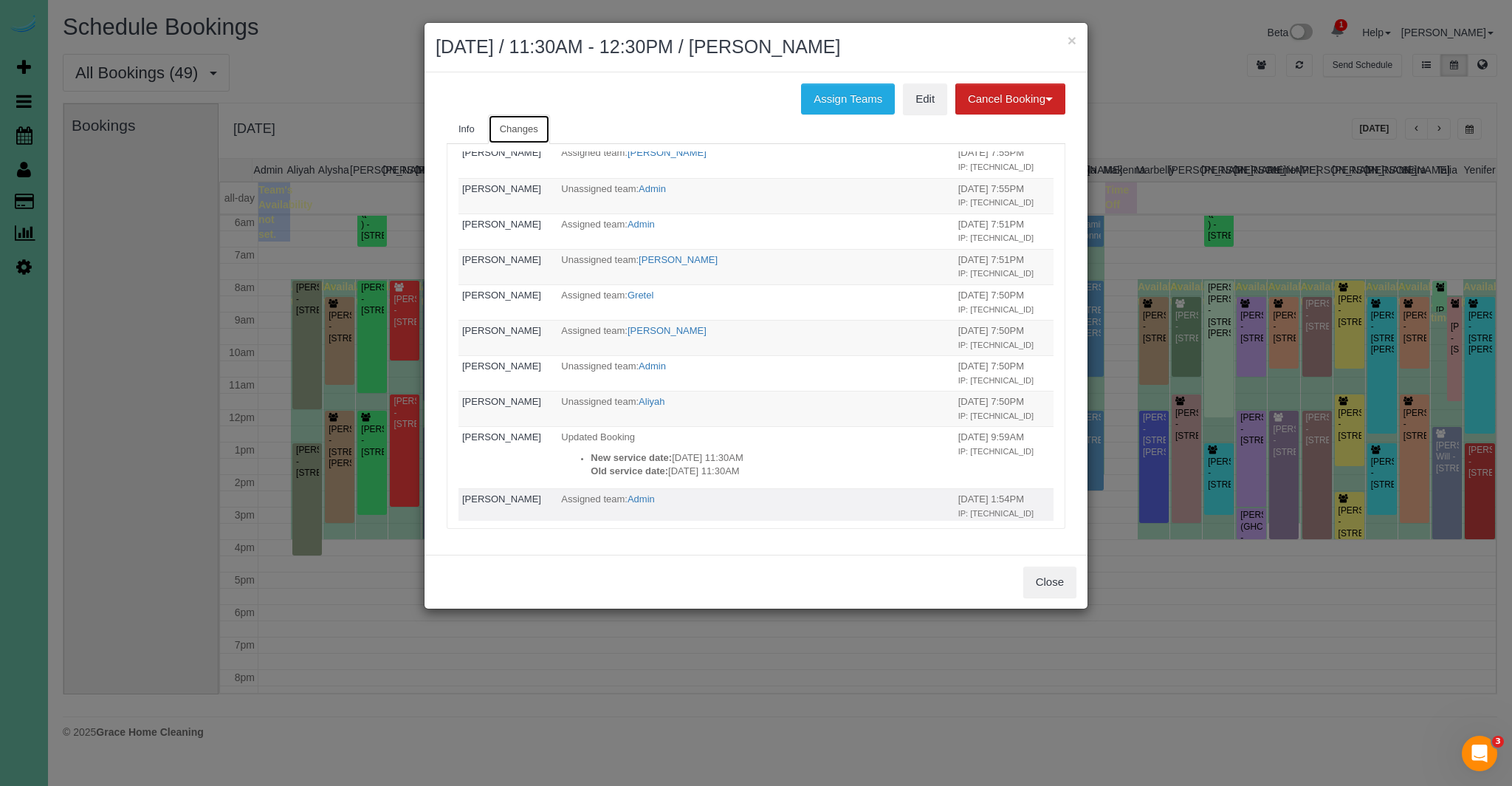
scroll to position [840, 0]
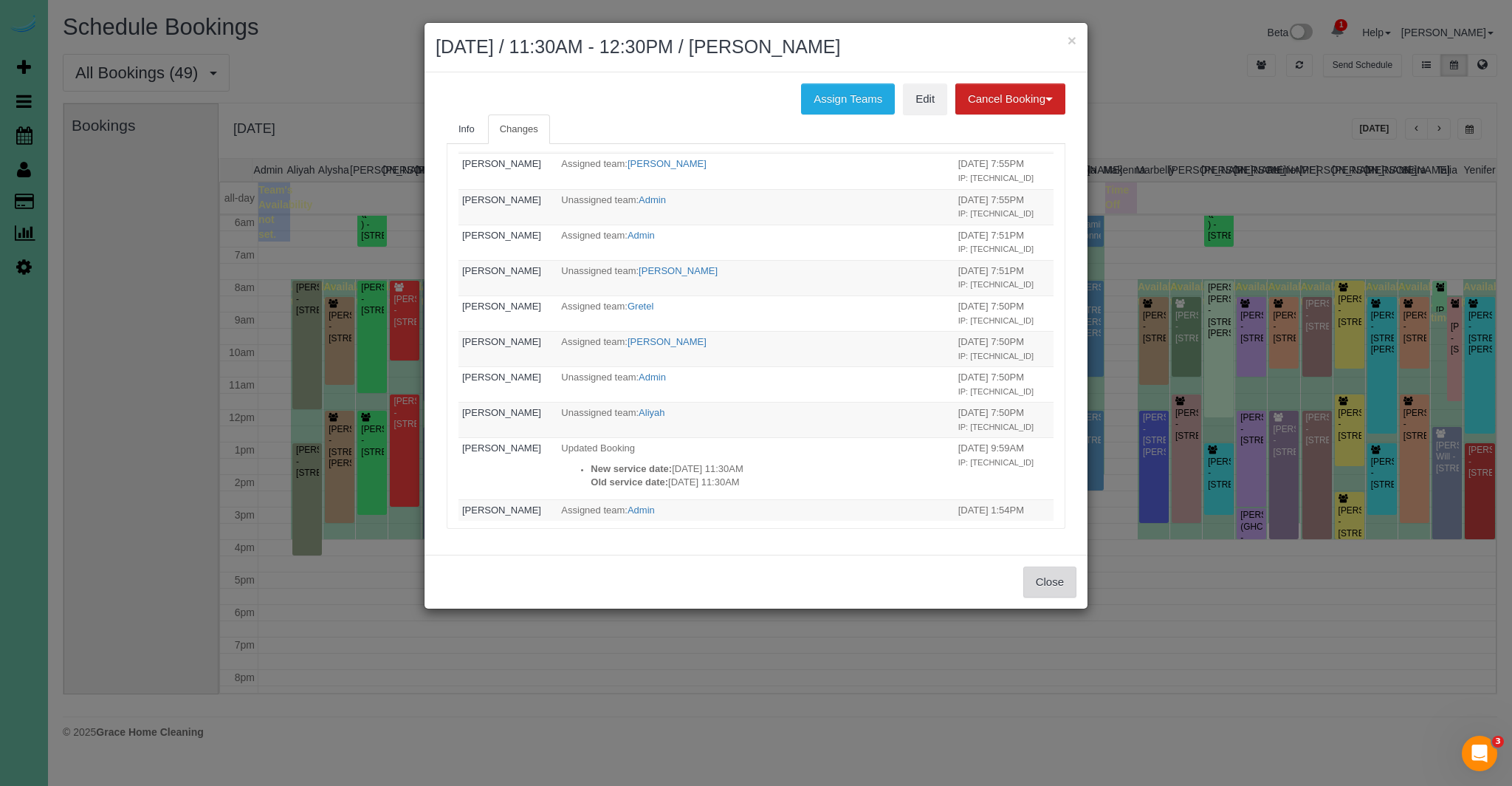
click at [1065, 579] on button "Close" at bounding box center [1050, 582] width 53 height 31
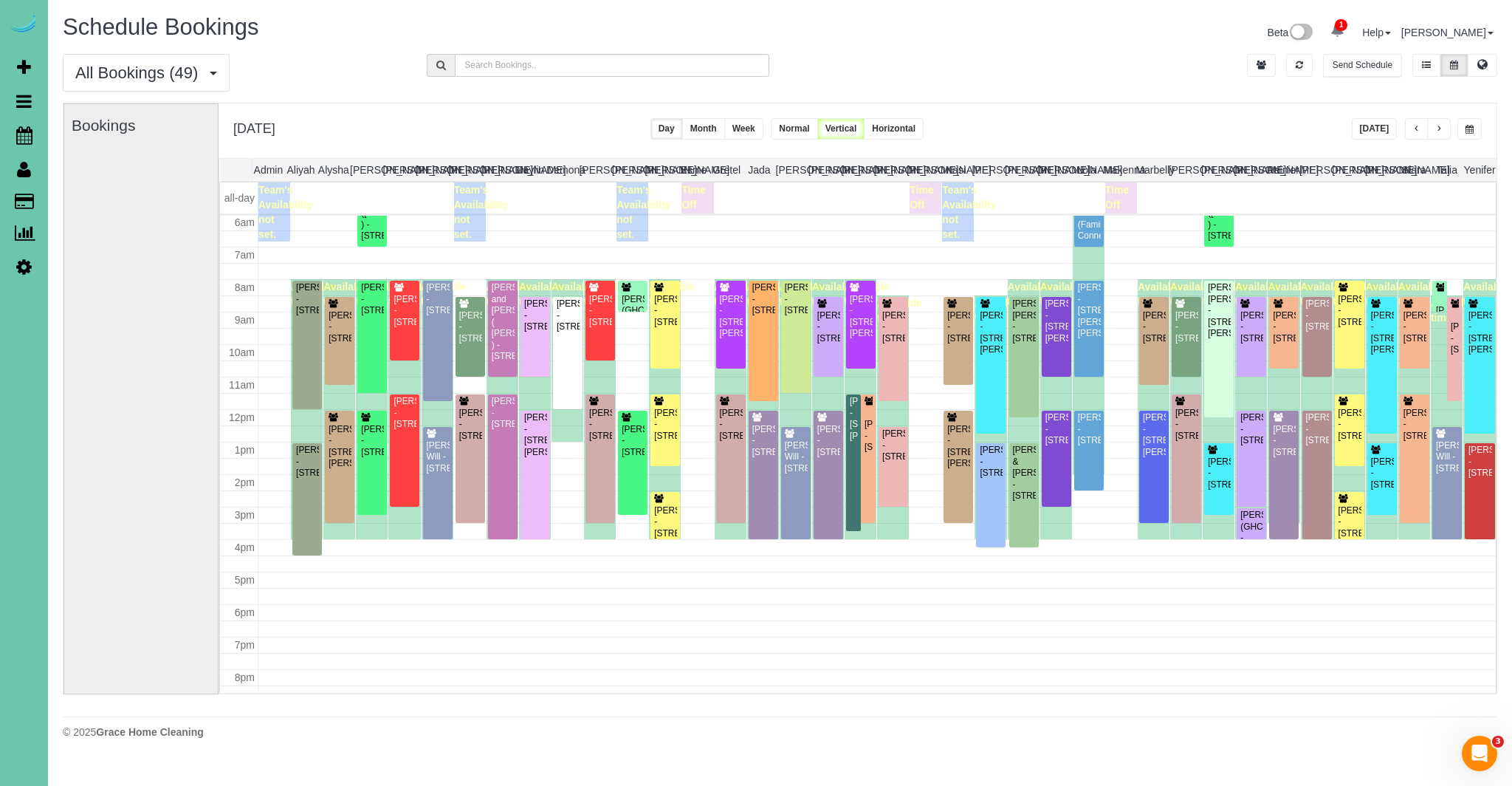
click at [1440, 131] on span "button" at bounding box center [1439, 129] width 7 height 9
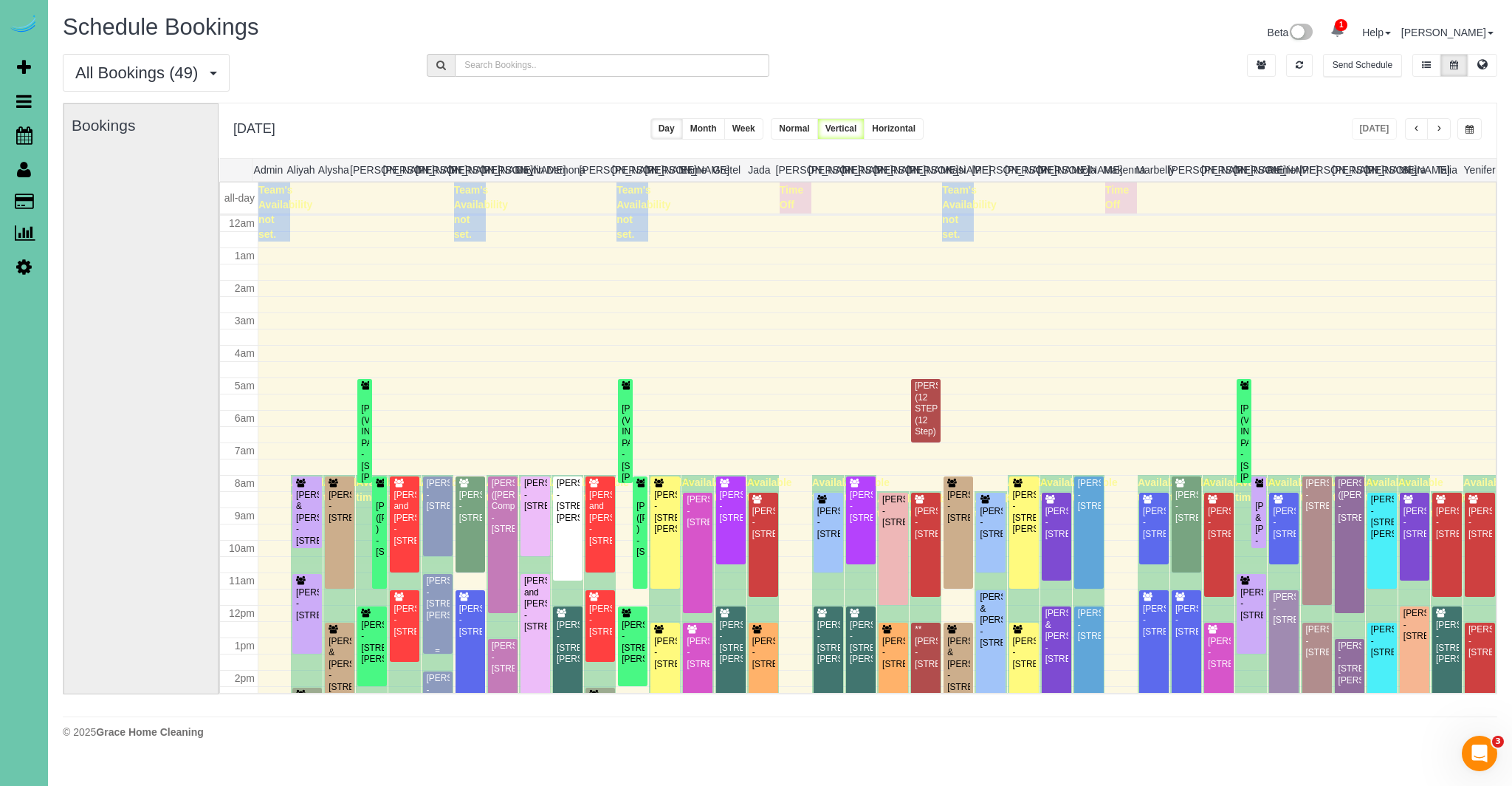
scroll to position [196, 0]
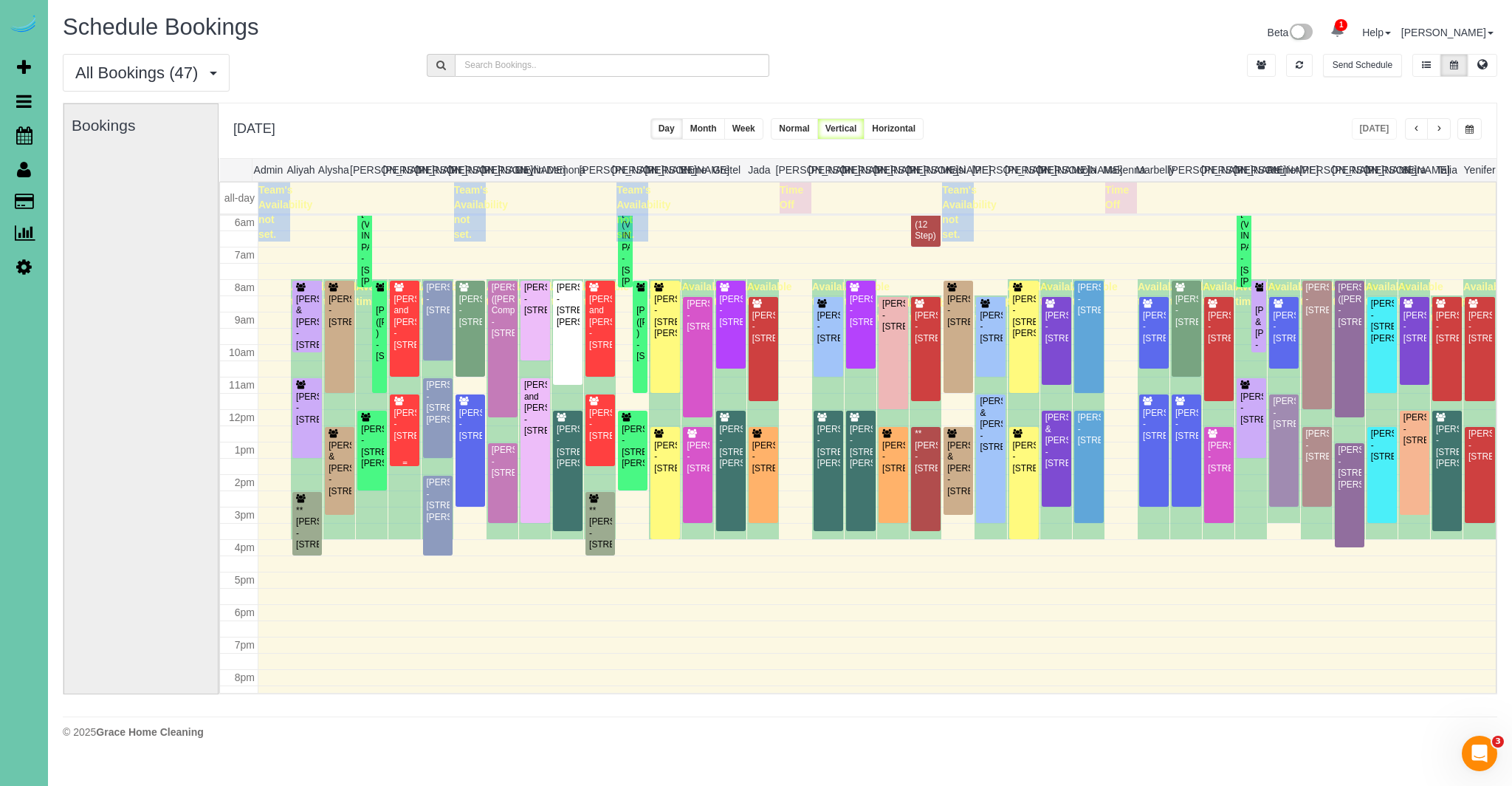
click at [404, 442] on div "[PERSON_NAME] - [STREET_ADDRESS]" at bounding box center [404, 424] width 23 height 34
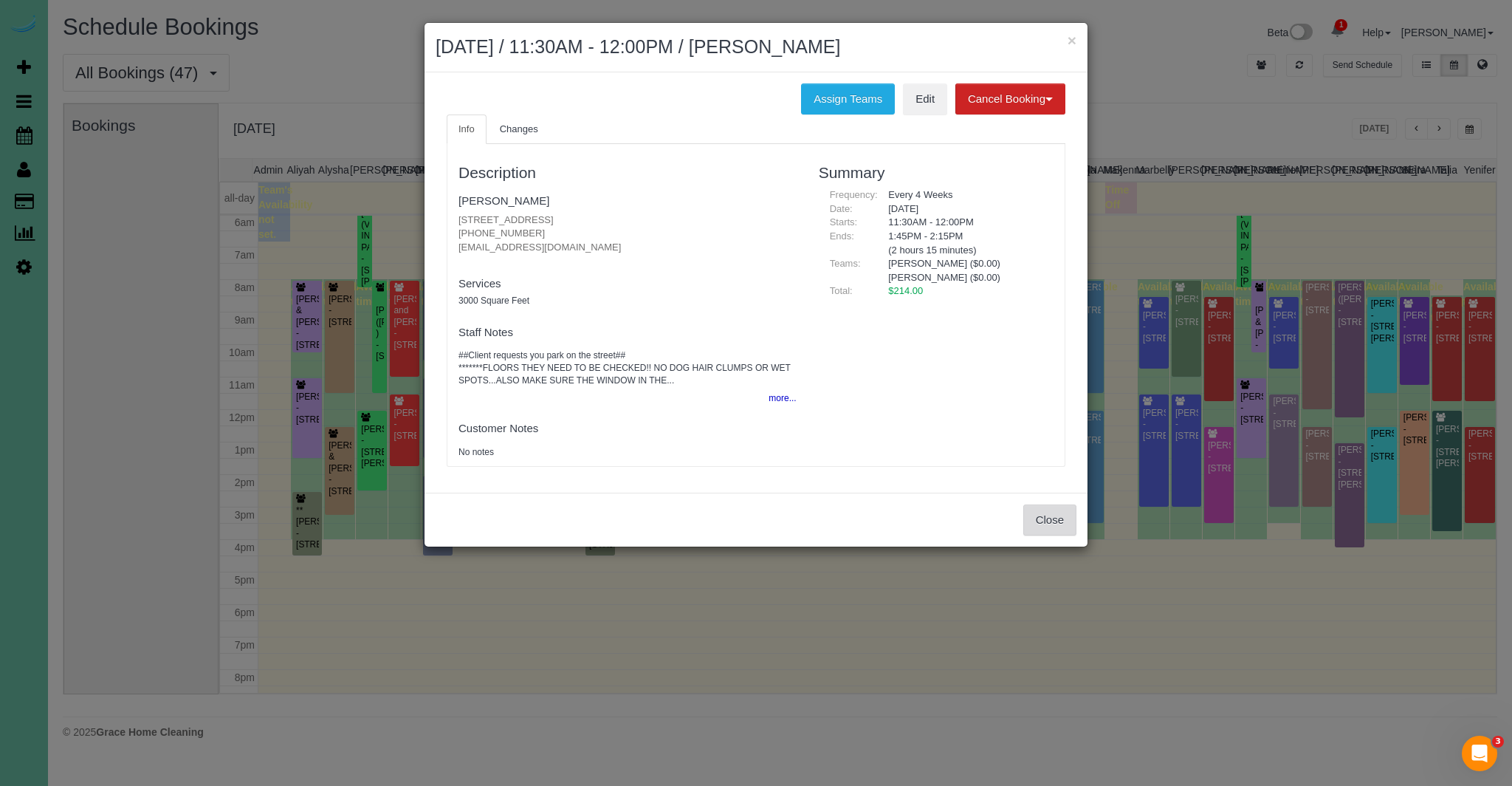
click at [1053, 528] on button "Close" at bounding box center [1050, 519] width 53 height 31
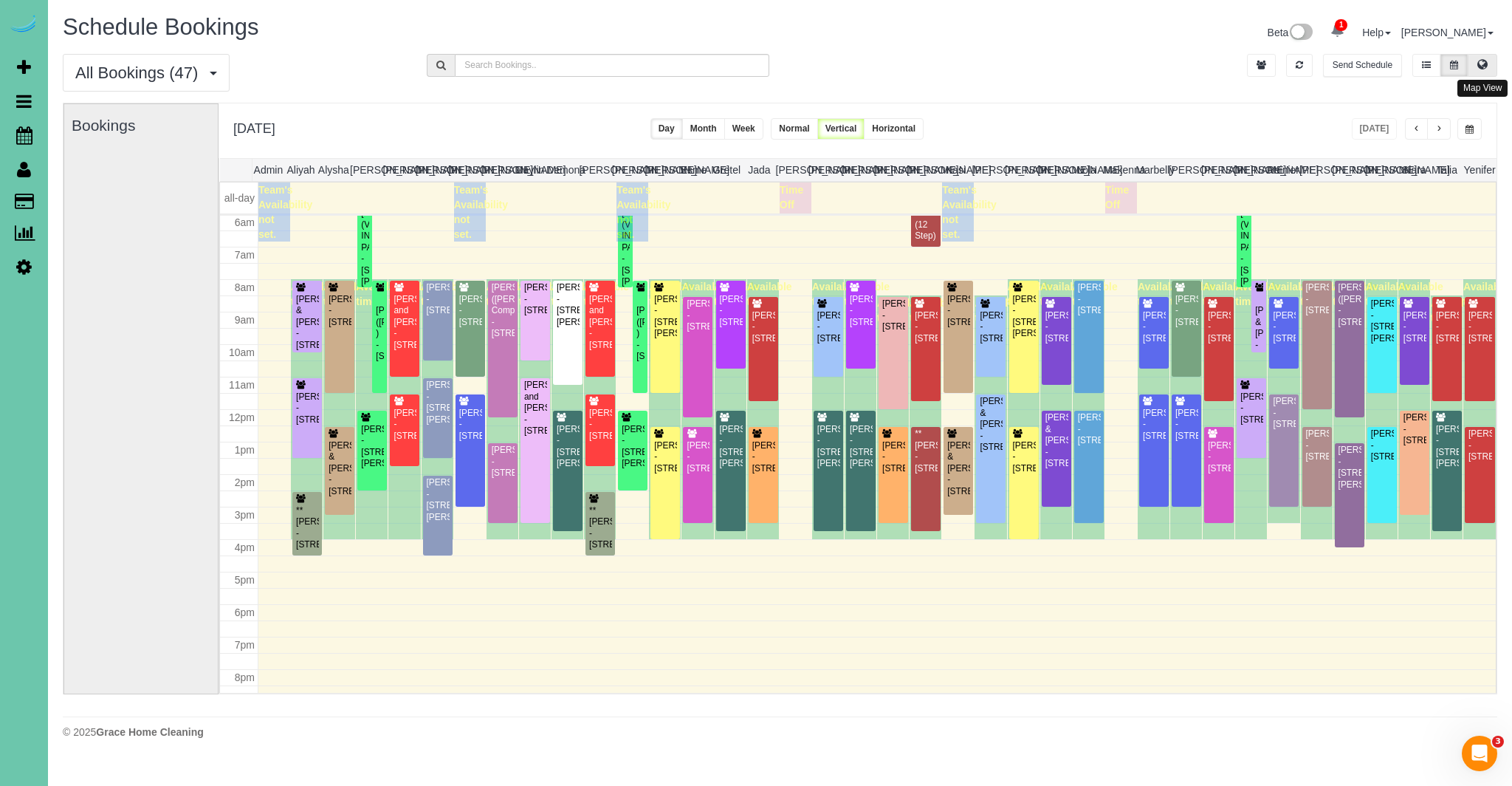
click at [1485, 60] on icon at bounding box center [1482, 64] width 10 height 9
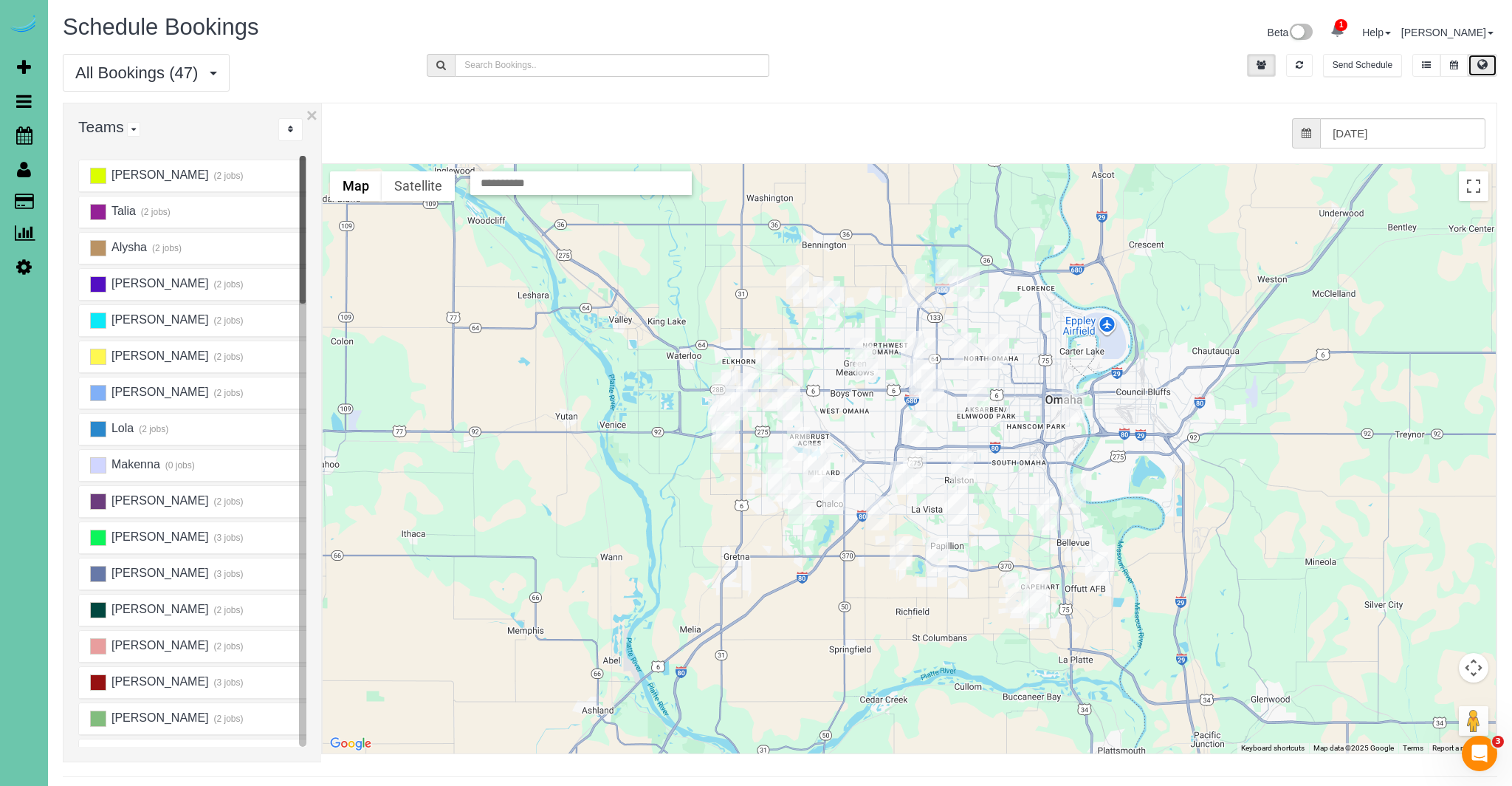
click at [932, 393] on img "08/12/2025 8:00AM - Ray and Amy Peltz - 532 South 91st Avenue, Omaha, NE 68114" at bounding box center [932, 386] width 22 height 34
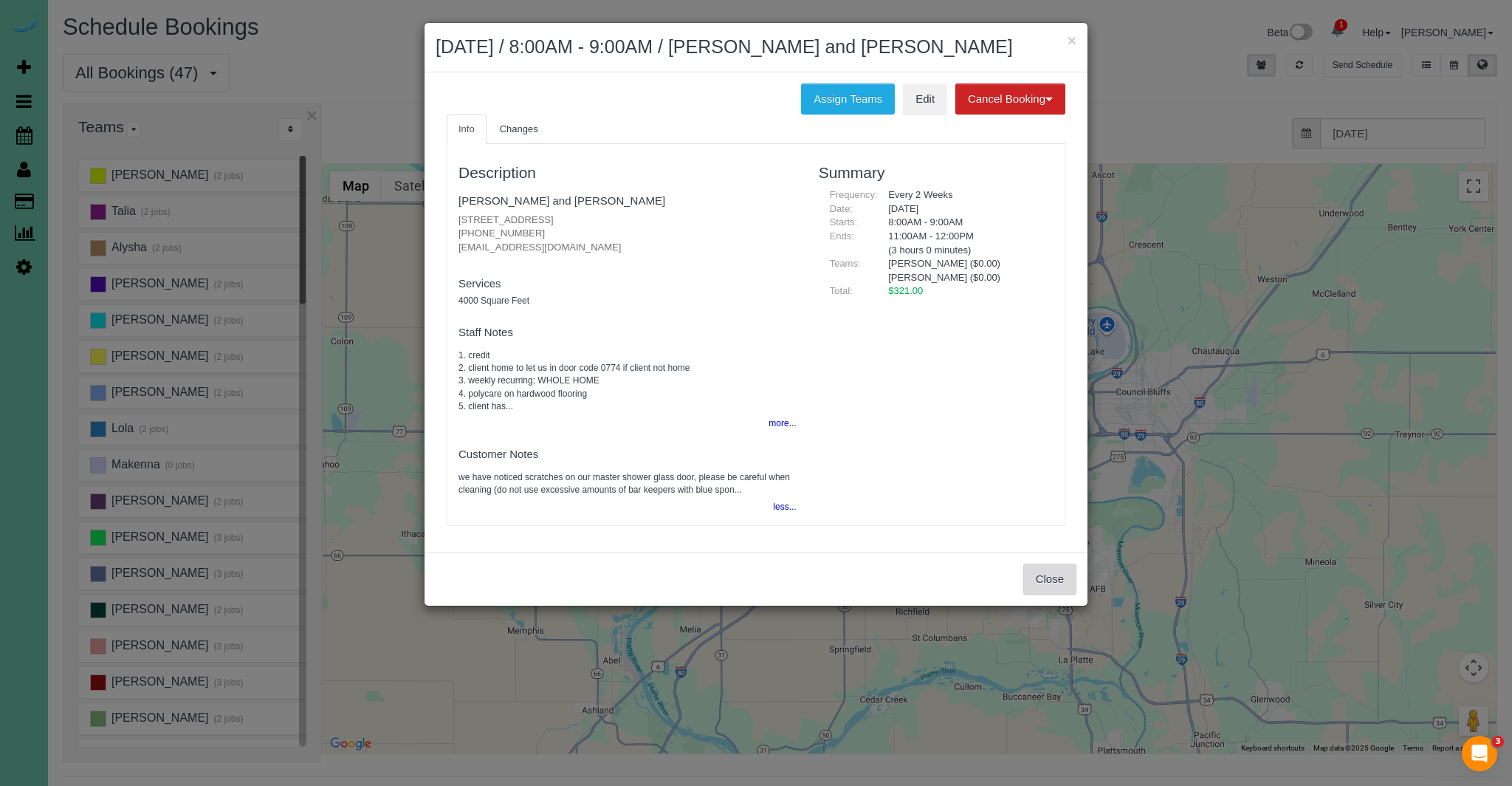
click at [1053, 589] on button "Close" at bounding box center [1050, 578] width 53 height 31
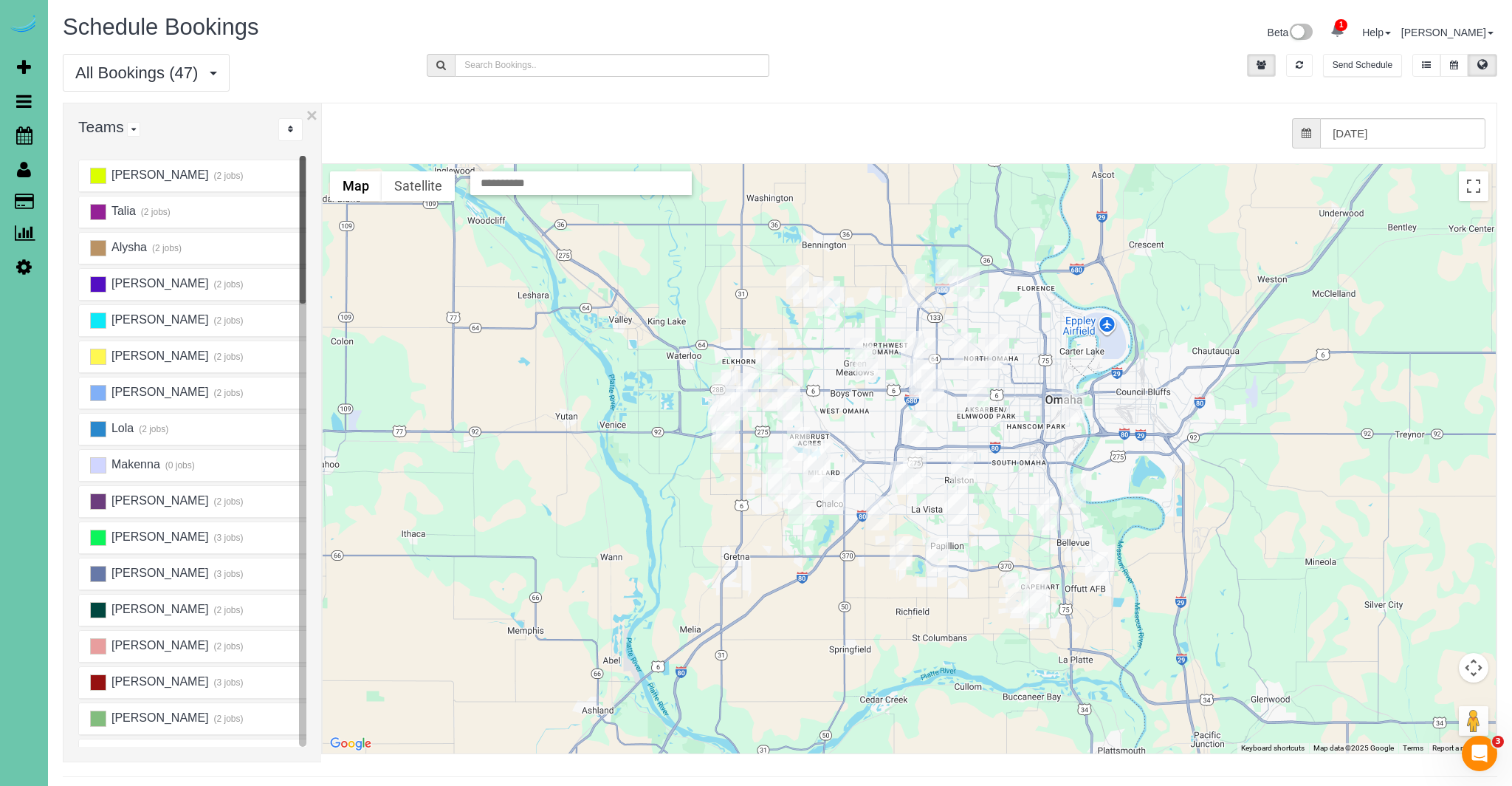
click at [312, 121] on div "from 0 bookings processed (Found: 0). [DATE]" at bounding box center [898, 133] width 1175 height 60
click at [311, 117] on div "from 0 bookings processed (Found: 0). [DATE]" at bounding box center [898, 133] width 1175 height 60
click at [308, 121] on button "×" at bounding box center [312, 115] width 11 height 19
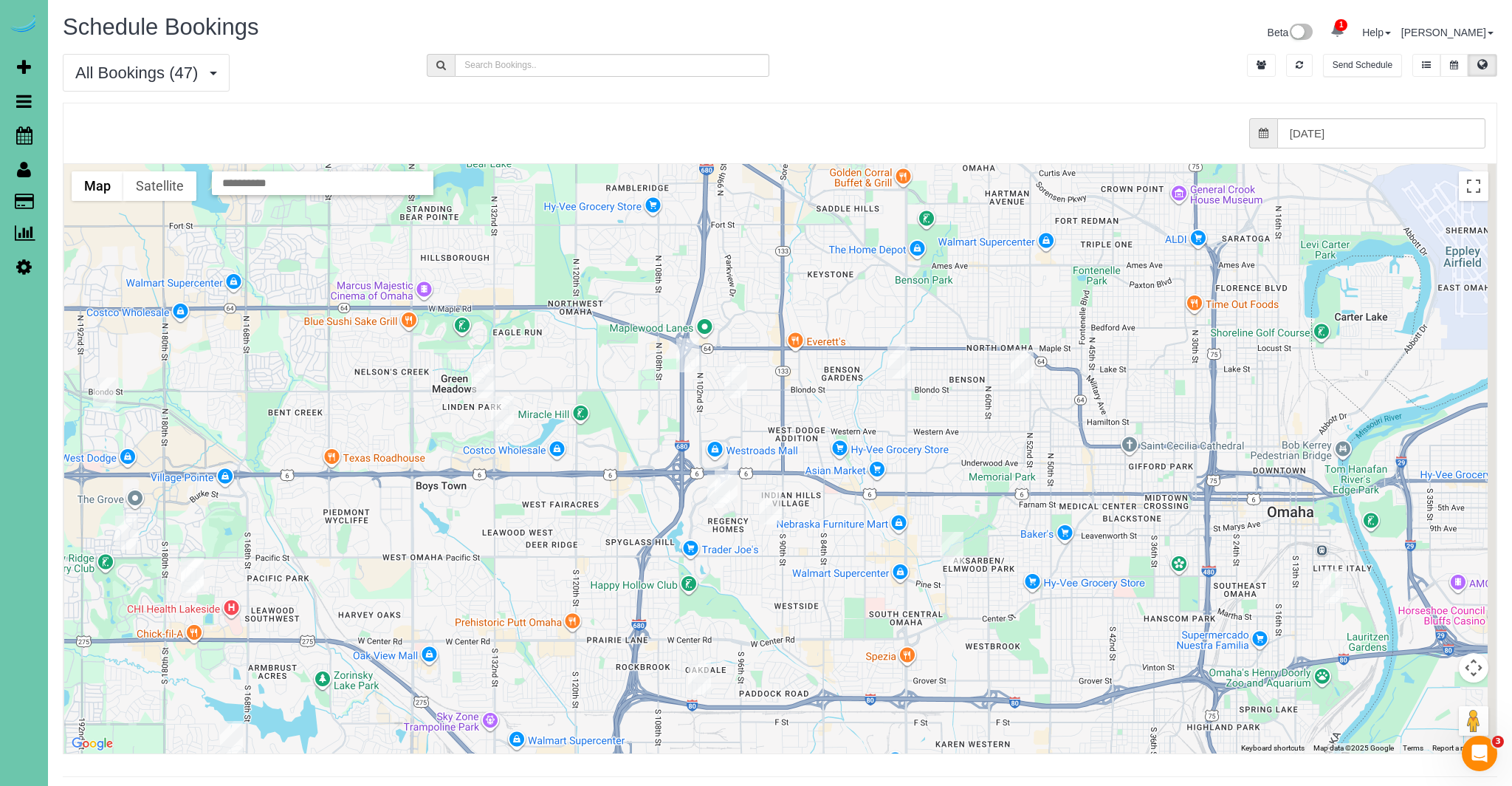
drag, startPoint x: 920, startPoint y: 463, endPoint x: 353, endPoint y: 349, distance: 578.3
click at [335, 347] on div at bounding box center [780, 458] width 1431 height 589
click at [733, 475] on img "08/12/2025 11:30AM - Kelly O'hara - 9786 Westchester Drive, Omaha, NE 68114" at bounding box center [727, 484] width 22 height 34
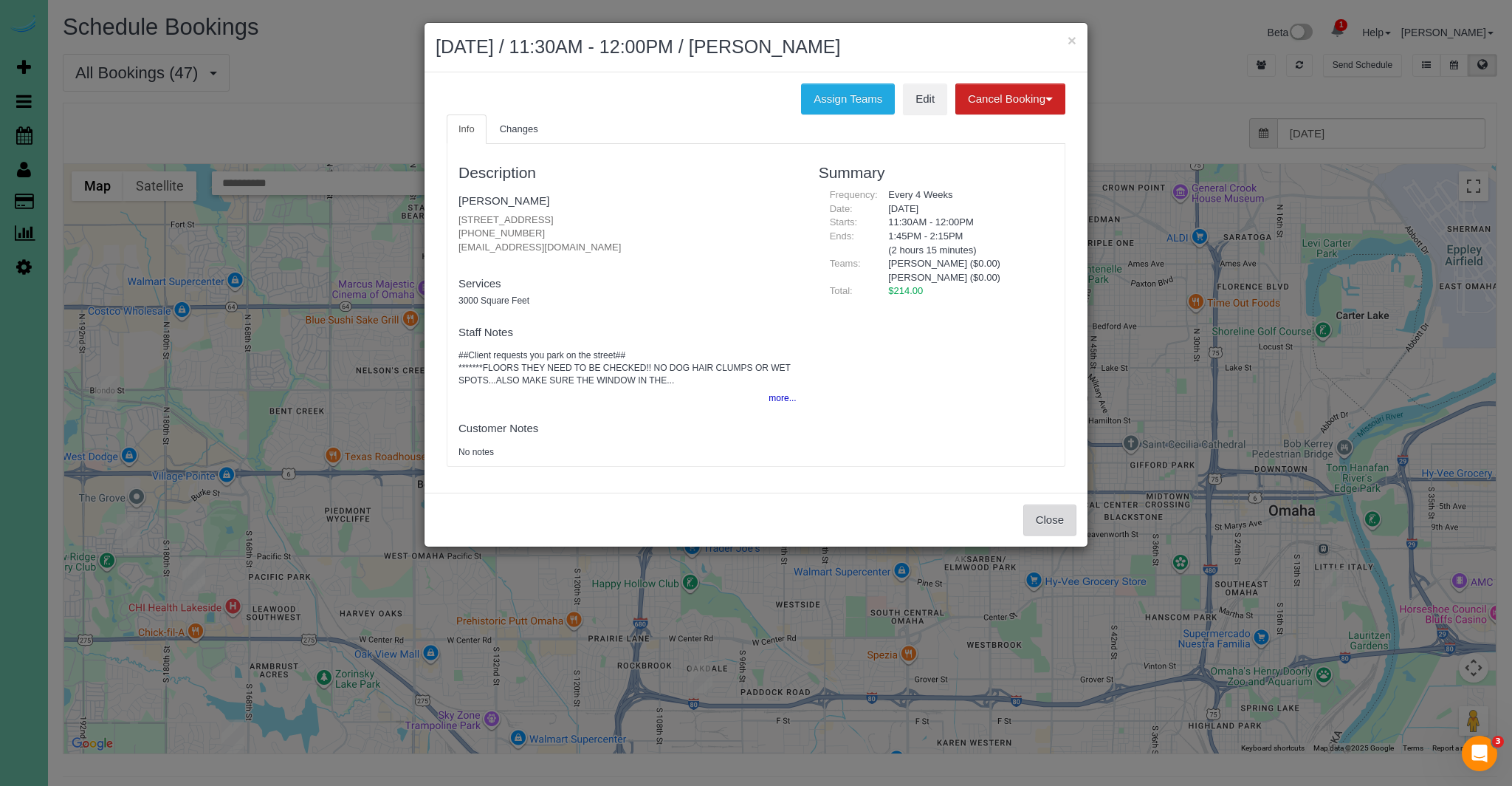
click at [1060, 516] on button "Close" at bounding box center [1050, 519] width 53 height 31
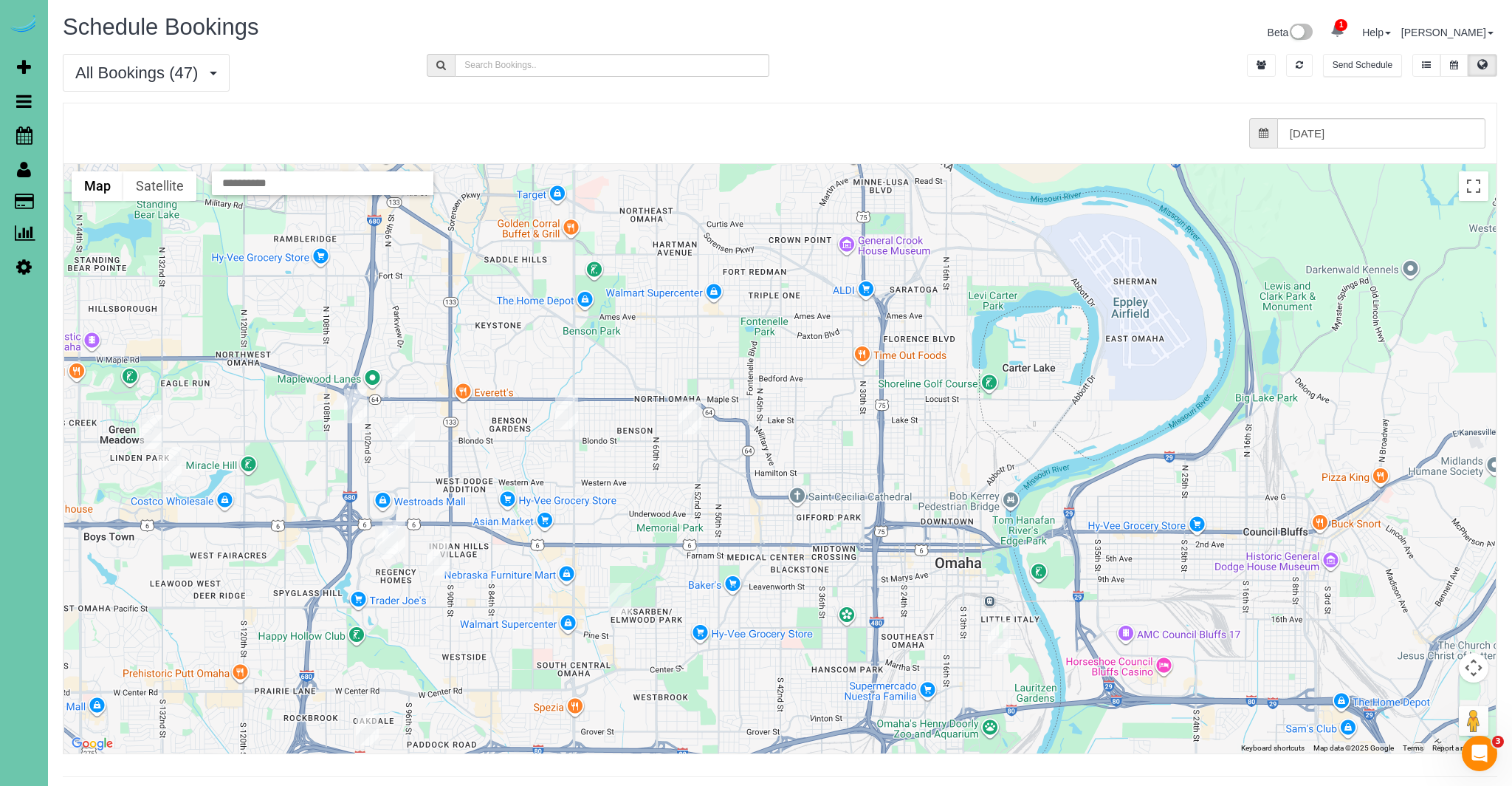
drag, startPoint x: 1153, startPoint y: 521, endPoint x: 818, endPoint y: 569, distance: 338.4
click at [819, 569] on div at bounding box center [780, 458] width 1431 height 589
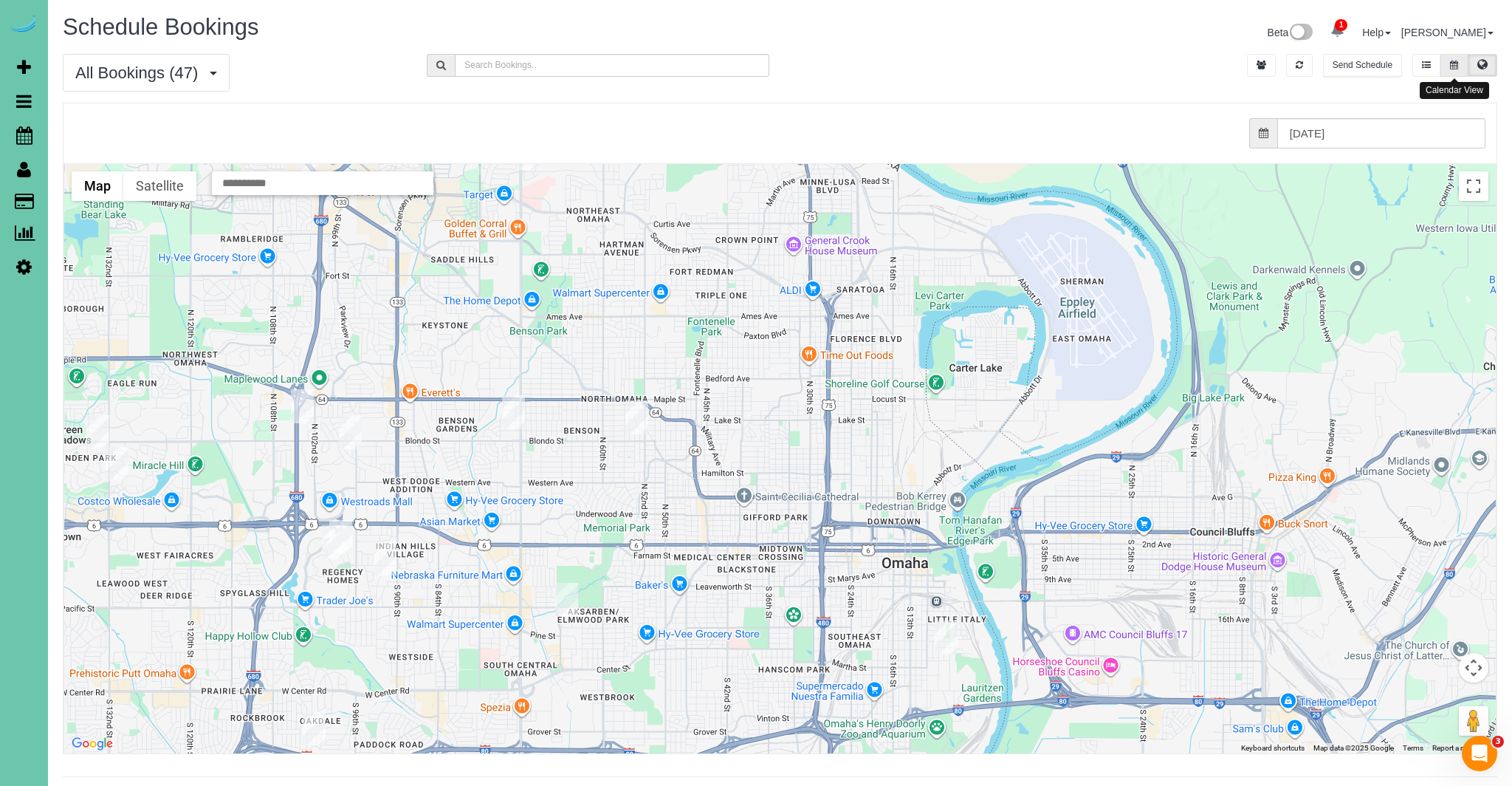
click at [1450, 67] on icon at bounding box center [1454, 65] width 8 height 9
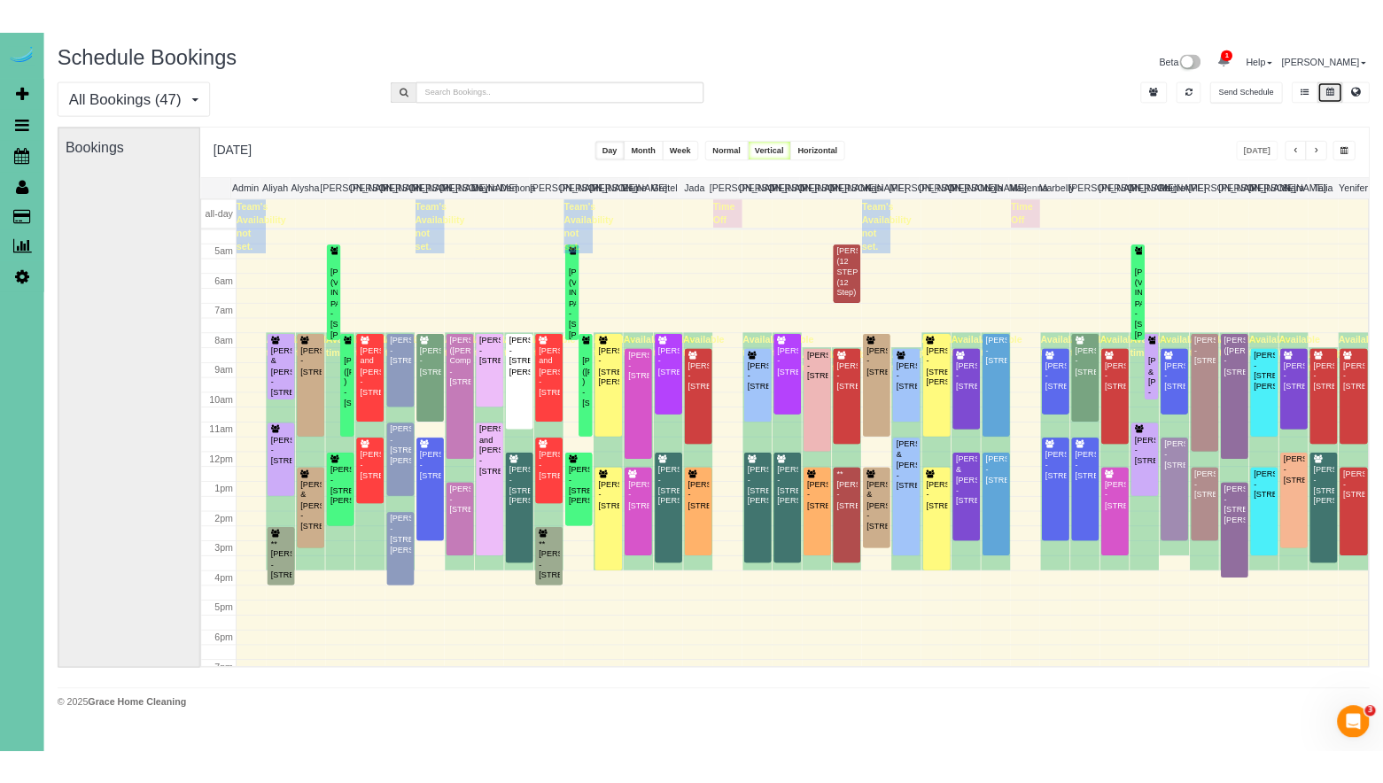
scroll to position [162, 0]
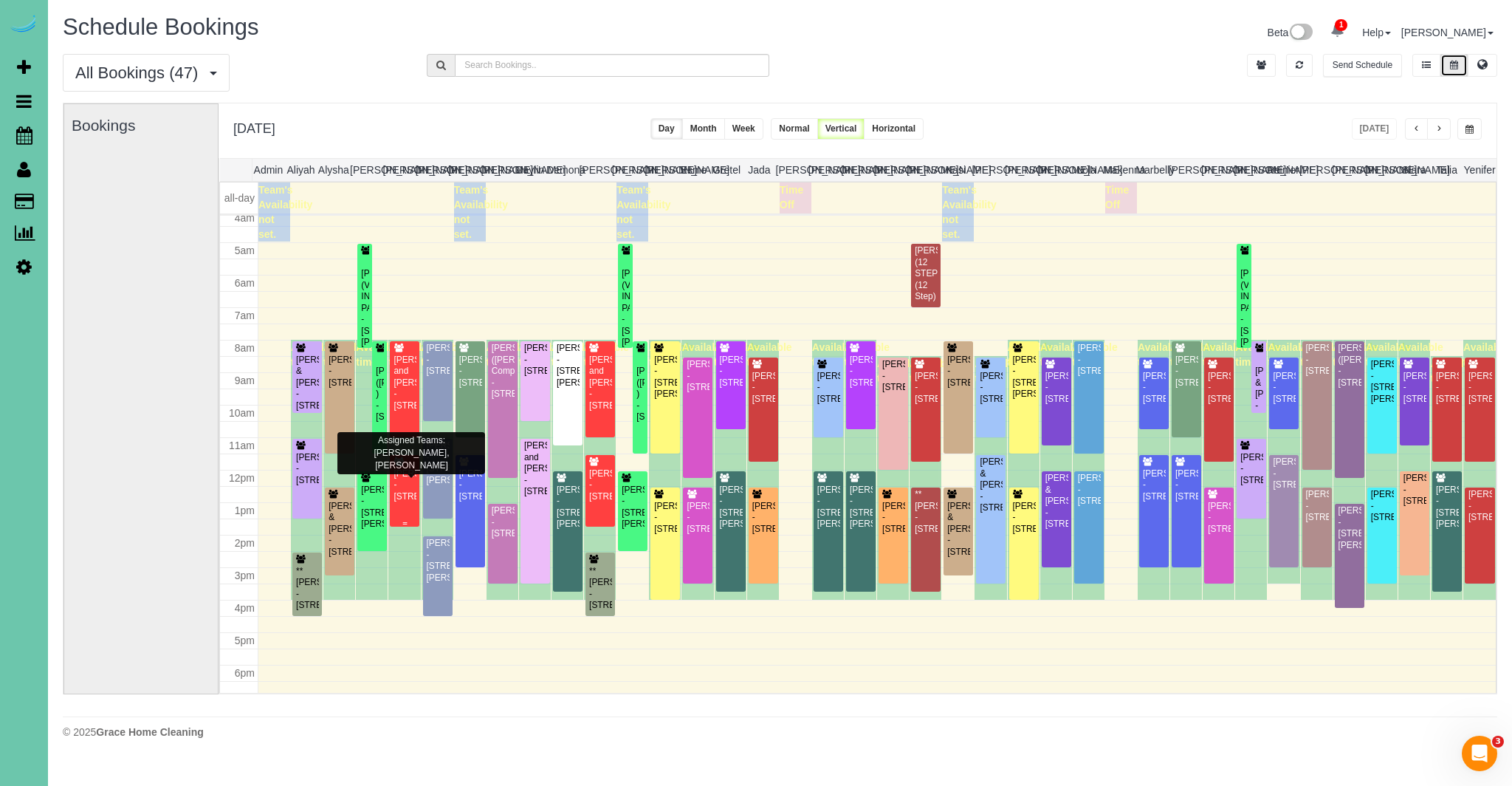
click at [407, 498] on div "[PERSON_NAME] - [STREET_ADDRESS]" at bounding box center [404, 485] width 23 height 34
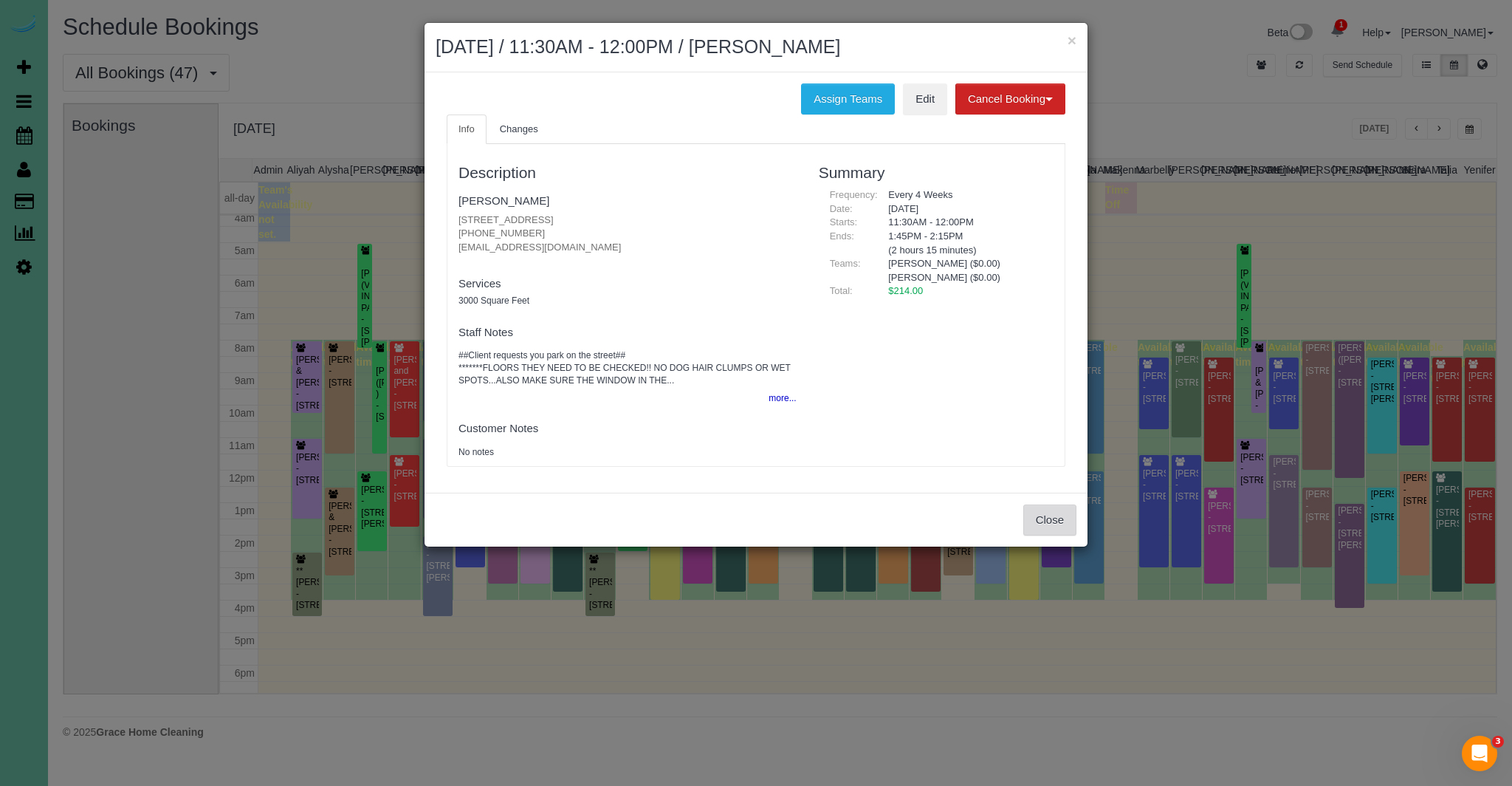
click at [1047, 523] on button "Close" at bounding box center [1050, 519] width 53 height 31
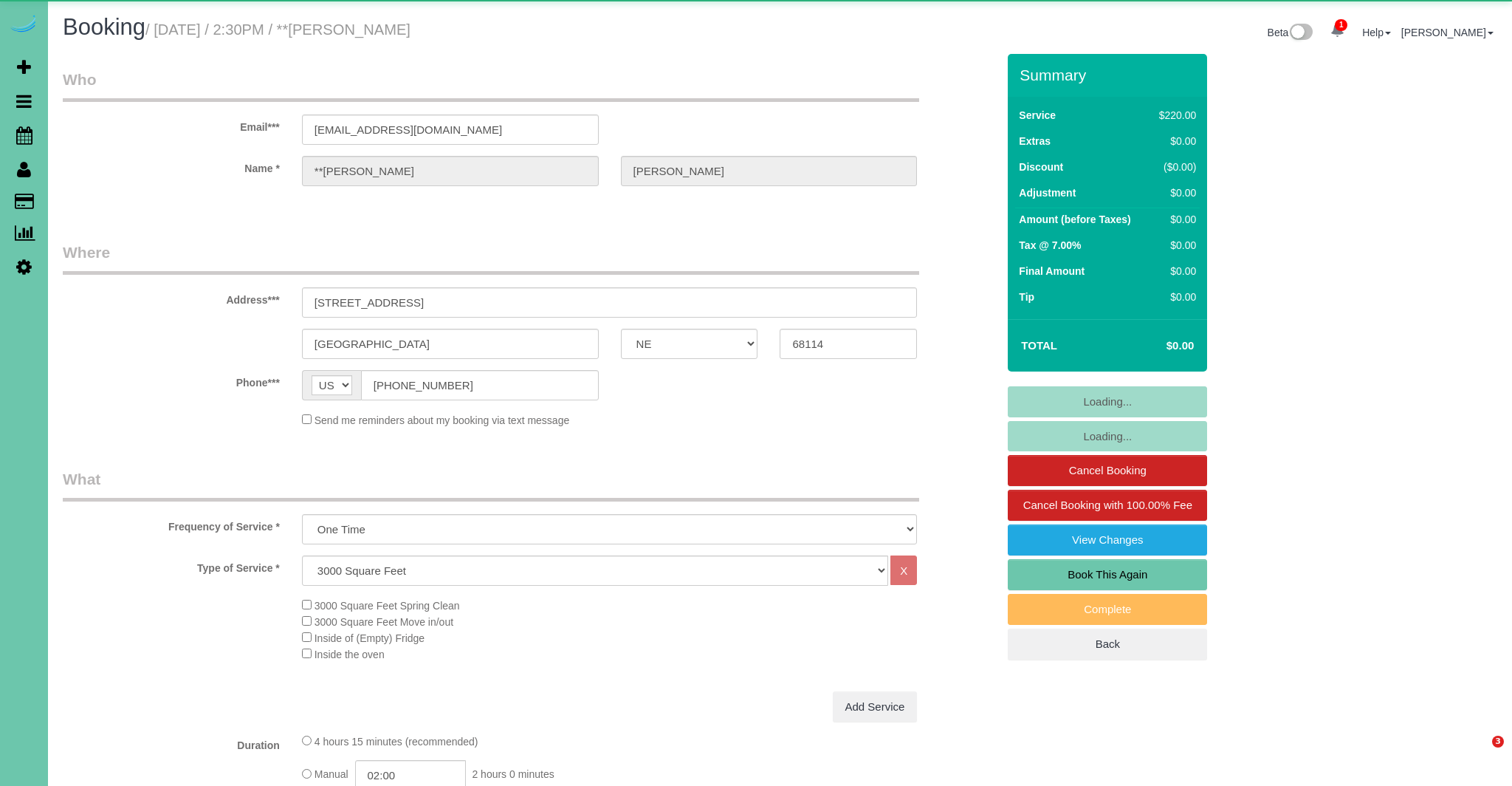
select select "NE"
select select "string:check"
select select "object:867"
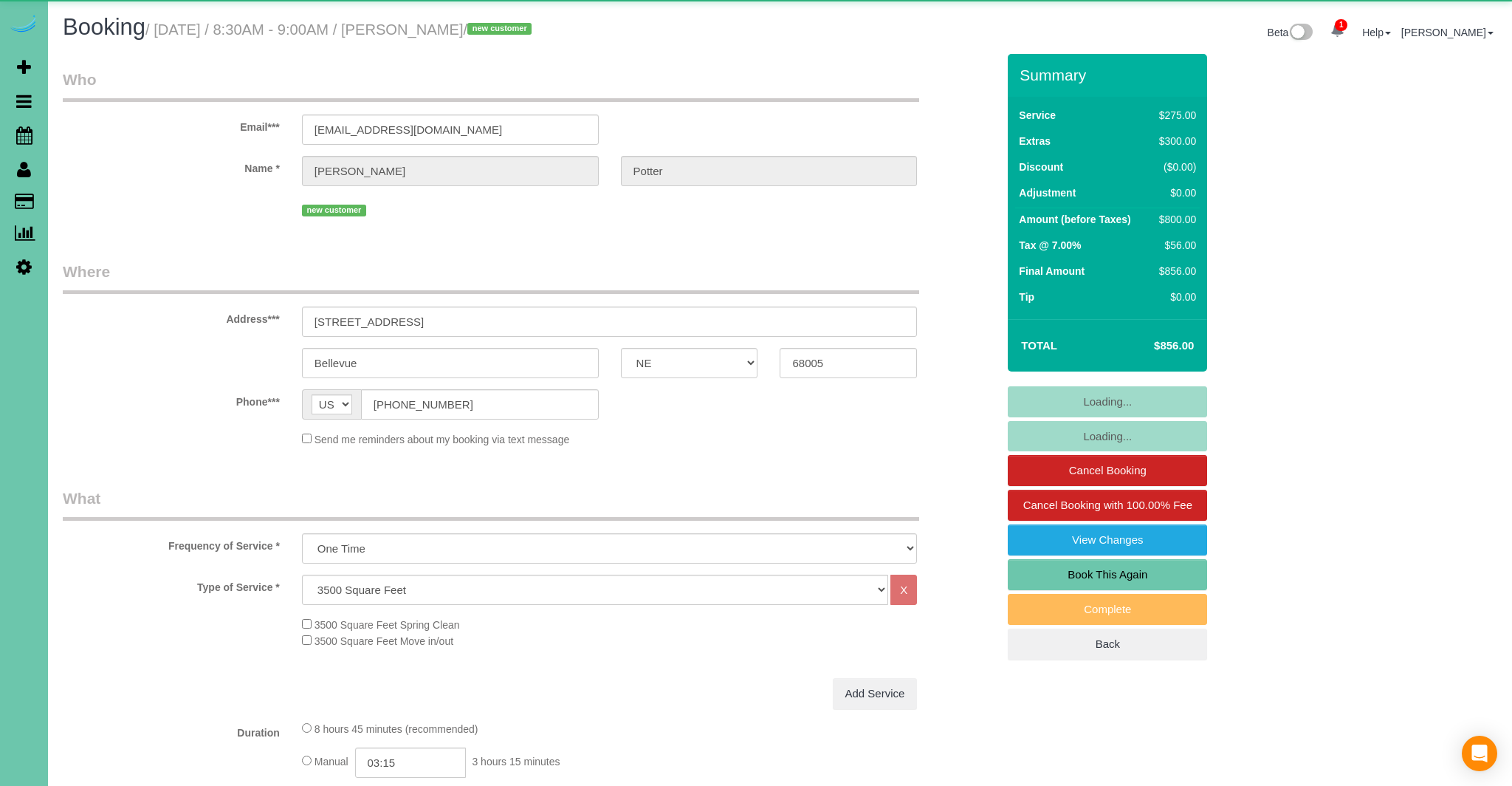
select select "NE"
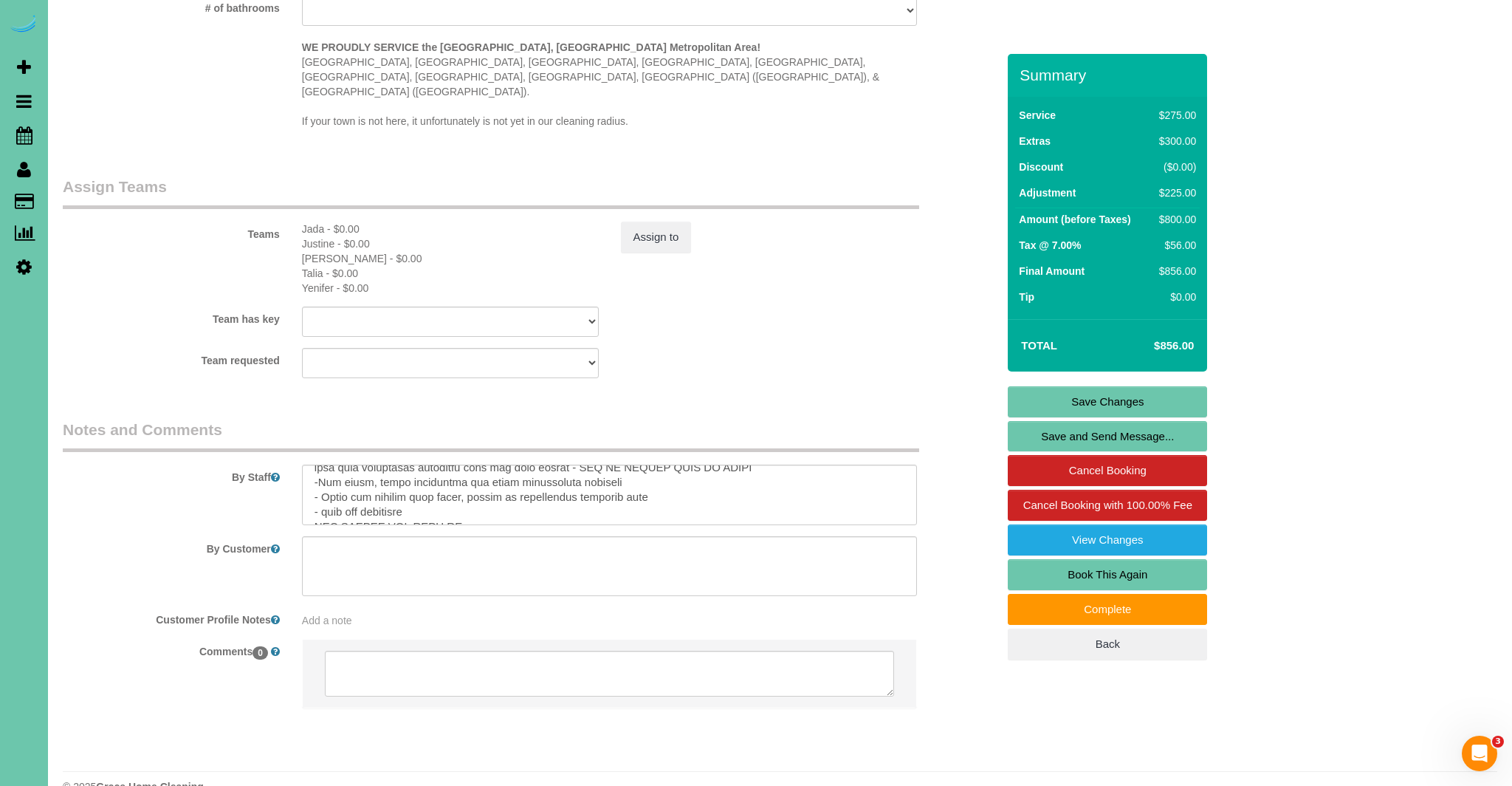
scroll to position [165, 0]
